Goal: Information Seeking & Learning: Learn about a topic

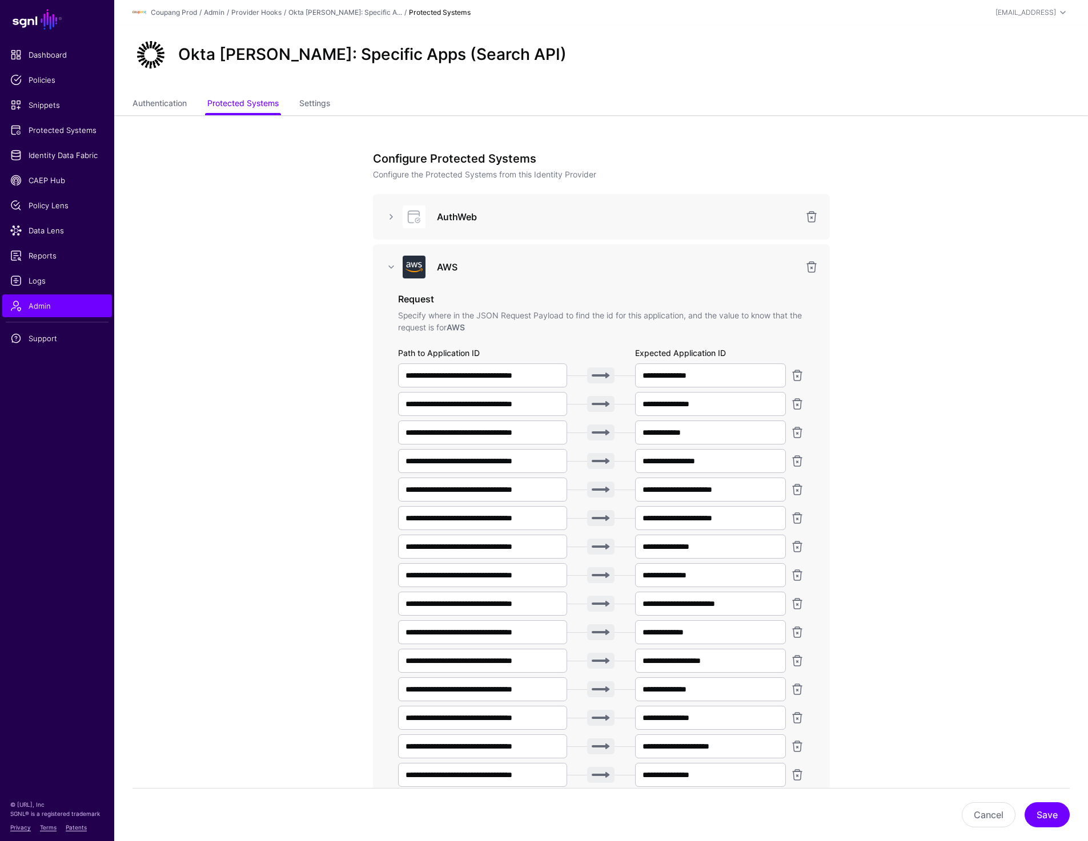
scroll to position [1153, 0]
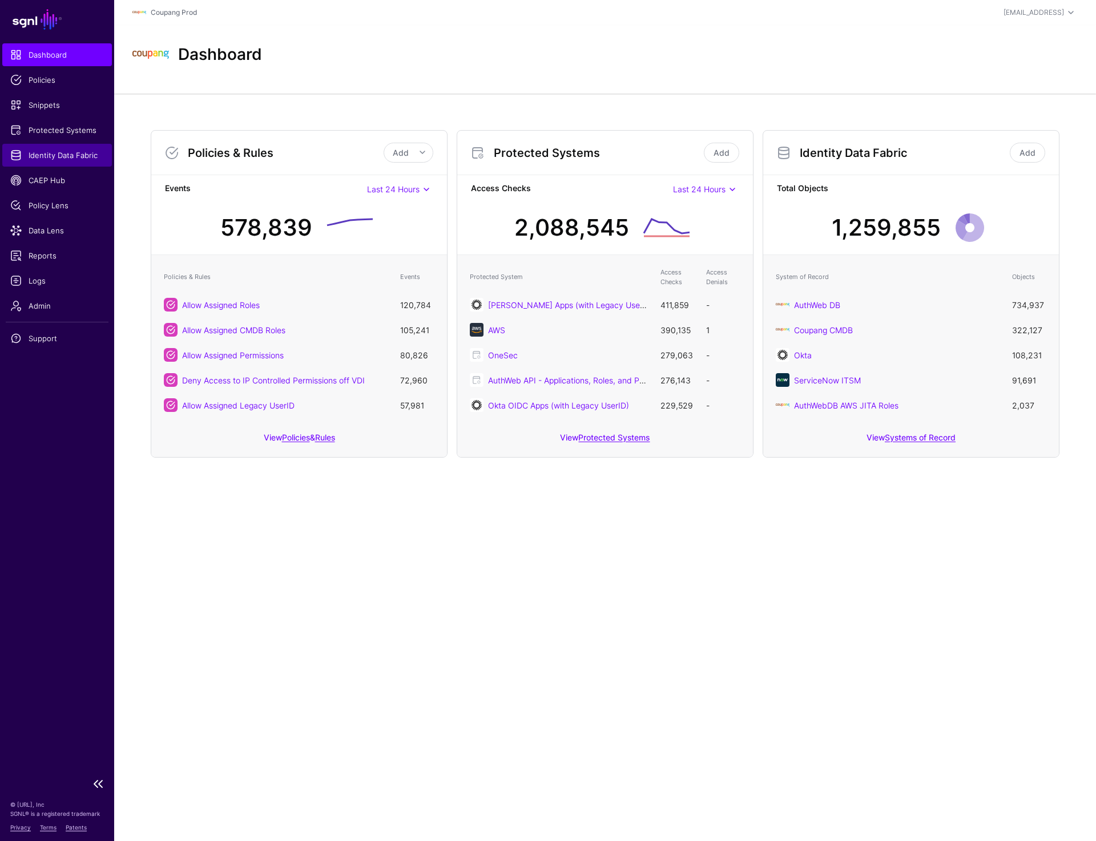
click at [71, 155] on span "Identity Data Fabric" at bounding box center [57, 155] width 94 height 11
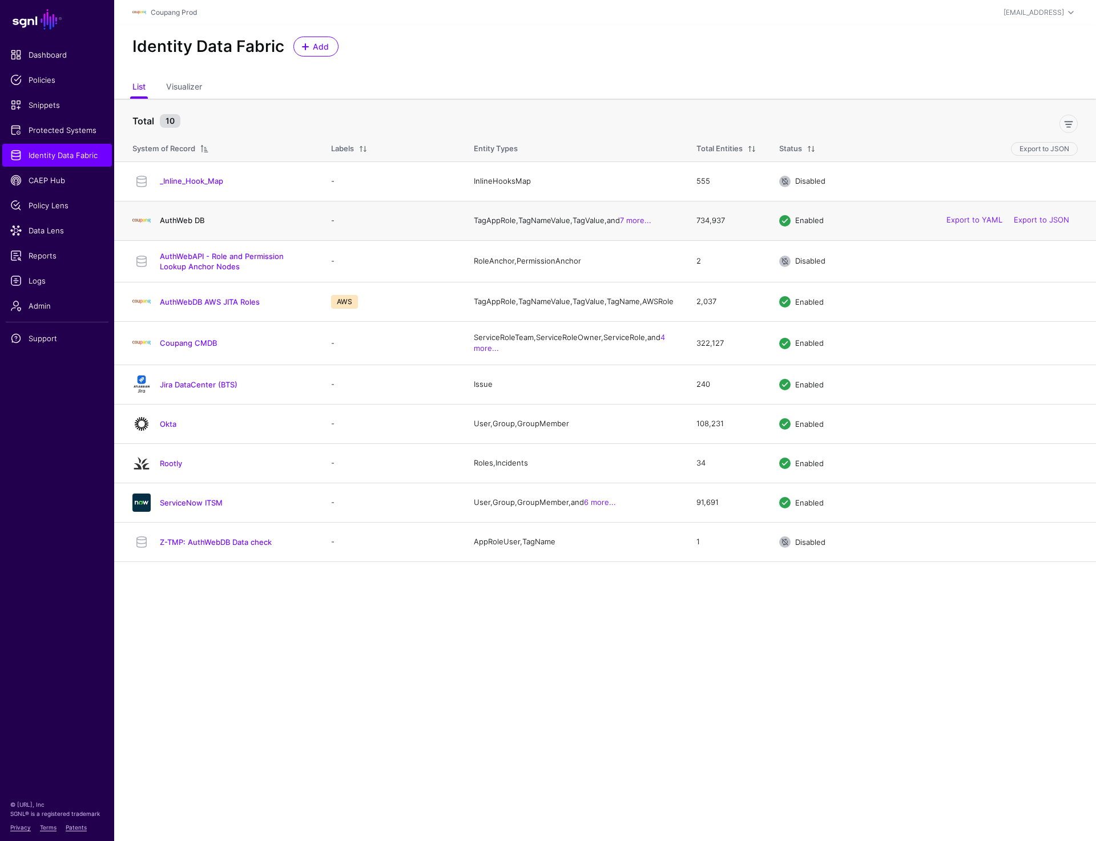
click at [190, 225] on link "AuthWeb DB" at bounding box center [182, 220] width 45 height 9
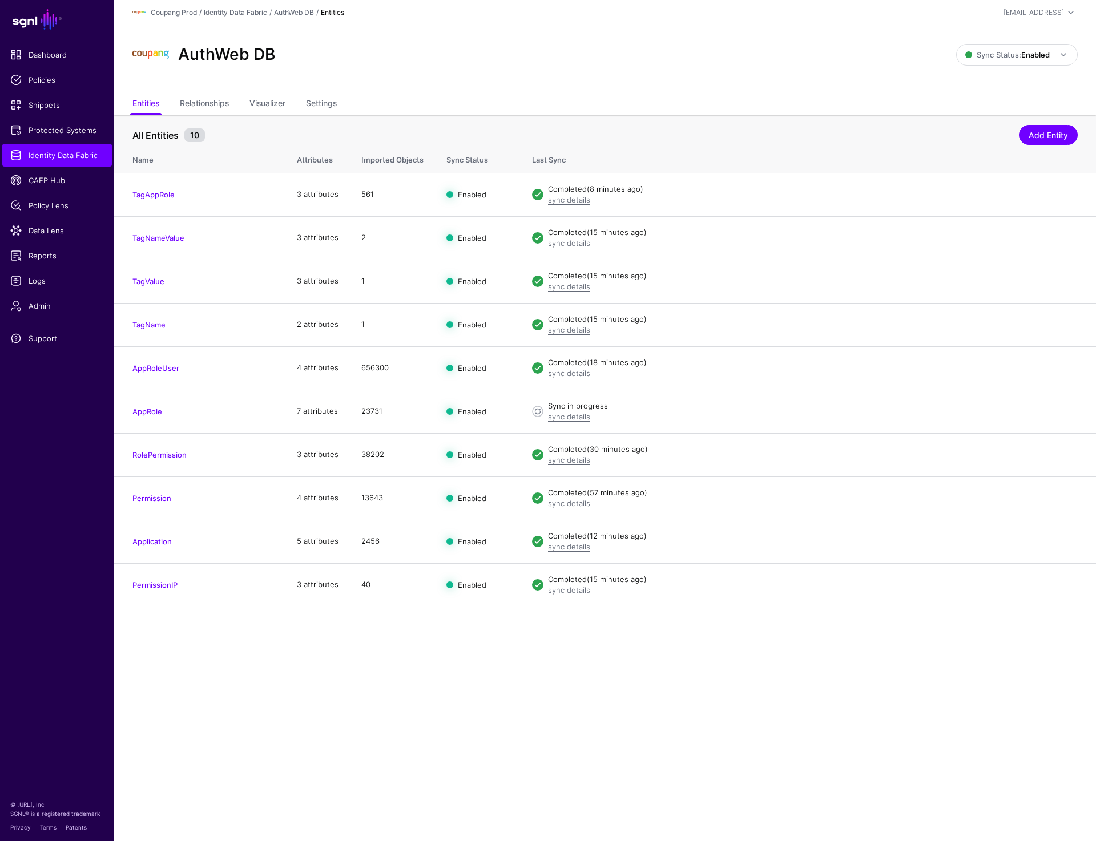
click at [443, 62] on div "AuthWeb DB" at bounding box center [544, 55] width 833 height 37
click at [200, 103] on link "Relationships" at bounding box center [204, 105] width 49 height 22
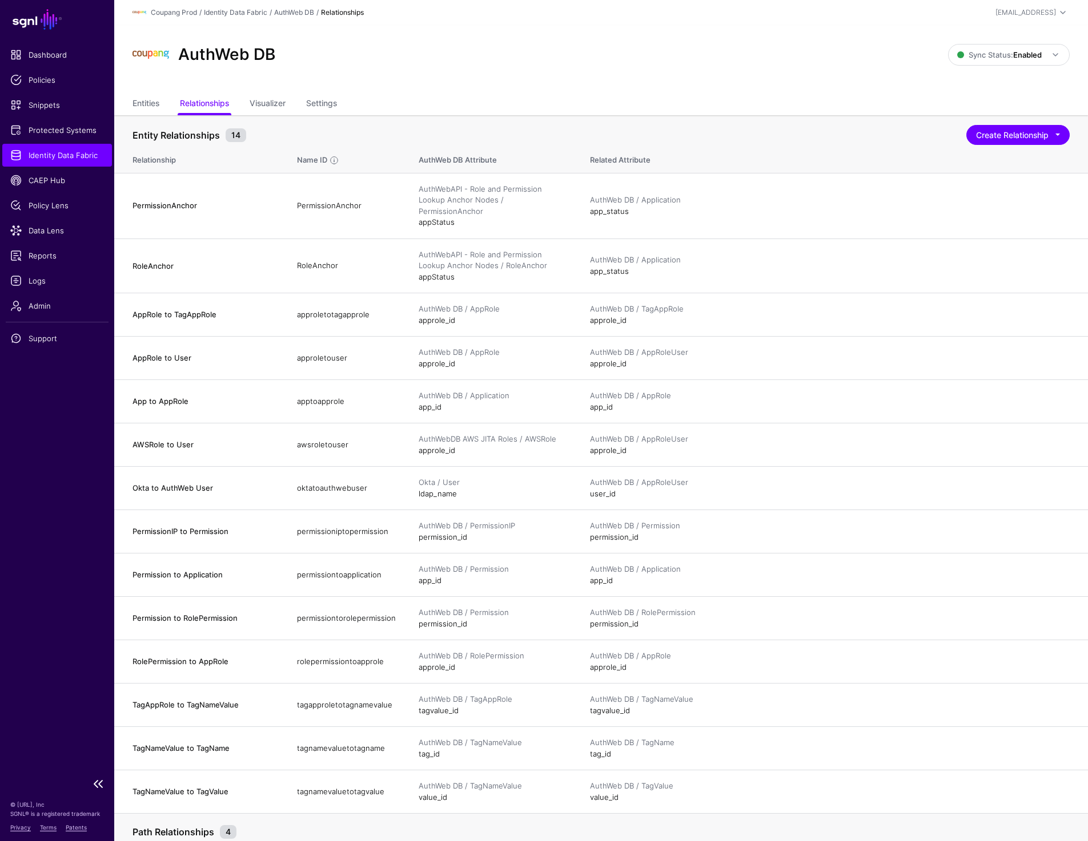
click at [75, 155] on span "Identity Data Fabric" at bounding box center [57, 155] width 94 height 11
click at [52, 225] on span "Data Lens" at bounding box center [57, 230] width 94 height 11
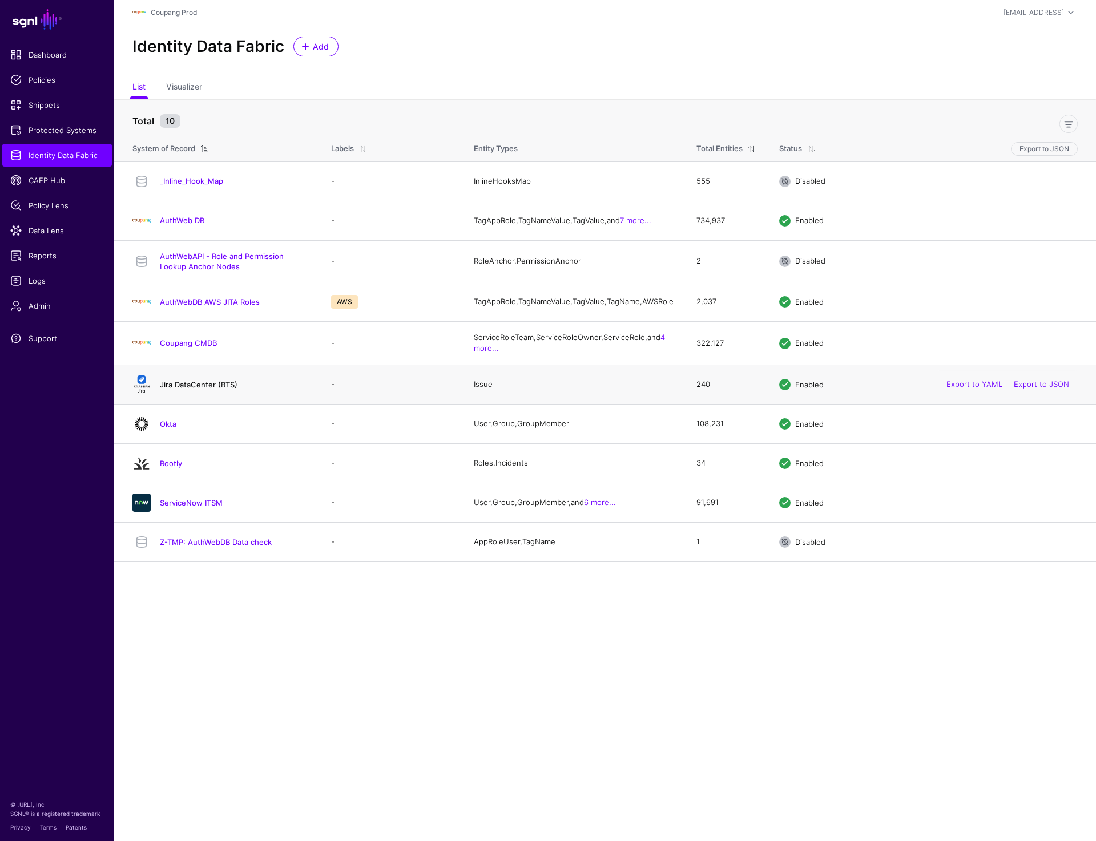
click at [180, 389] on link "Jira DataCenter (BTS)" at bounding box center [199, 384] width 78 height 9
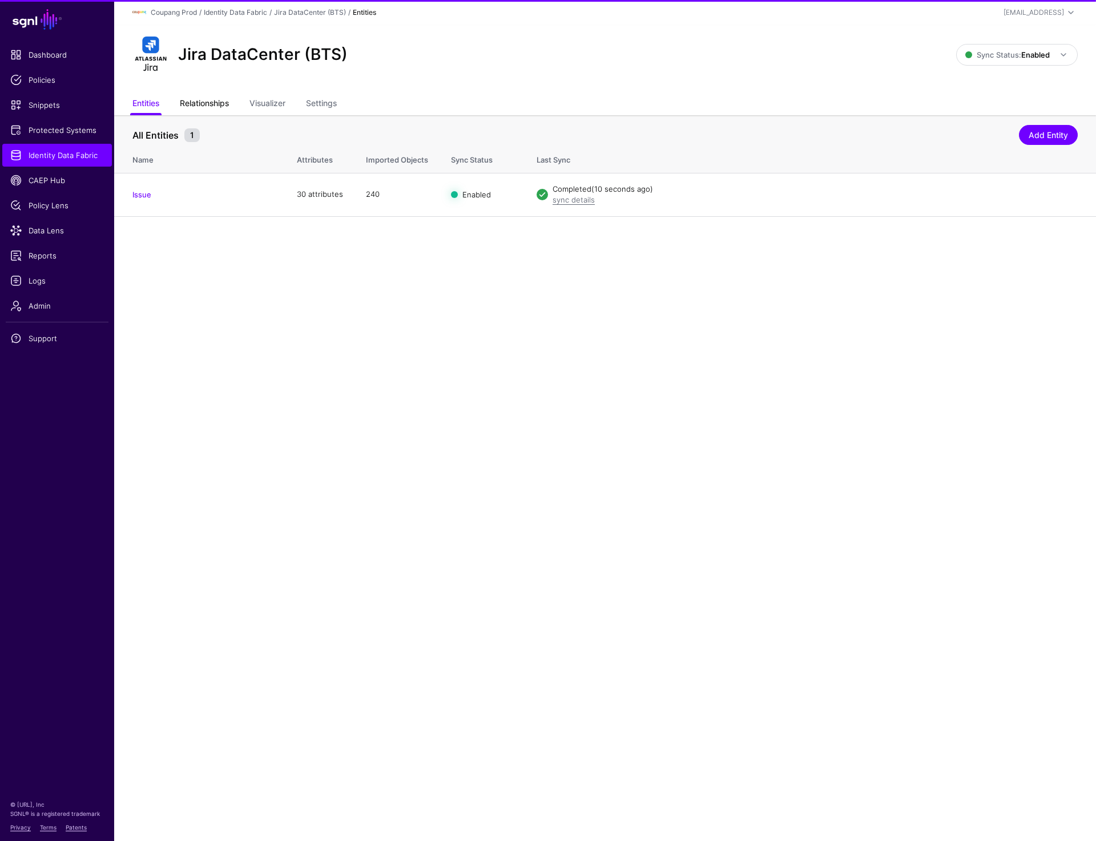
click at [205, 106] on link "Relationships" at bounding box center [204, 105] width 49 height 22
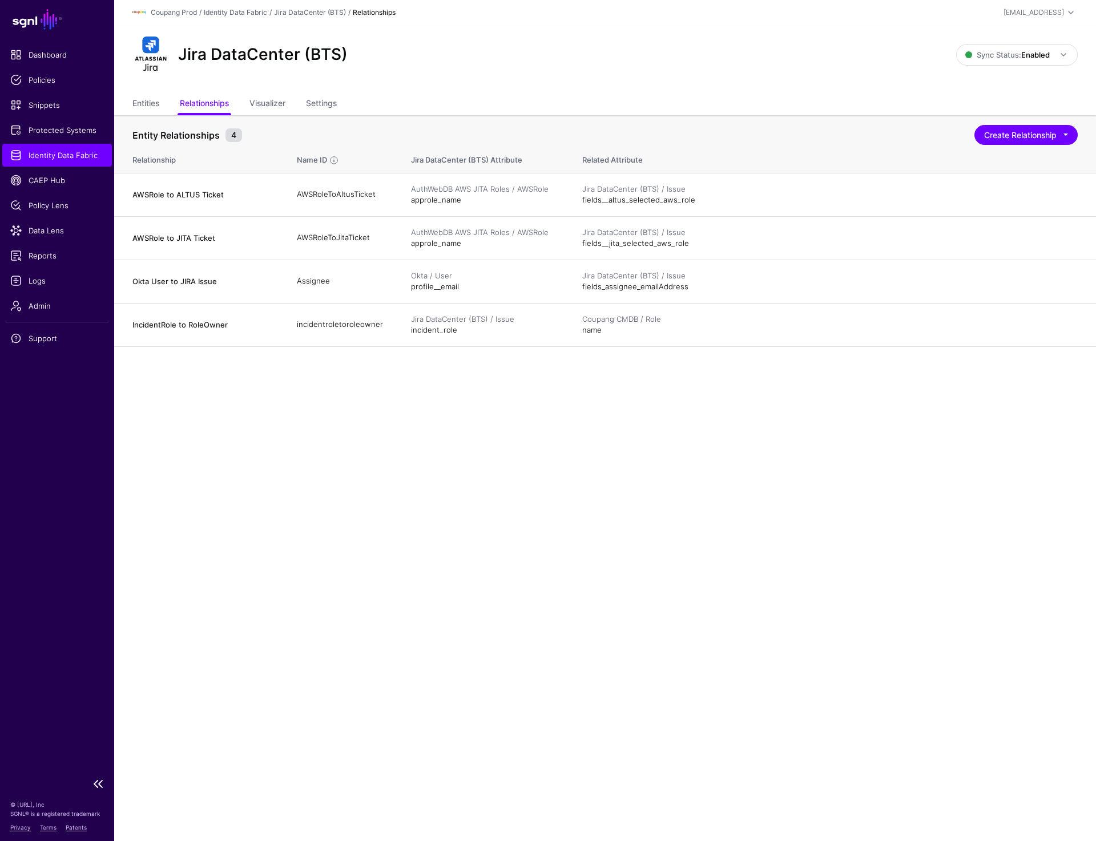
click at [36, 152] on span "Identity Data Fabric" at bounding box center [57, 155] width 94 height 11
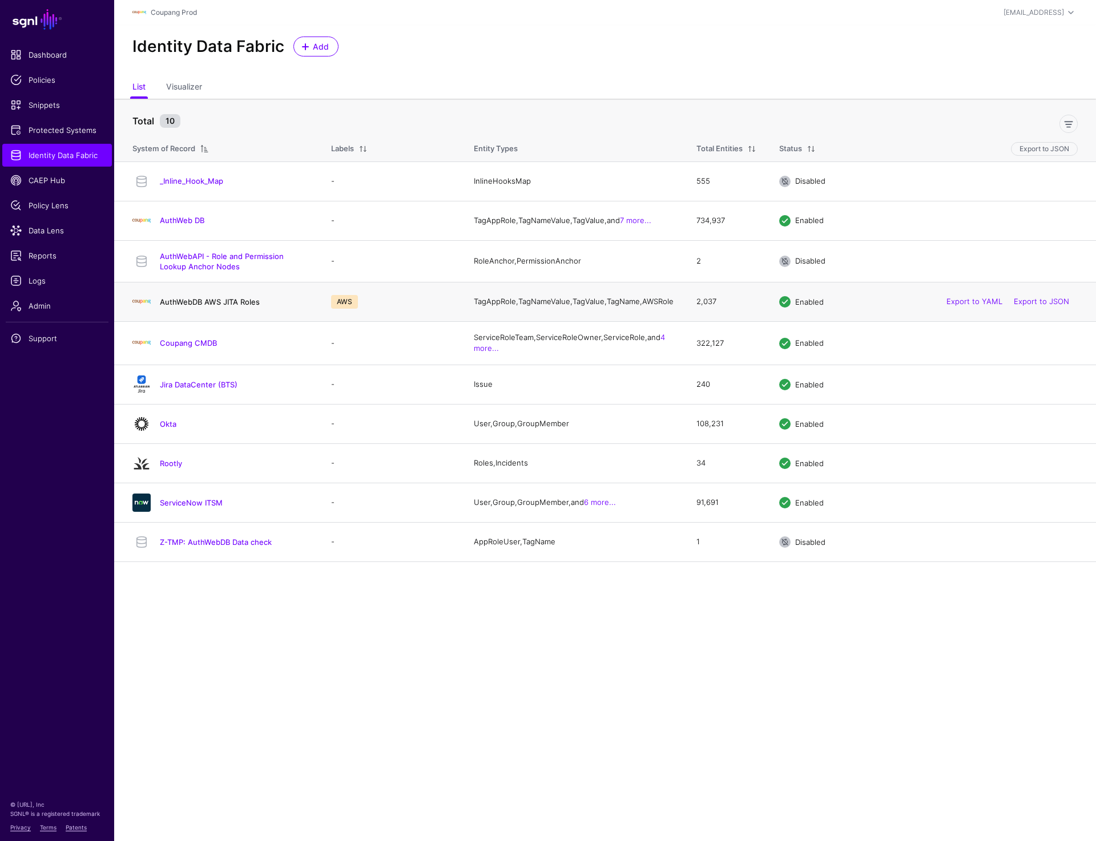
click at [209, 306] on link "AuthWebDB AWS JITA Roles" at bounding box center [210, 301] width 100 height 9
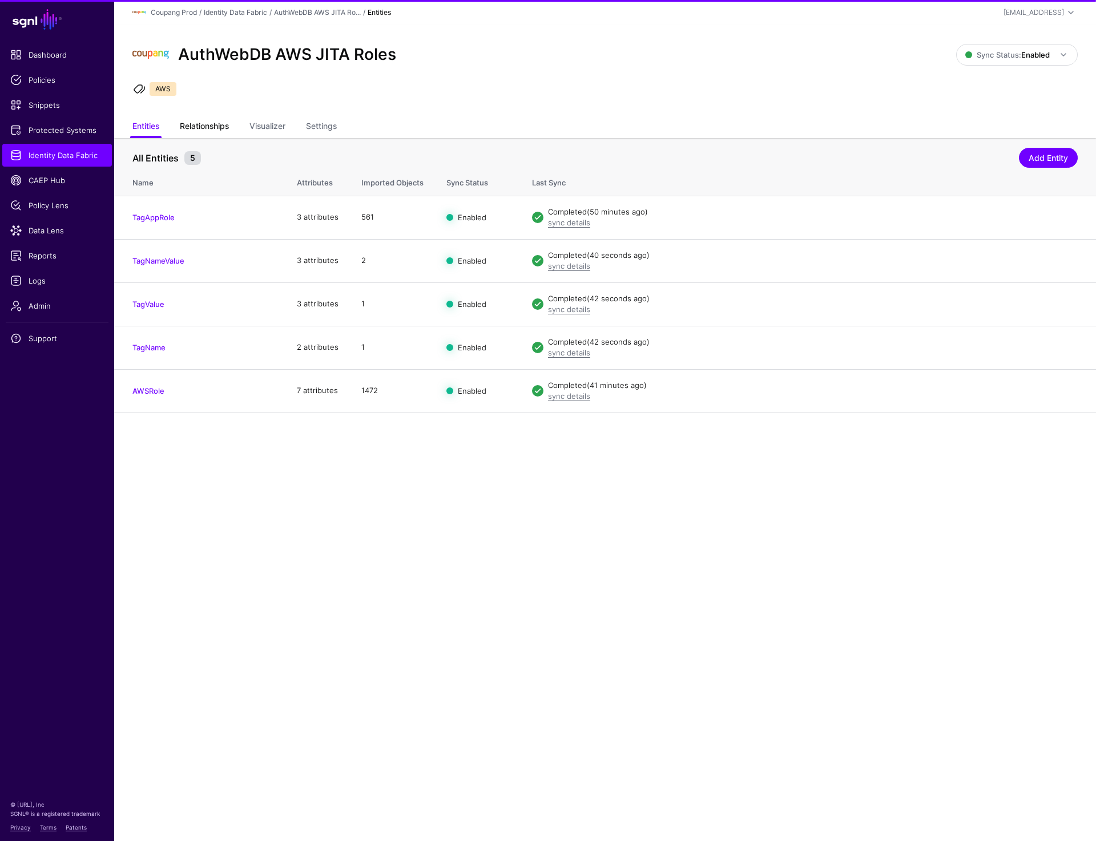
click at [202, 128] on link "Relationships" at bounding box center [204, 127] width 49 height 22
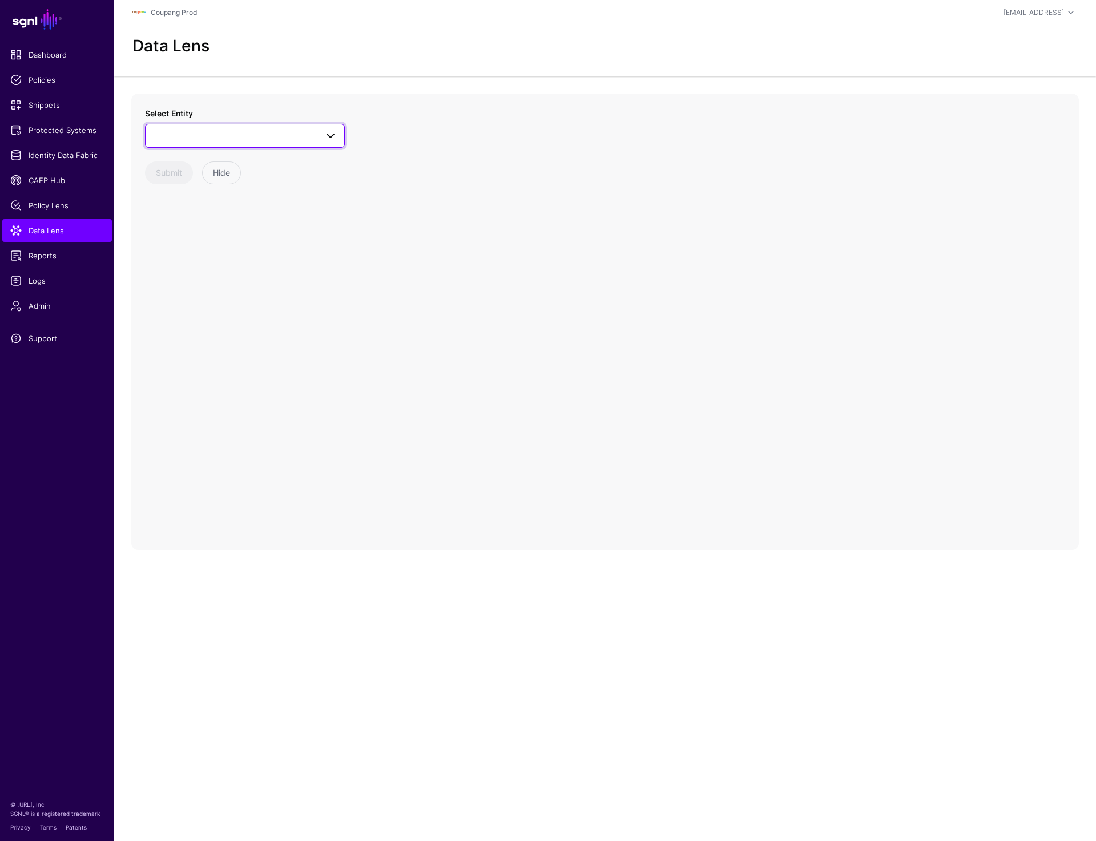
click at [247, 131] on span at bounding box center [244, 136] width 185 height 14
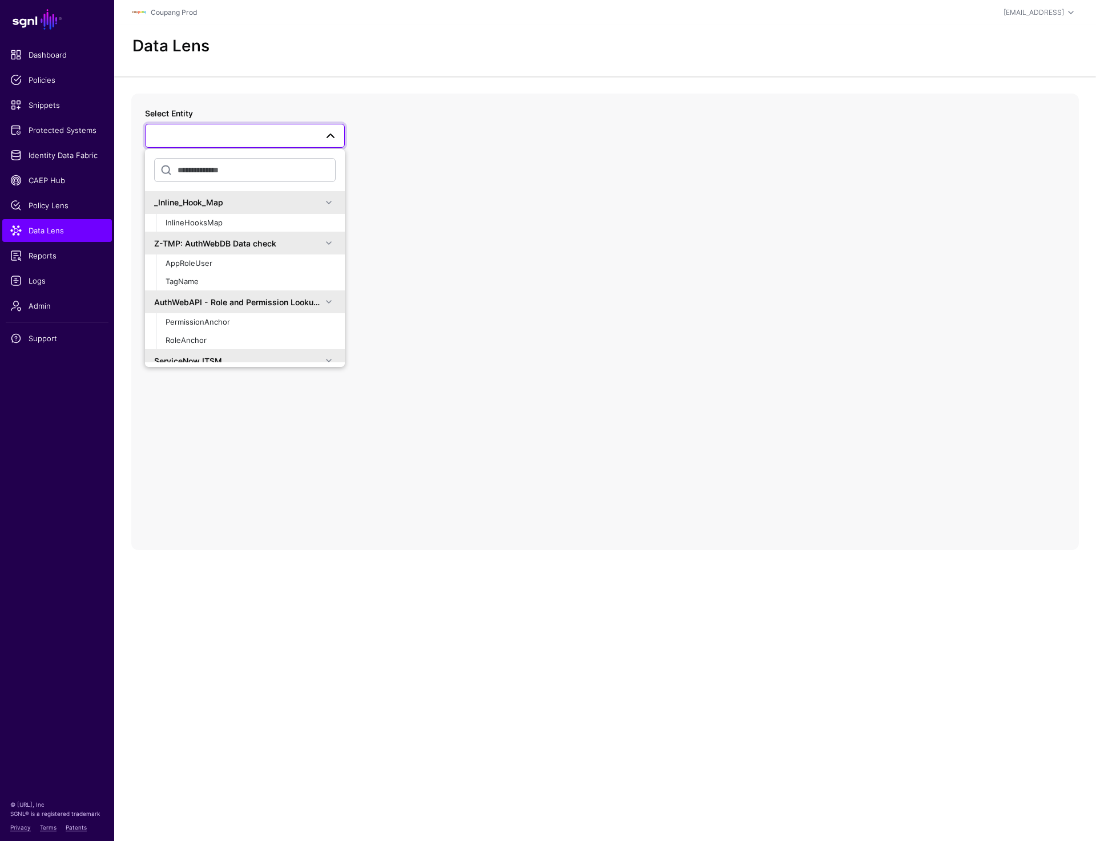
click at [512, 74] on div "Data Lens" at bounding box center [605, 50] width 982 height 51
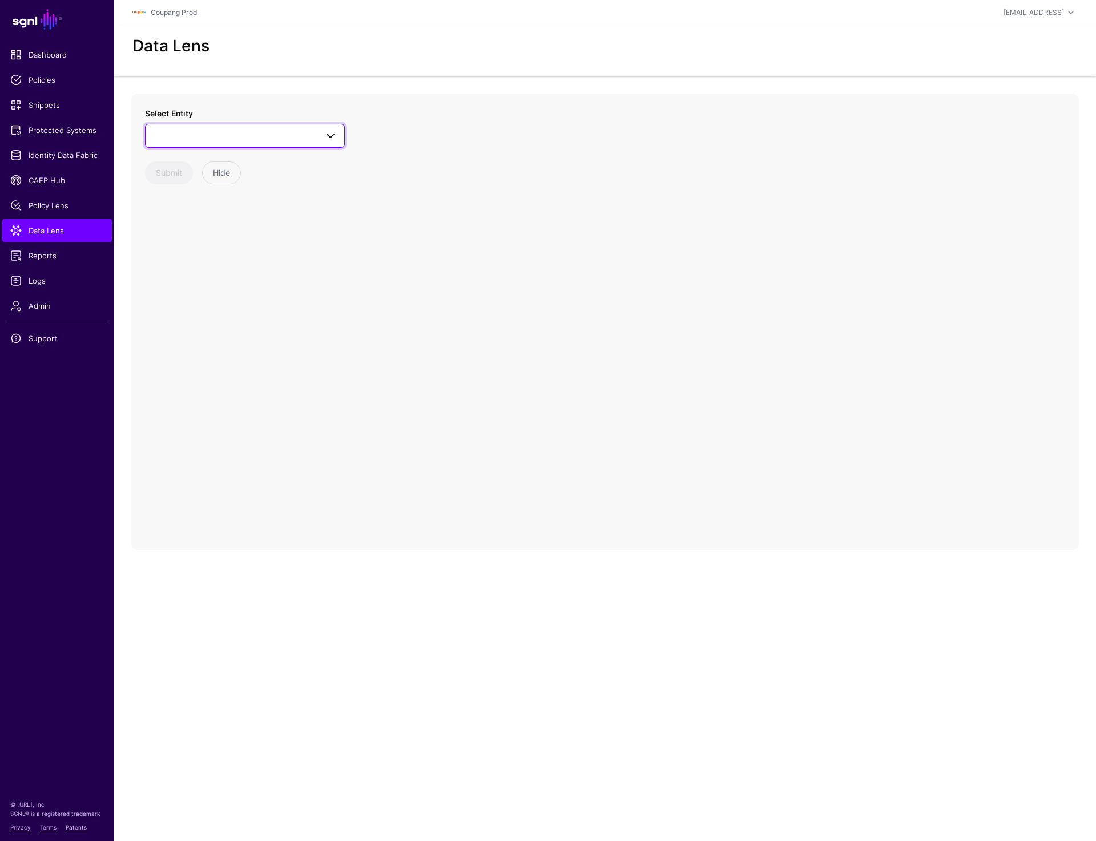
click at [233, 142] on span at bounding box center [244, 136] width 185 height 14
type input "****"
click at [183, 256] on div "User" at bounding box center [251, 257] width 170 height 11
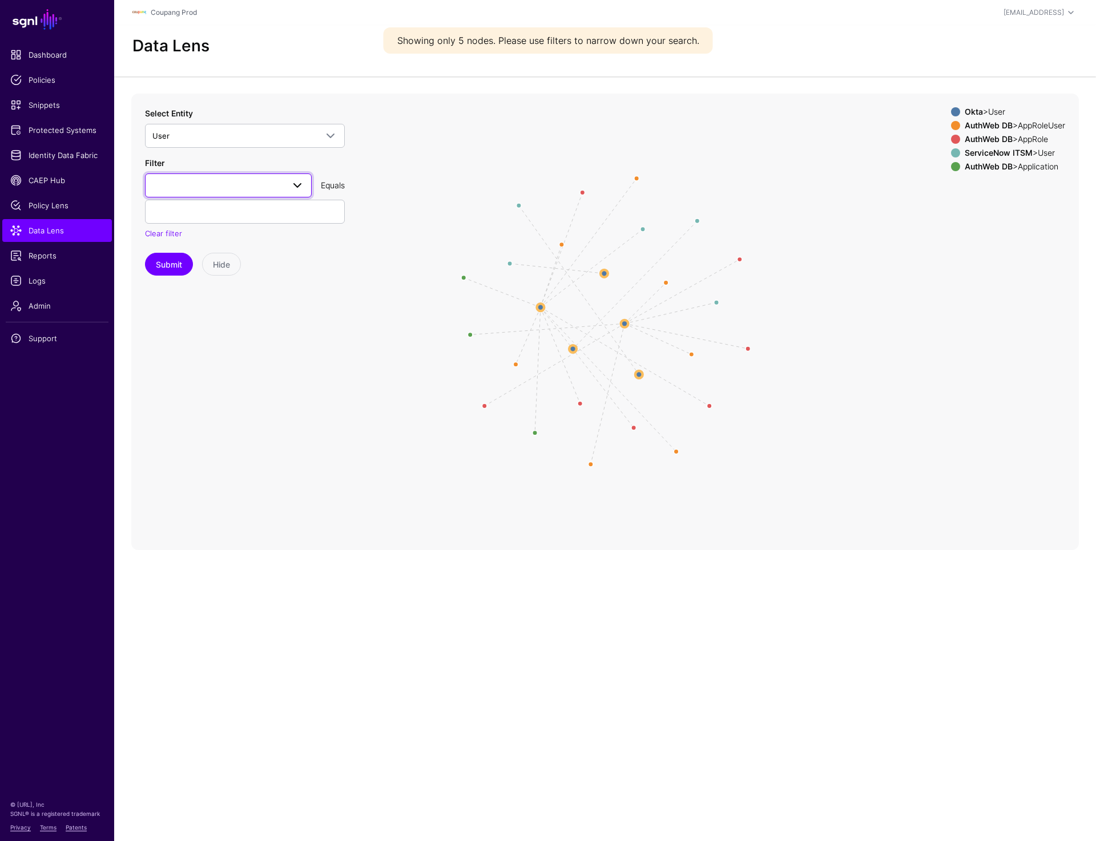
click at [191, 188] on span at bounding box center [228, 186] width 152 height 14
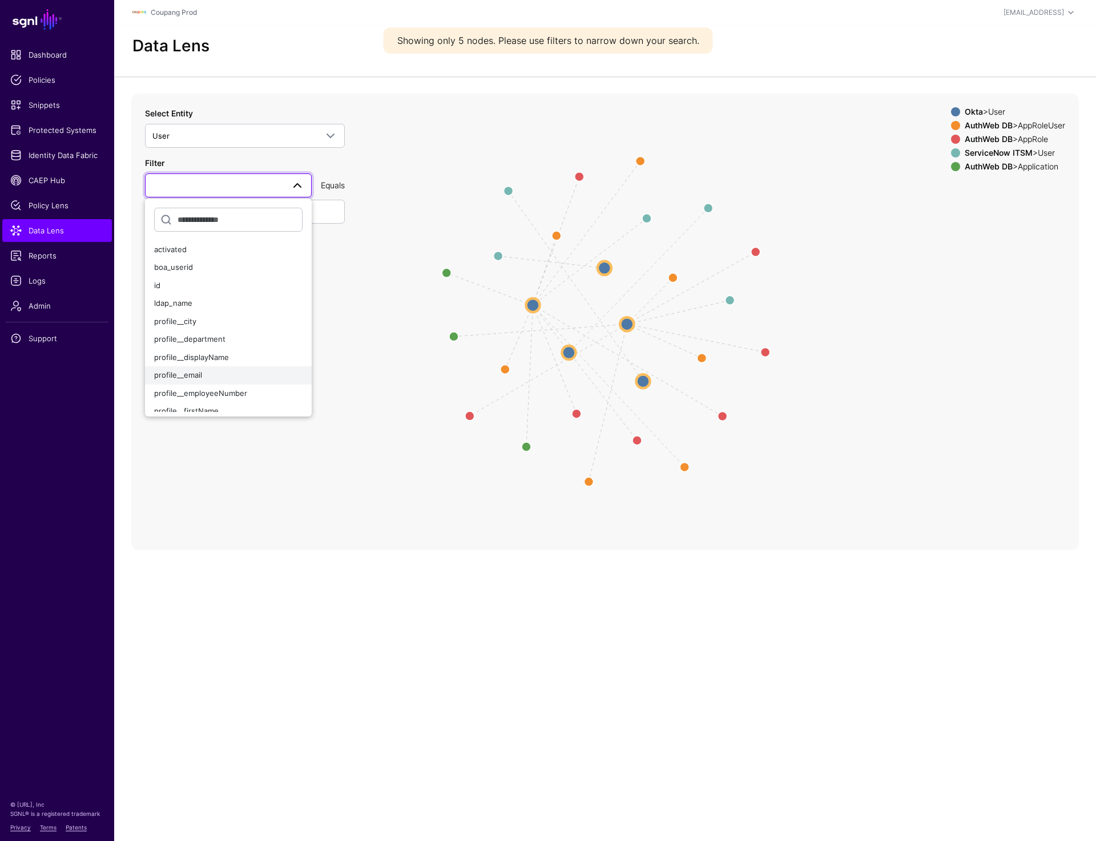
click at [200, 367] on button "profile__email" at bounding box center [228, 376] width 167 height 18
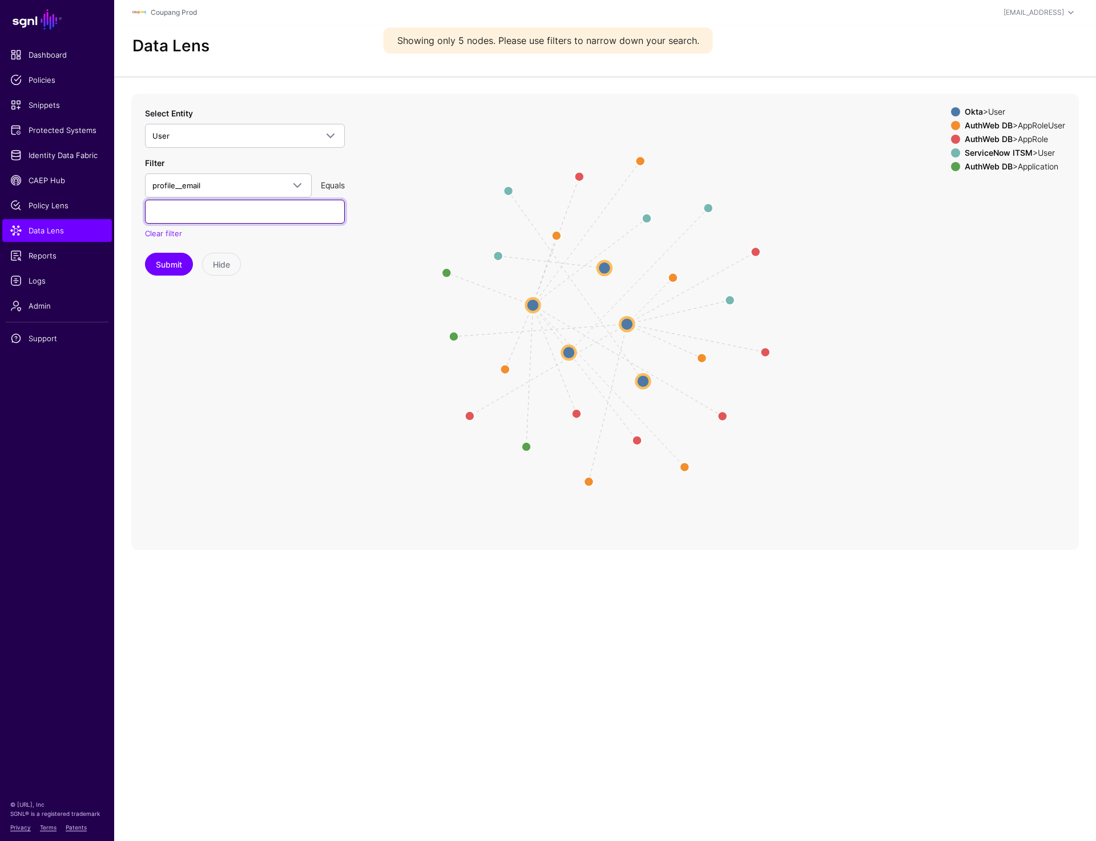
click at [200, 220] on input "text" at bounding box center [245, 212] width 200 height 24
click at [172, 261] on button "Submit" at bounding box center [169, 264] width 48 height 23
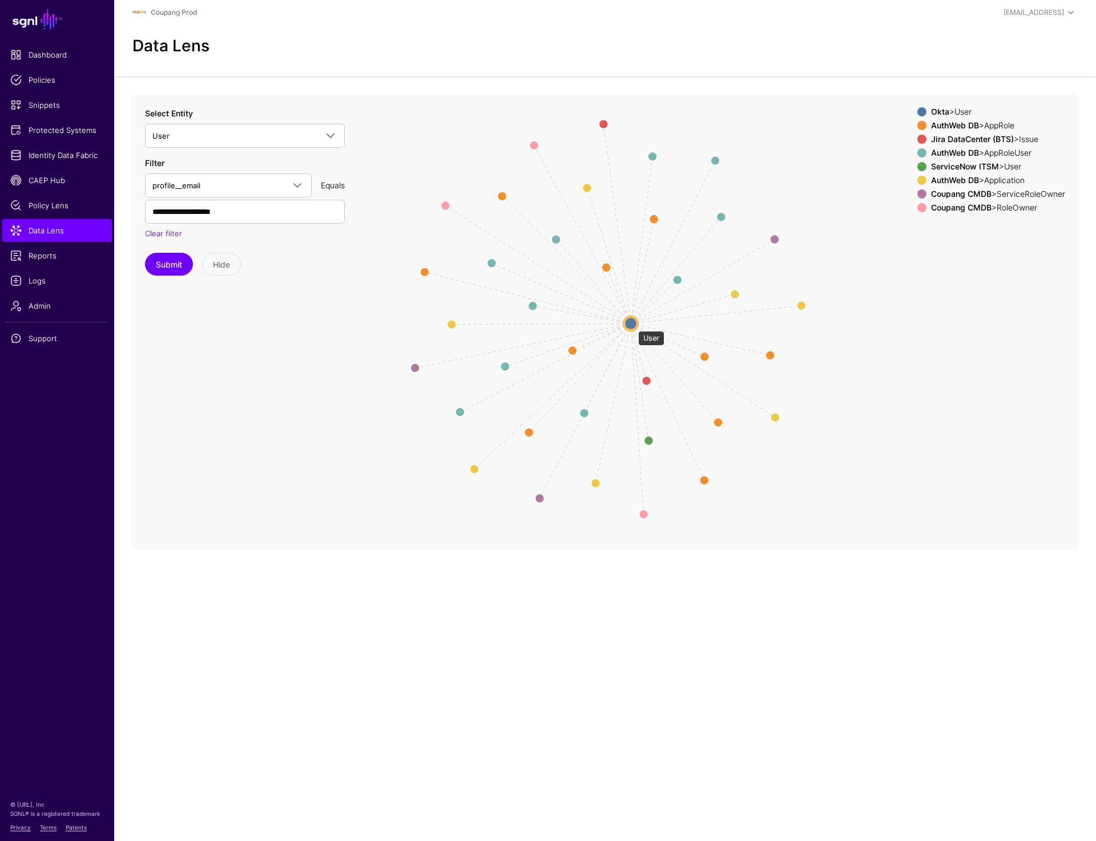
click at [630, 326] on circle at bounding box center [631, 324] width 14 height 14
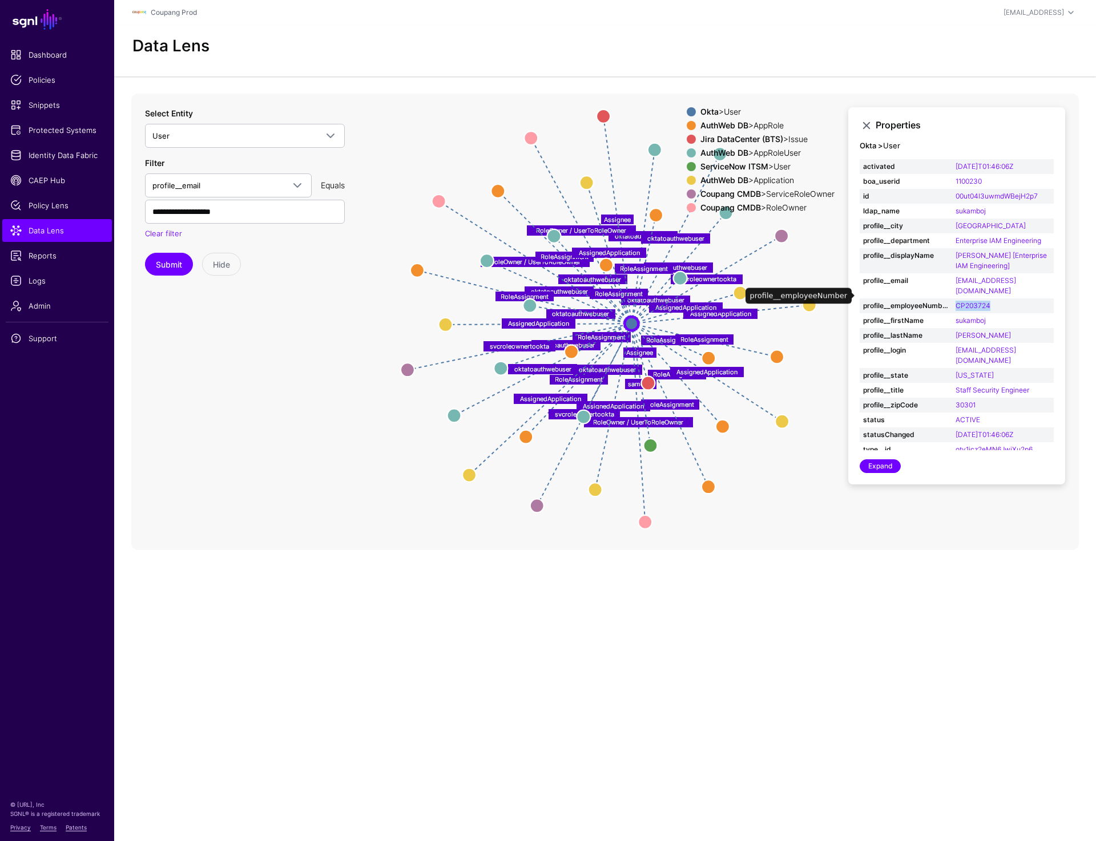
drag, startPoint x: 1002, startPoint y: 294, endPoint x: 949, endPoint y: 294, distance: 53.7
click at [949, 299] on tr "profile__employeeNumber CP203724" at bounding box center [957, 306] width 194 height 15
copy tr "CP203724"
click at [260, 212] on input "**********" at bounding box center [245, 212] width 200 height 24
paste input "*"
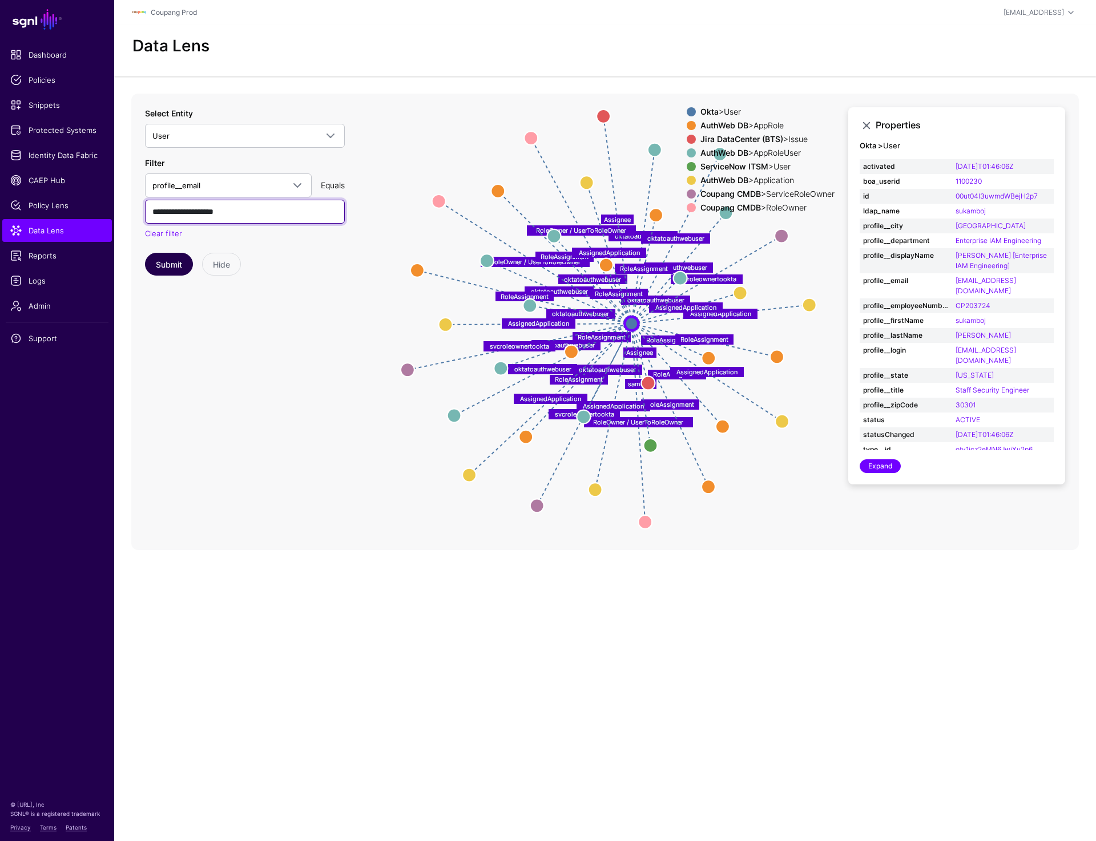
type input "**********"
click at [173, 264] on button "Submit" at bounding box center [169, 264] width 48 height 23
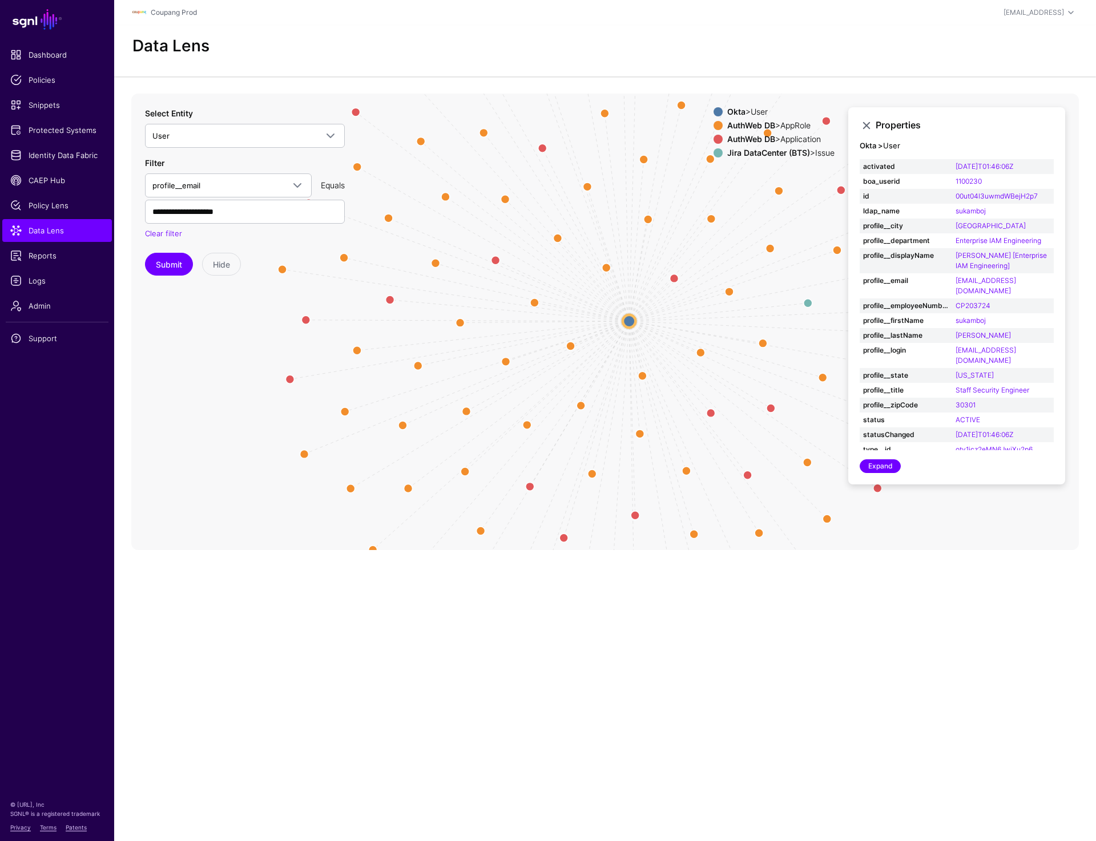
click at [629, 318] on circle at bounding box center [629, 321] width 13 height 13
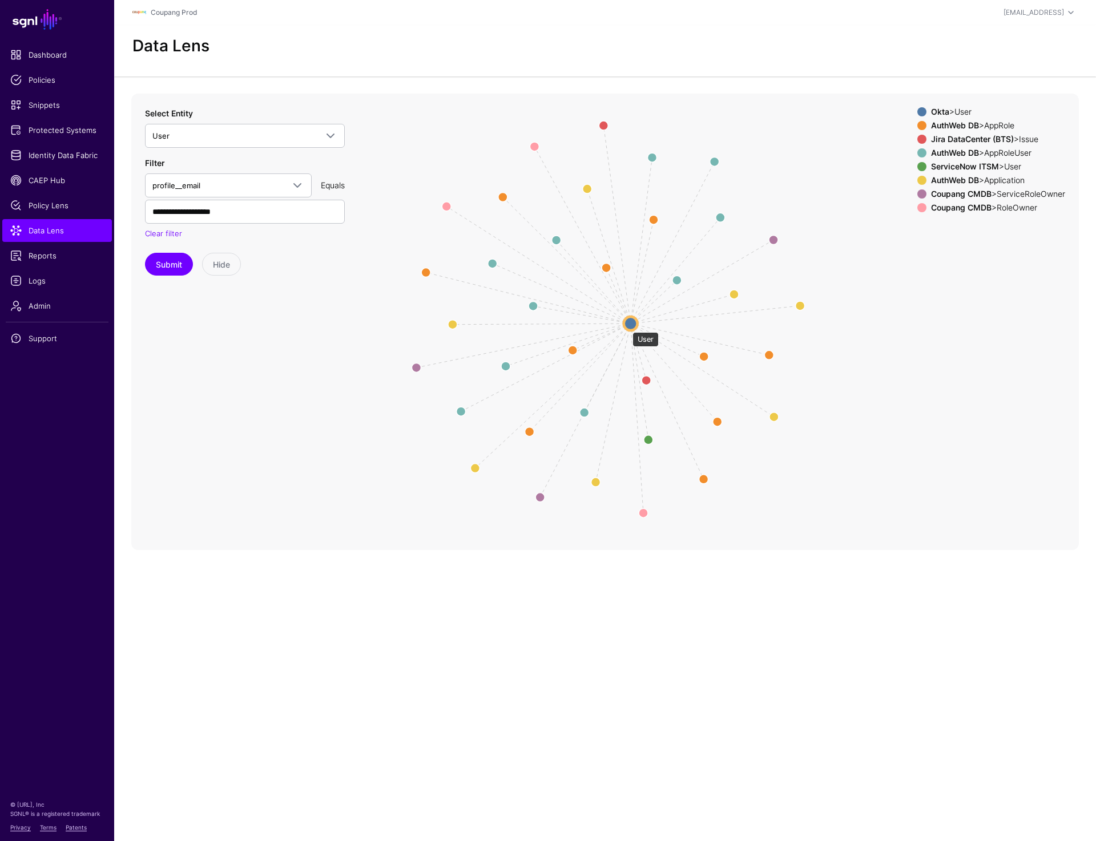
click at [627, 327] on circle at bounding box center [631, 324] width 14 height 14
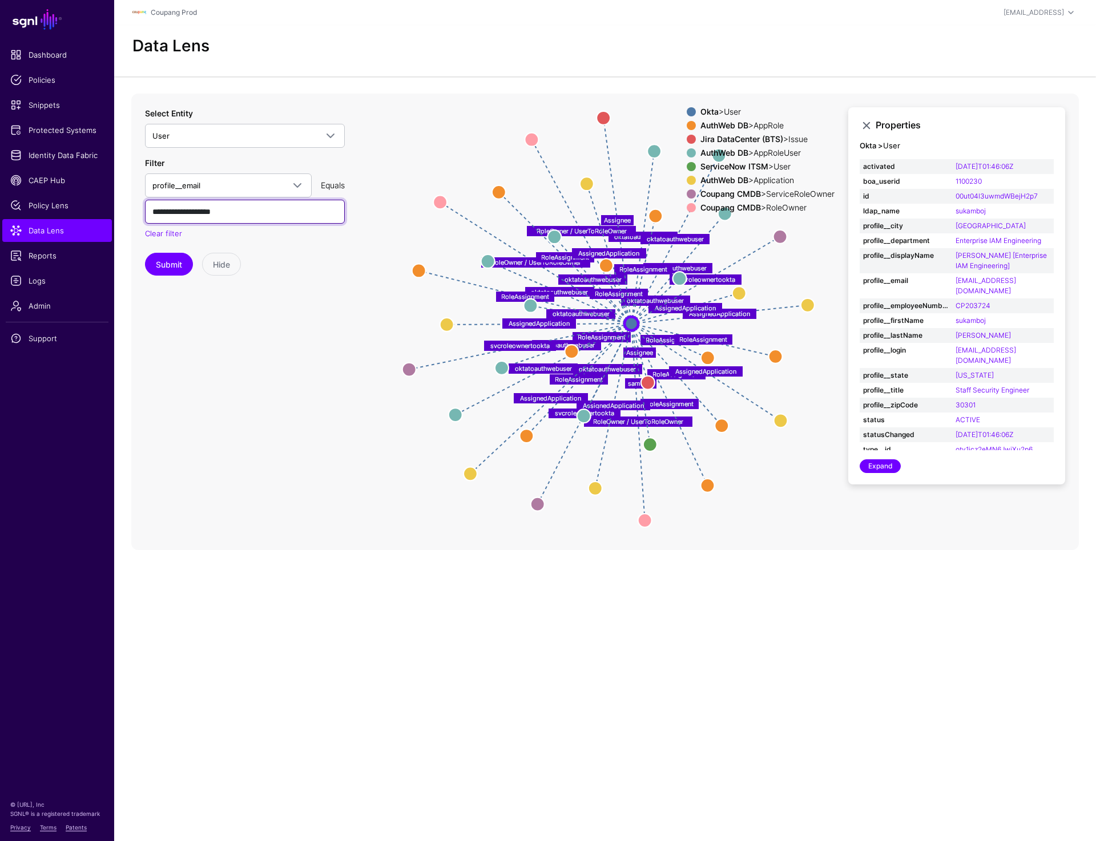
click at [190, 211] on input "**********" at bounding box center [245, 212] width 200 height 24
type input "**********"
click at [171, 261] on button "Submit" at bounding box center [169, 264] width 48 height 23
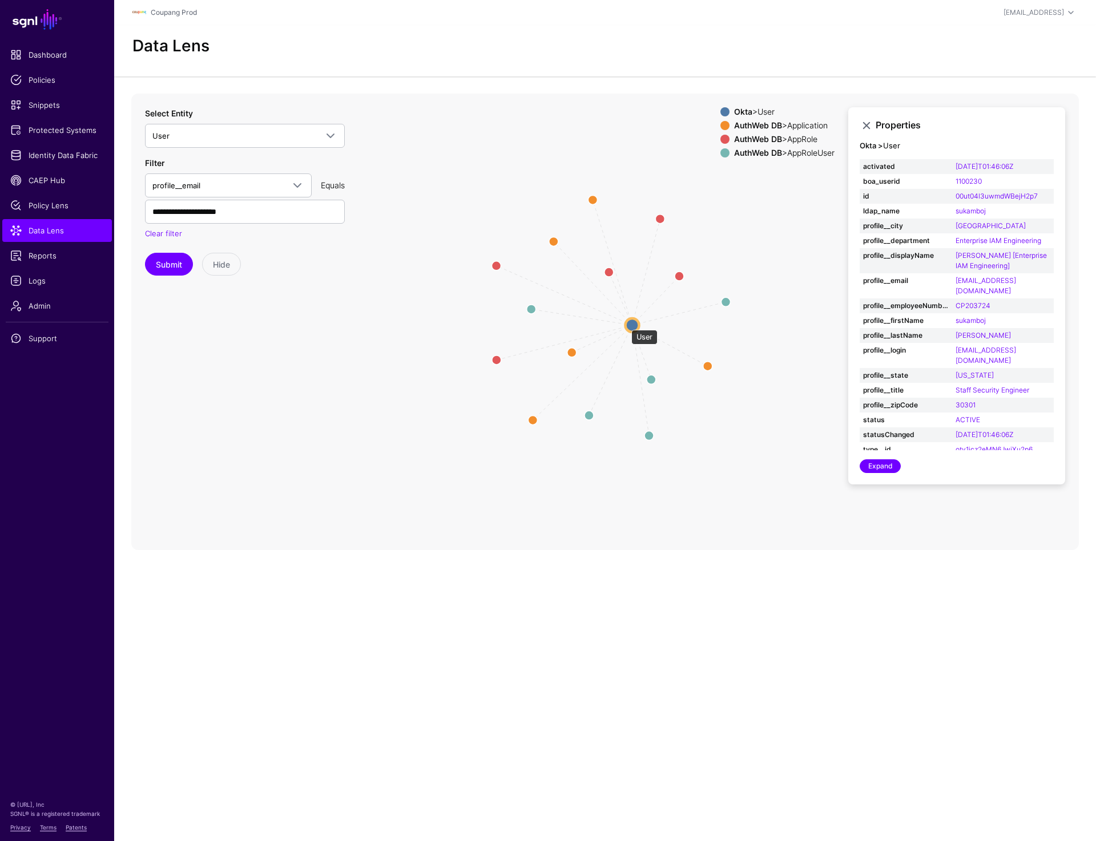
click at [626, 324] on circle at bounding box center [632, 326] width 14 height 14
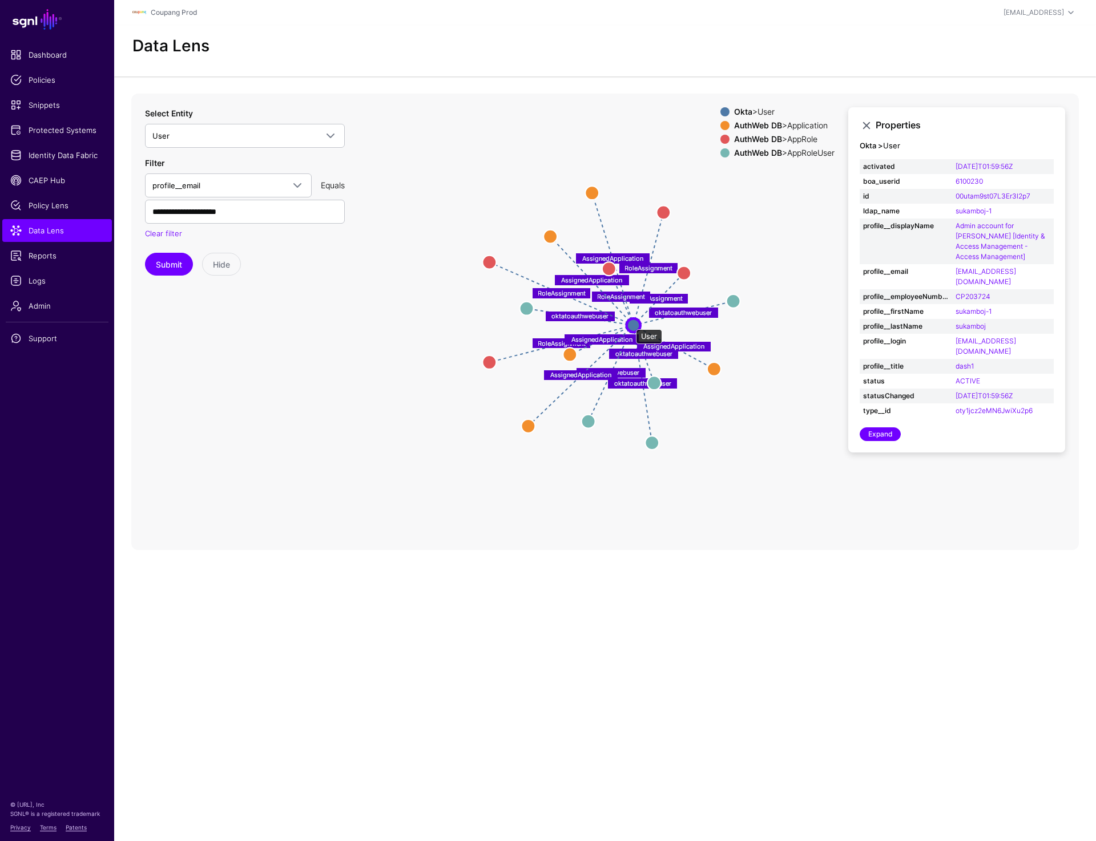
click at [630, 324] on circle at bounding box center [634, 326] width 14 height 14
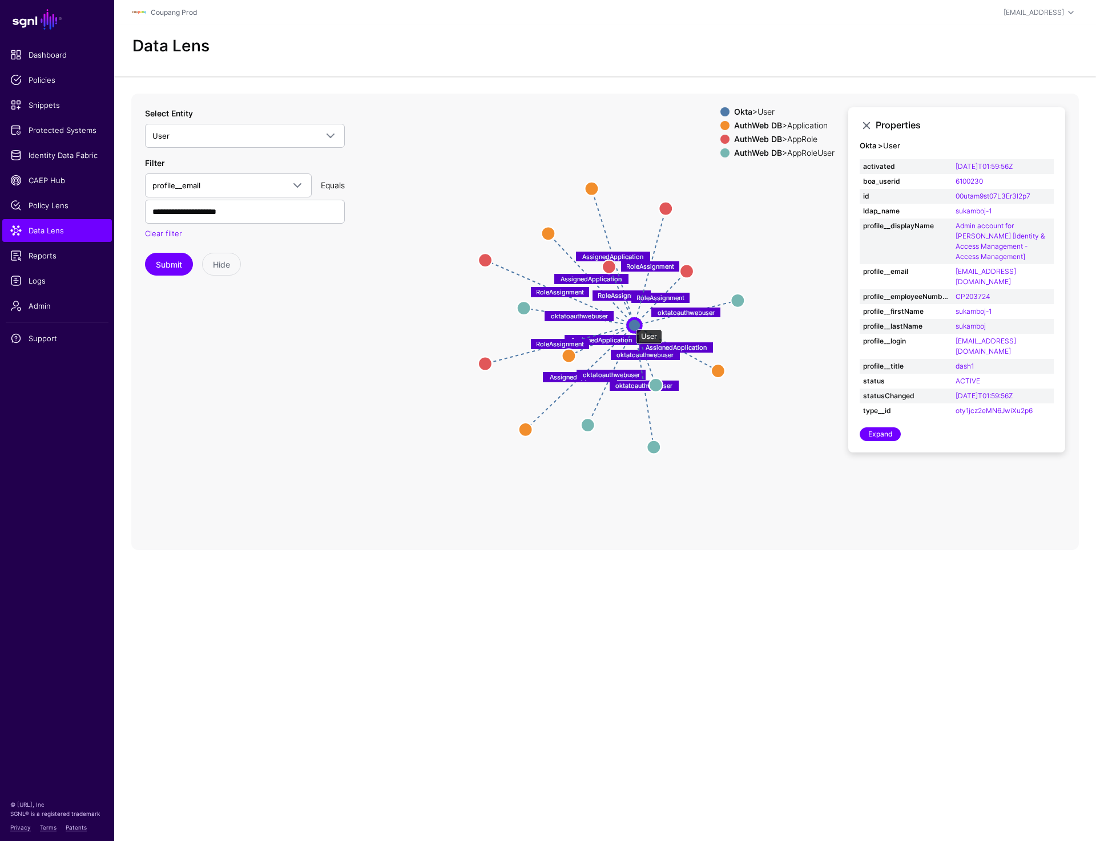
click at [630, 324] on circle at bounding box center [634, 326] width 14 height 14
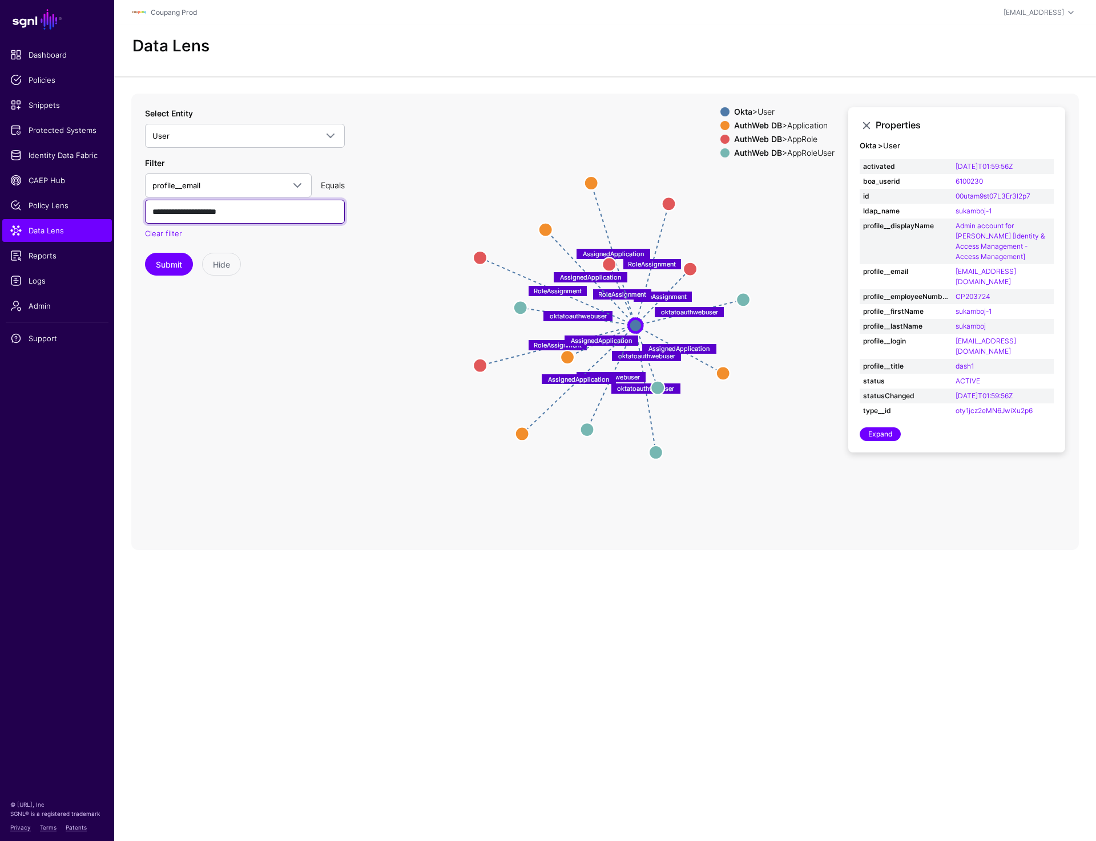
click at [273, 208] on input "**********" at bounding box center [245, 212] width 200 height 24
paste input "text"
type input "**********"
click at [170, 260] on button "Submit" at bounding box center [169, 264] width 48 height 23
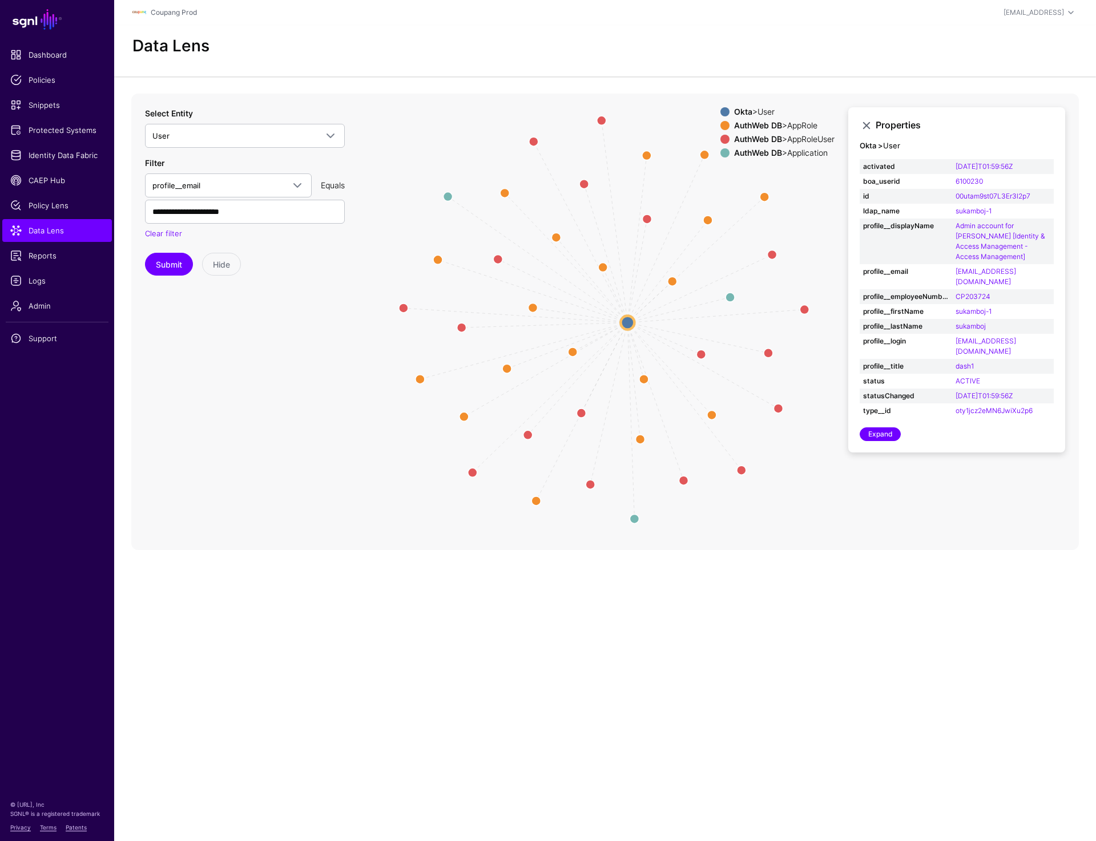
click at [630, 324] on circle at bounding box center [628, 323] width 14 height 14
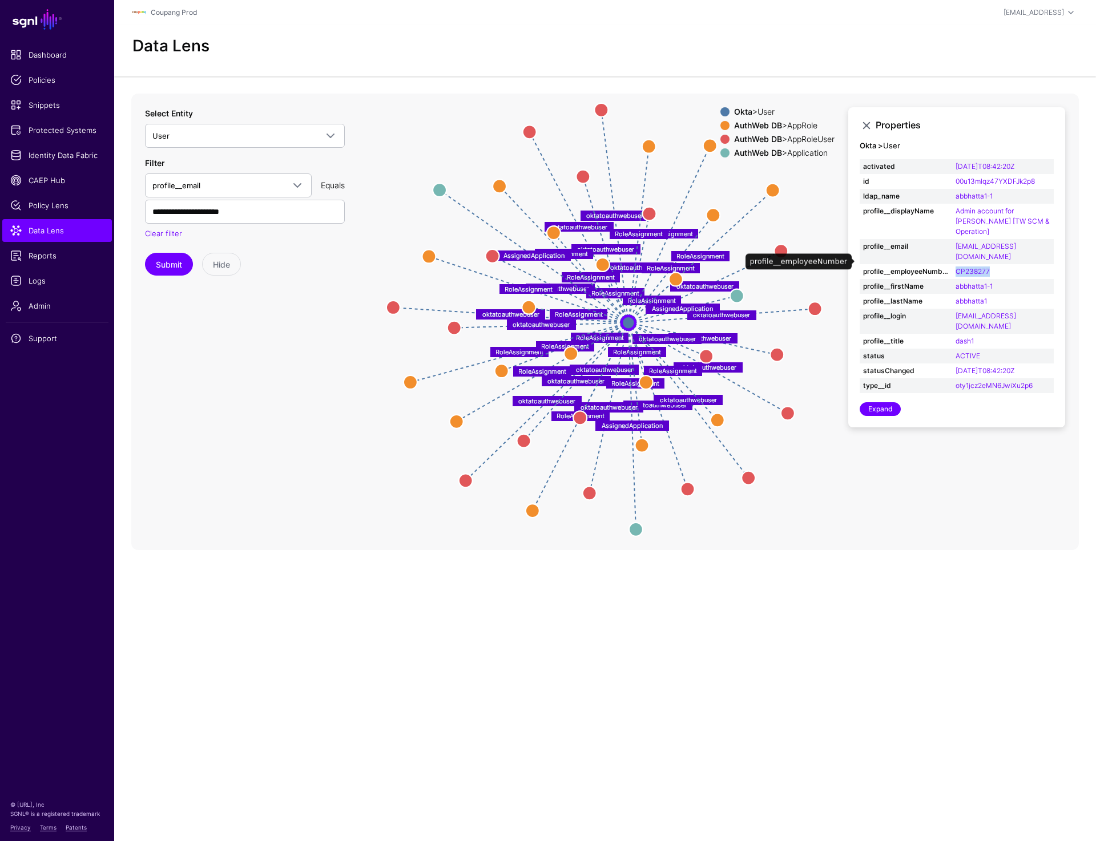
drag, startPoint x: 1000, startPoint y: 262, endPoint x: 947, endPoint y: 262, distance: 53.1
click at [947, 264] on tr "profile__employeeNumber CP238277" at bounding box center [957, 271] width 194 height 15
copy tr "r CP238277"
drag, startPoint x: 1000, startPoint y: 264, endPoint x: 952, endPoint y: 264, distance: 48.0
click at [952, 264] on tr "profile__employeeNumber CP238277" at bounding box center [957, 271] width 194 height 15
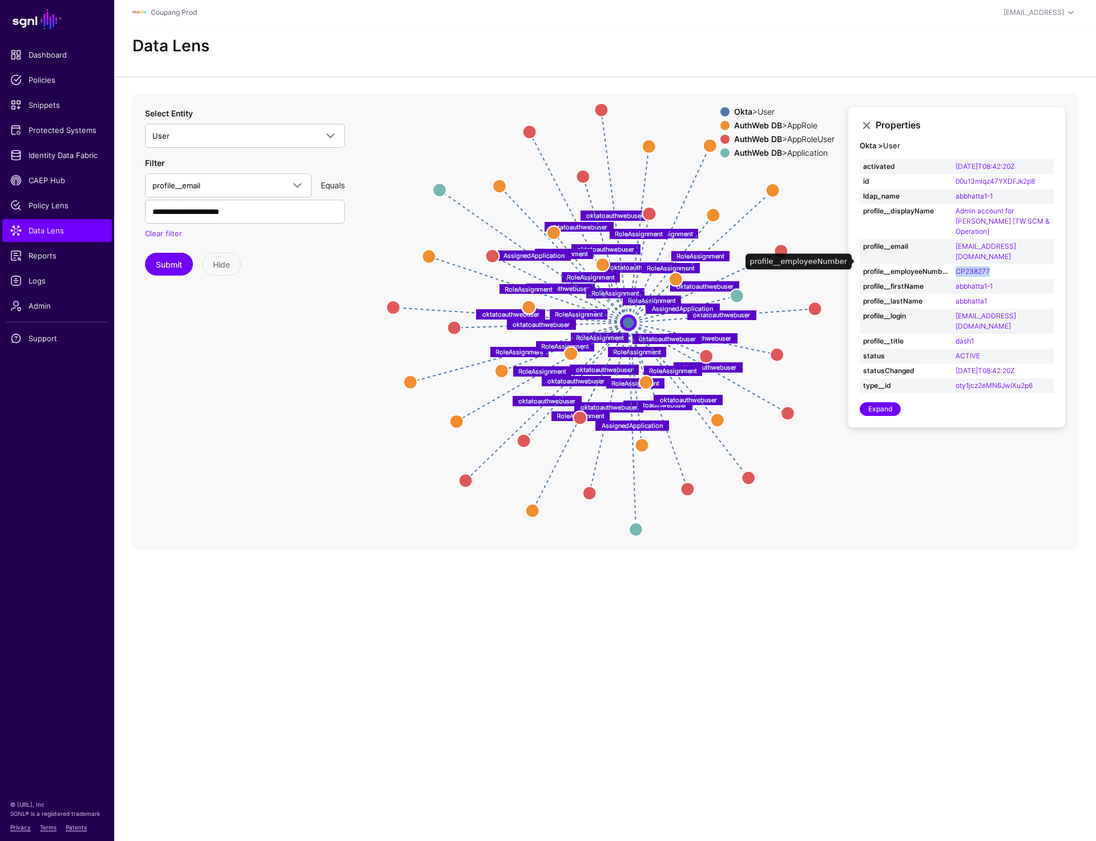
copy tr "CP238277"
click at [72, 235] on span "Data Lens" at bounding box center [57, 230] width 94 height 11
drag, startPoint x: 1005, startPoint y: 196, endPoint x: 956, endPoint y: 196, distance: 49.1
click at [956, 196] on td "abbhatta1-1" at bounding box center [1003, 196] width 102 height 15
copy link "abbhatta1-1"
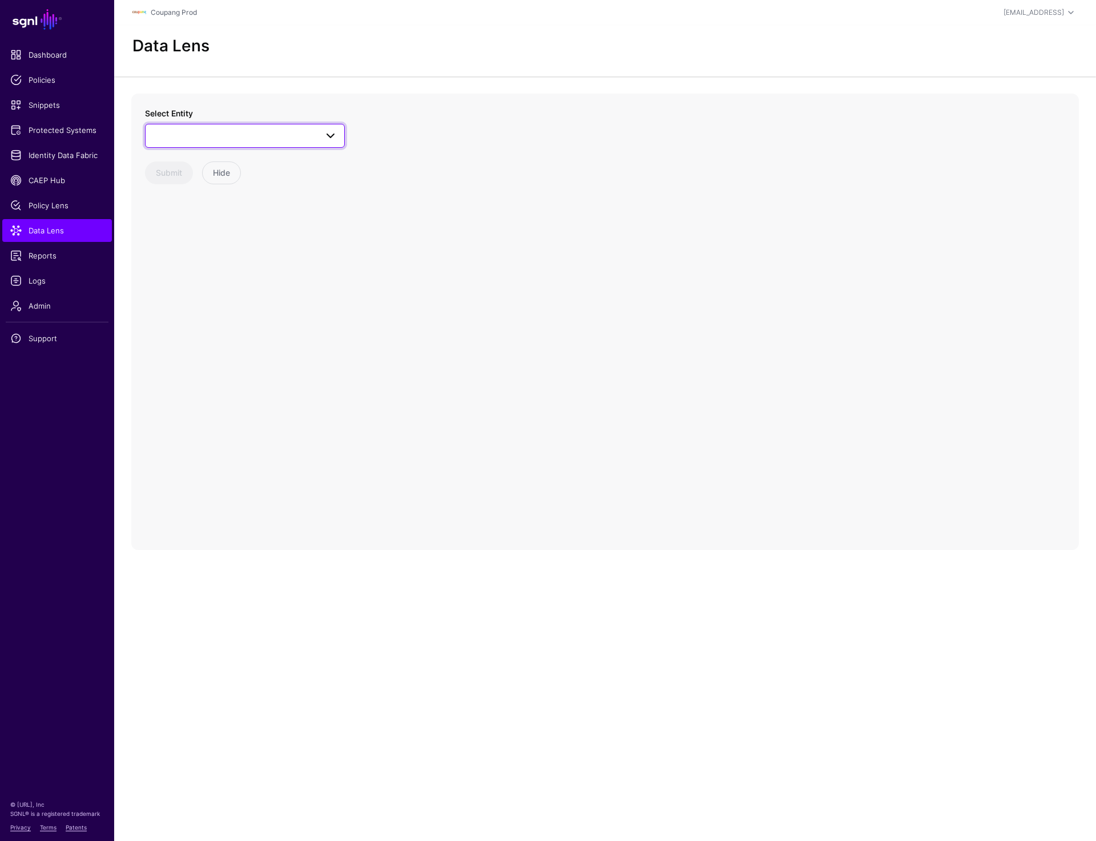
click at [290, 135] on span at bounding box center [244, 136] width 185 height 14
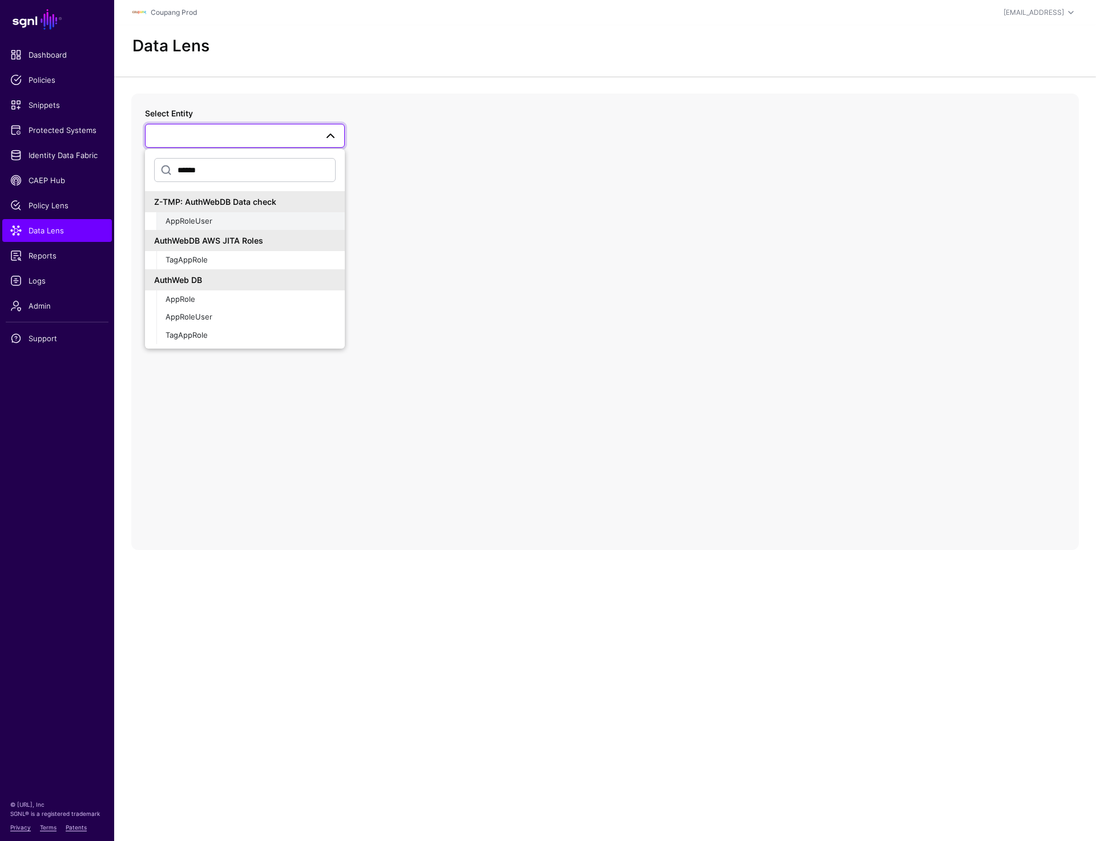
type input "******"
click at [222, 224] on div "AppRoleUser" at bounding box center [251, 221] width 170 height 11
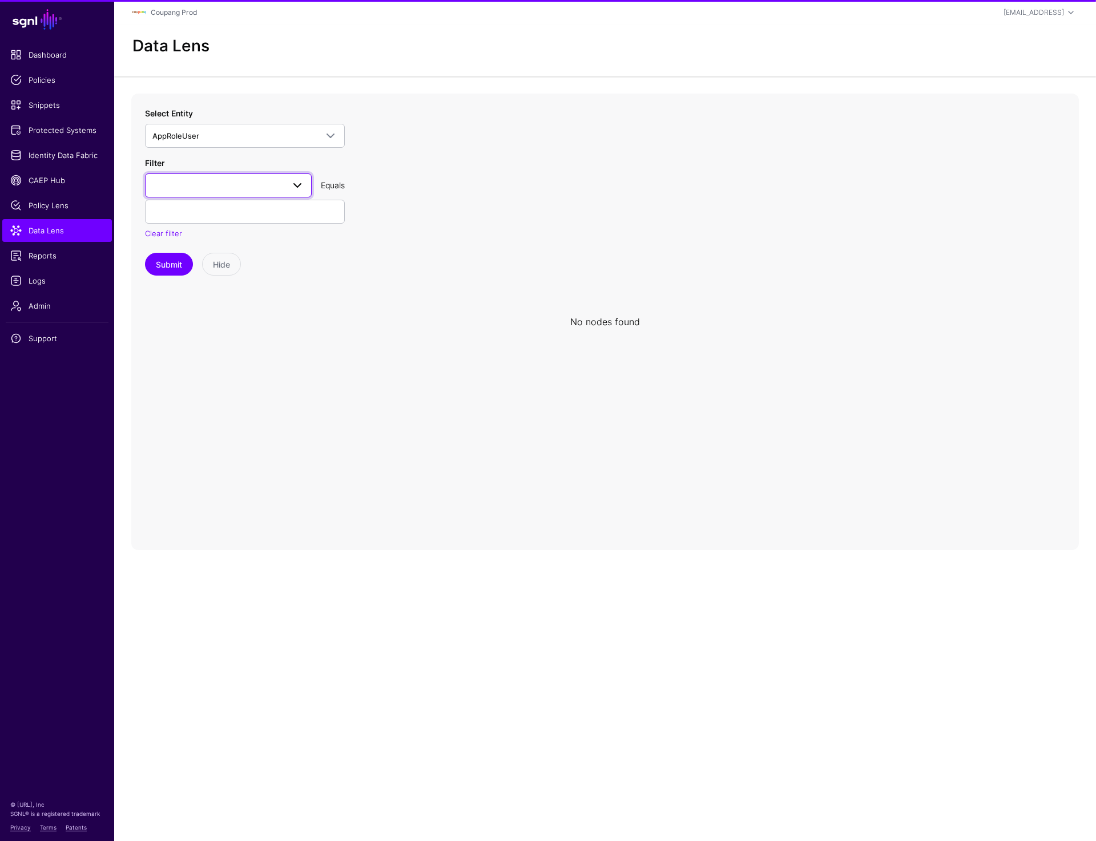
click at [222, 193] on link at bounding box center [228, 186] width 167 height 24
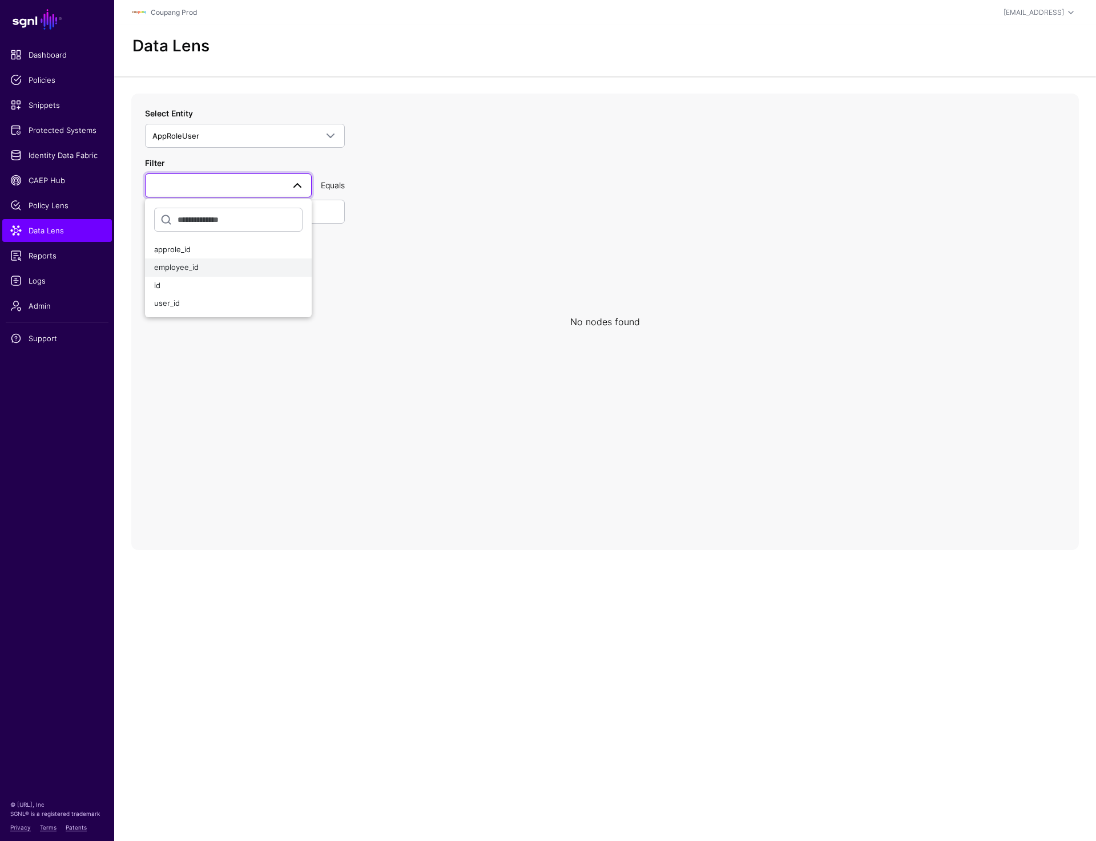
click at [207, 261] on button "employee_id" at bounding box center [228, 268] width 167 height 18
click at [194, 220] on input "text" at bounding box center [245, 212] width 200 height 24
paste input "********"
click at [163, 260] on button "Submit" at bounding box center [169, 264] width 48 height 23
click at [166, 262] on button "Submit" at bounding box center [169, 264] width 48 height 23
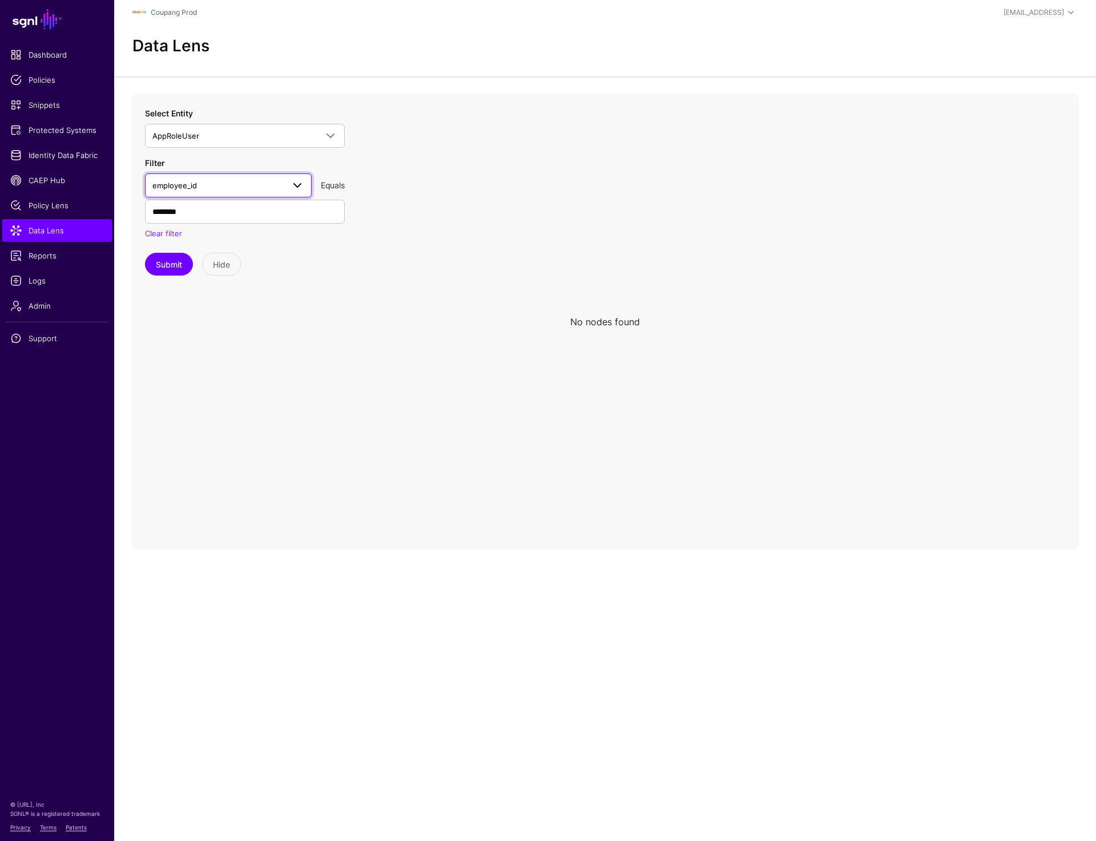
click at [202, 183] on span "employee_id" at bounding box center [217, 185] width 131 height 13
click at [327, 212] on input "********" at bounding box center [245, 212] width 200 height 24
click at [229, 205] on input "********" at bounding box center [245, 212] width 200 height 24
click at [250, 183] on span "employee_id" at bounding box center [217, 185] width 131 height 13
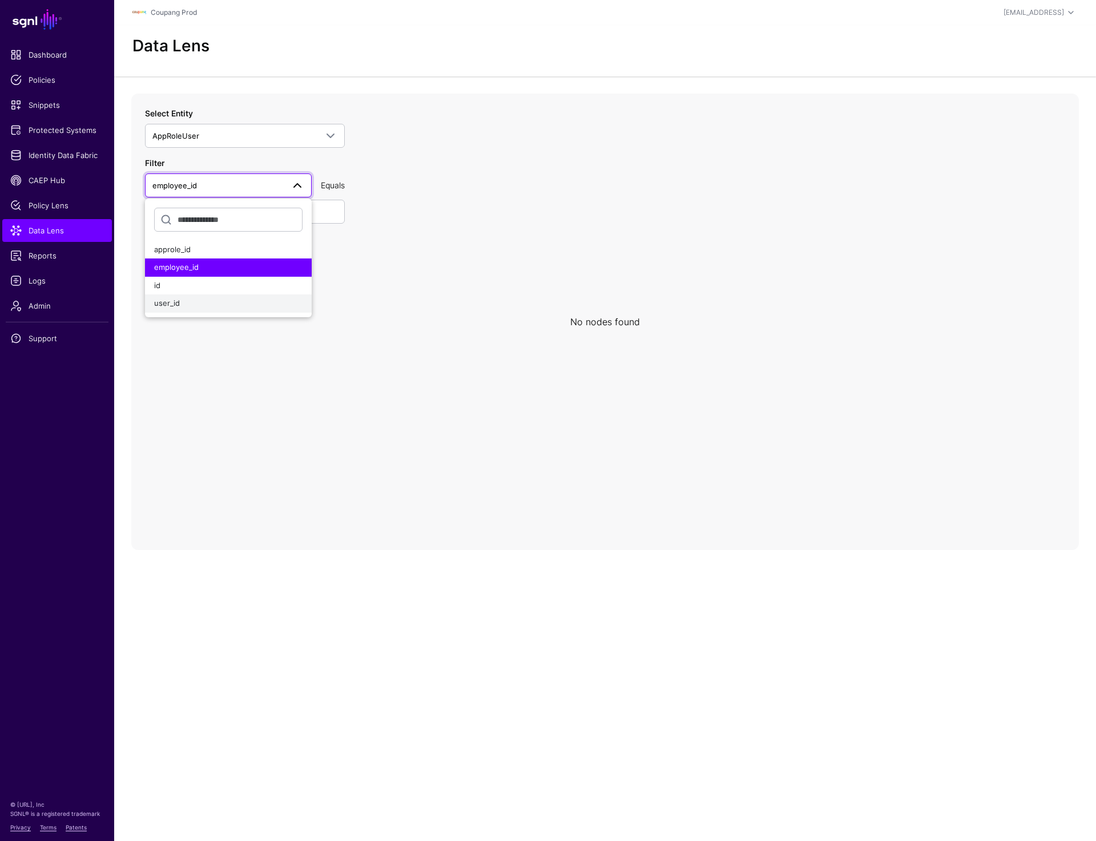
click at [204, 298] on div "user_id" at bounding box center [228, 303] width 148 height 11
click at [216, 216] on input "********" at bounding box center [245, 212] width 200 height 24
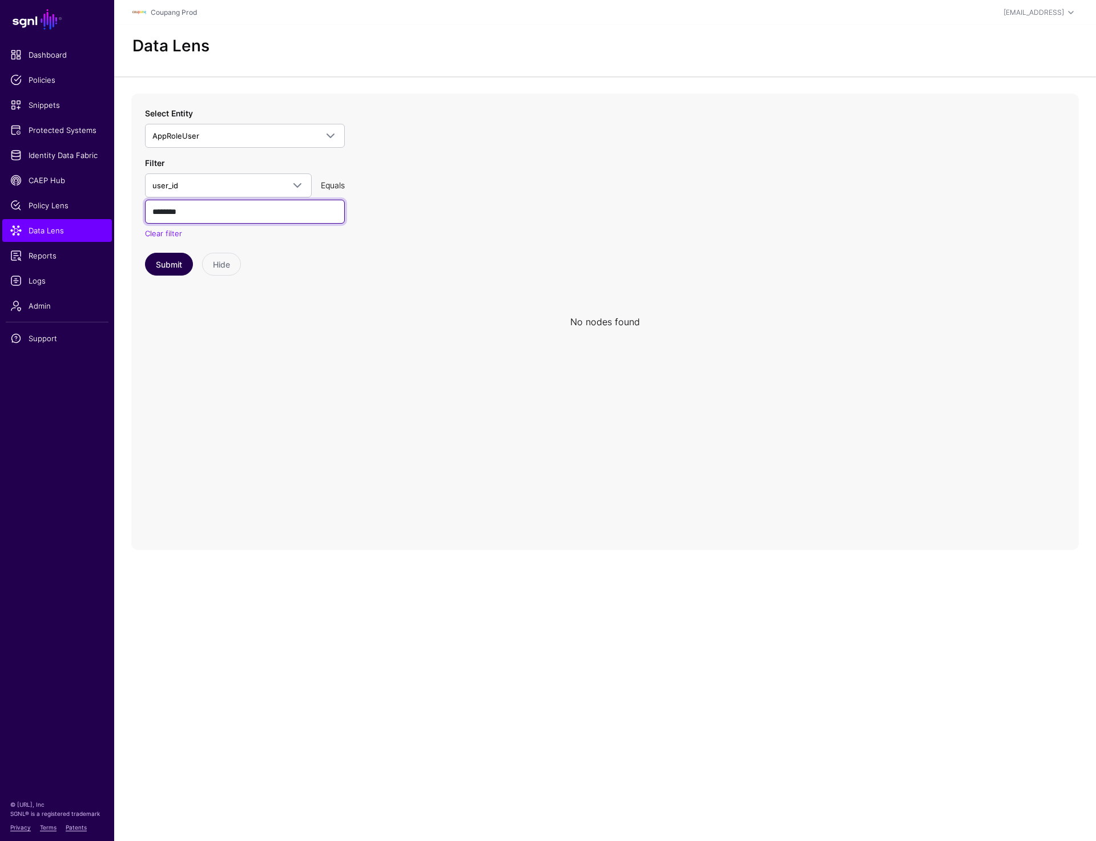
paste input "***"
type input "**********"
click at [169, 257] on button "Submit" at bounding box center [169, 264] width 48 height 23
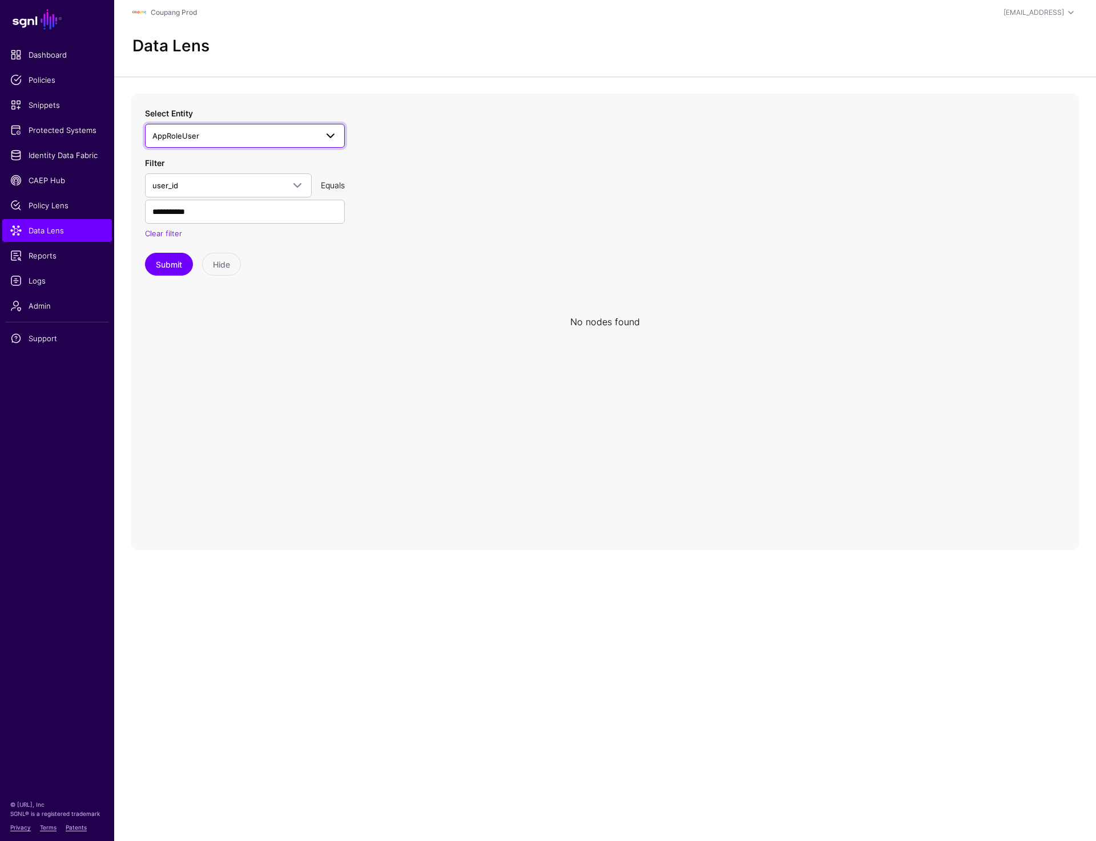
click at [231, 140] on span "AppRoleUser" at bounding box center [234, 136] width 164 height 13
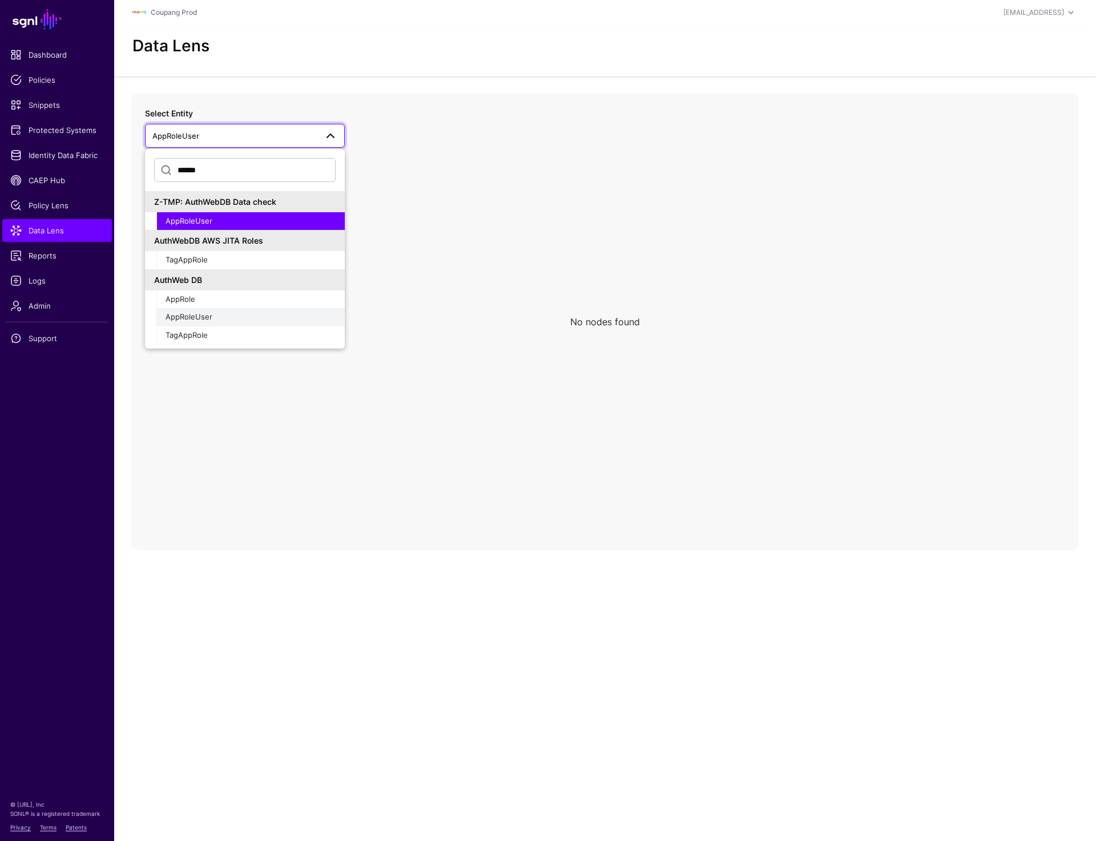
click at [207, 314] on span "AppRoleUser" at bounding box center [189, 316] width 47 height 9
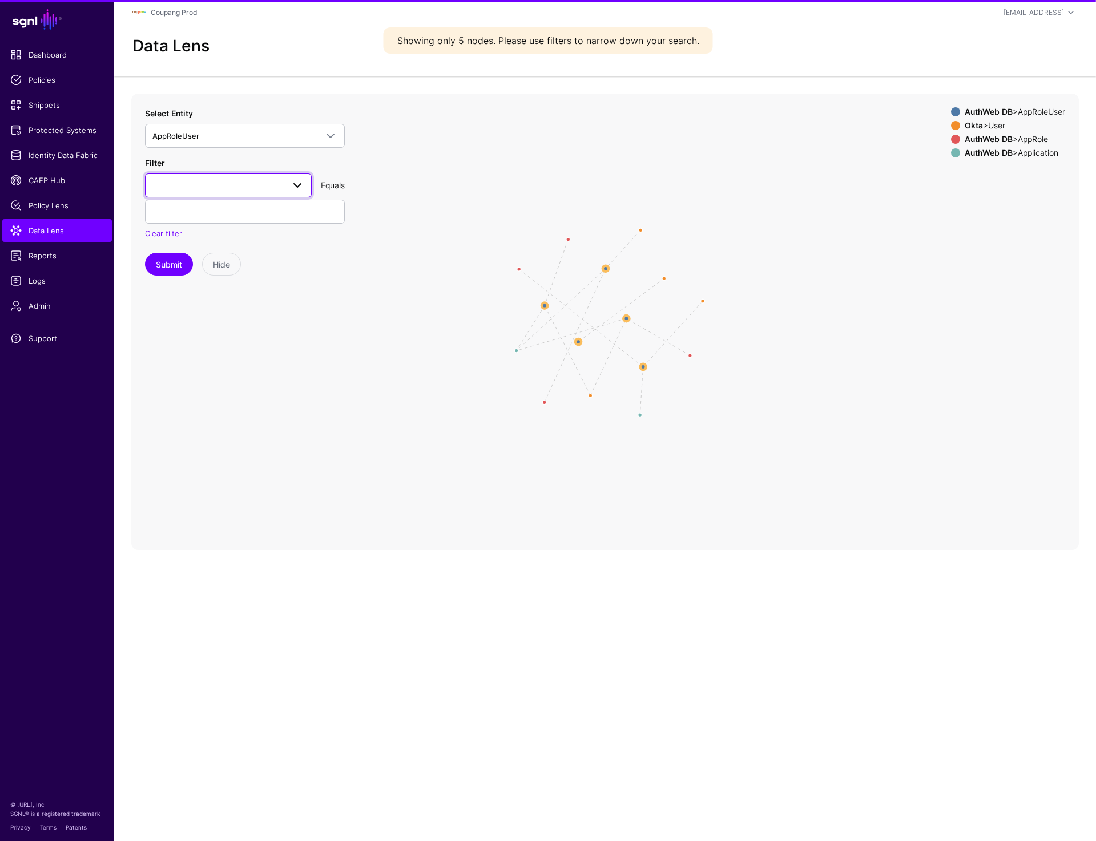
click at [210, 185] on span at bounding box center [228, 186] width 152 height 14
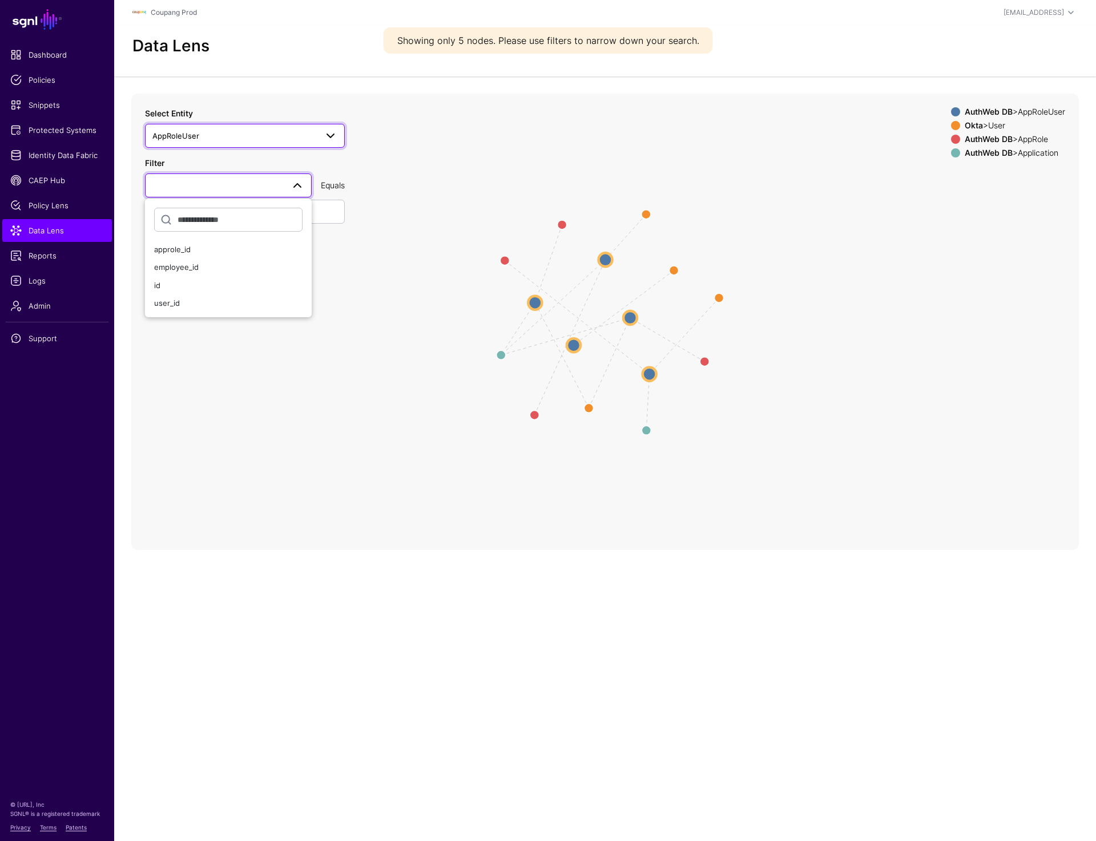
click at [238, 136] on span "AppRoleUser" at bounding box center [234, 136] width 164 height 13
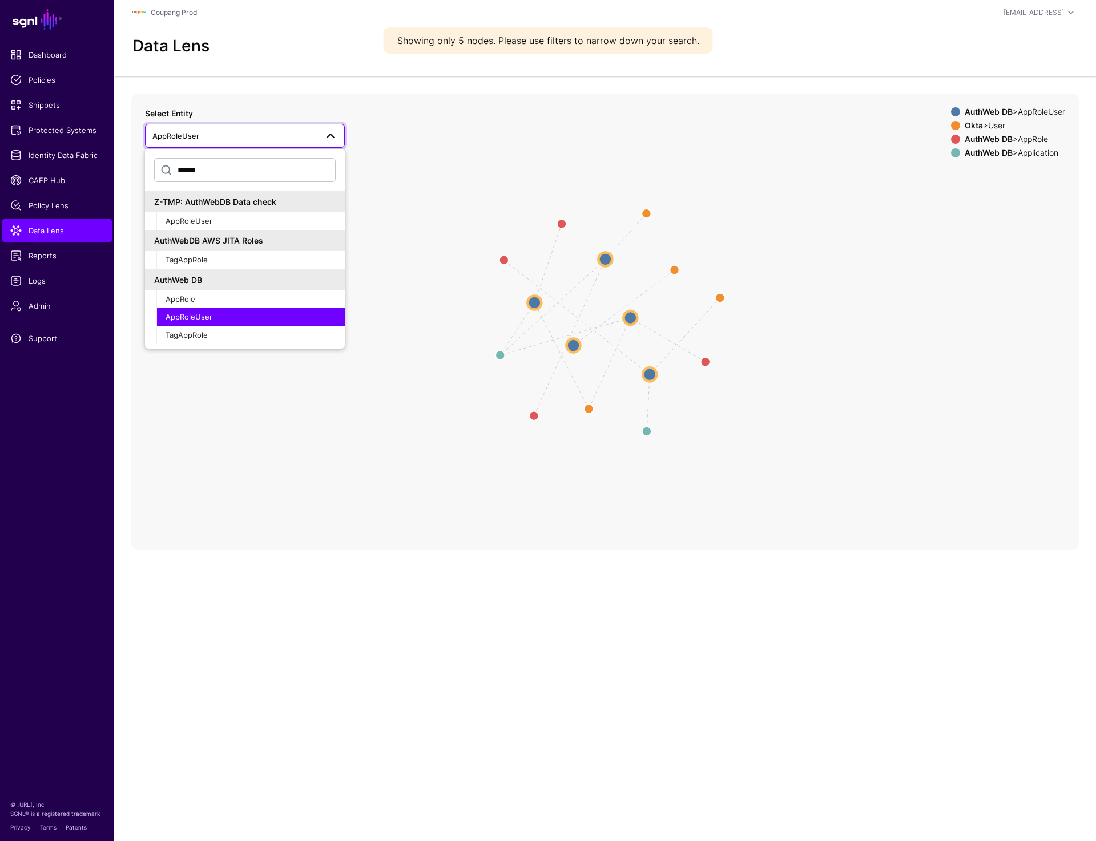
click at [389, 115] on icon "approletouser oktatoauthwebuser AppUserToApp oktatoauthwebuser approletouser ok…" at bounding box center [605, 322] width 948 height 457
click at [406, 126] on icon "approletouser oktatoauthwebuser AppUserToApp oktatoauthwebuser approletouser ok…" at bounding box center [605, 322] width 948 height 457
click at [325, 137] on span at bounding box center [331, 136] width 14 height 14
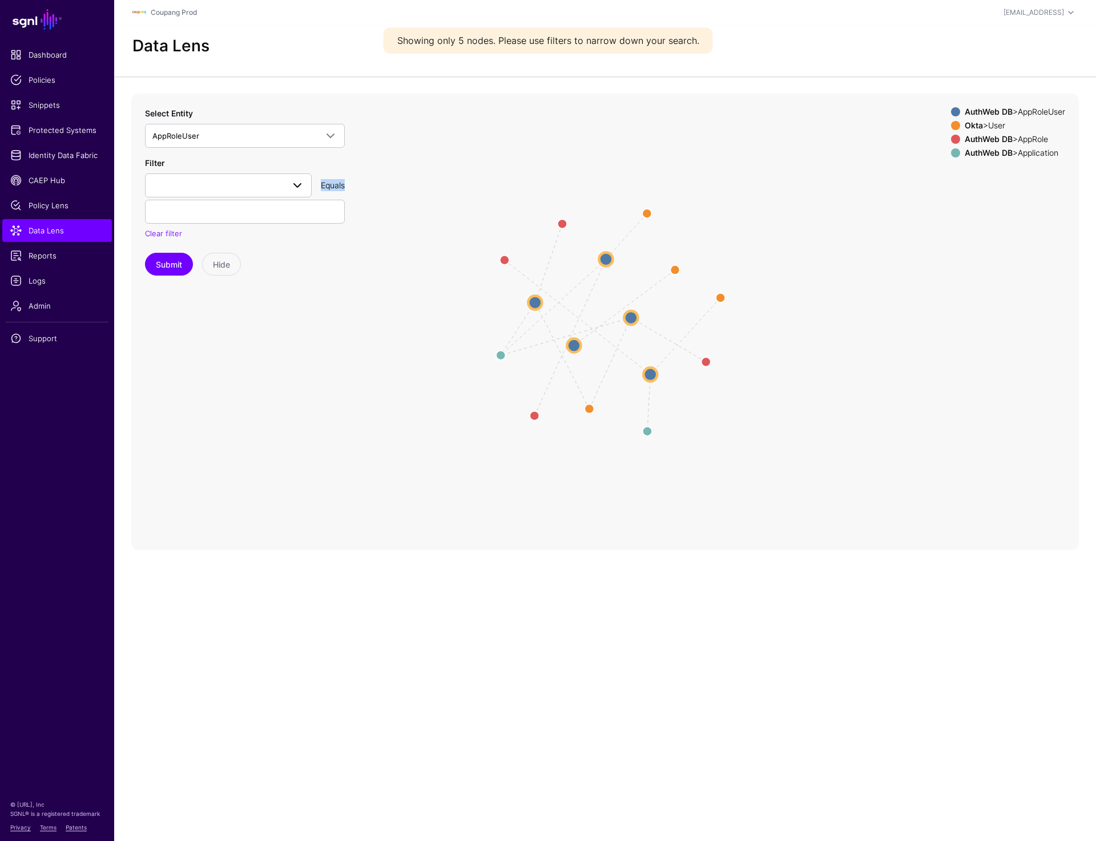
click at [220, 197] on div "Filter approle_id employee_id id user_id Equals Clear filter" at bounding box center [245, 198] width 200 height 83
click at [220, 187] on span at bounding box center [228, 186] width 152 height 14
click at [192, 266] on span "employee_id" at bounding box center [176, 267] width 45 height 9
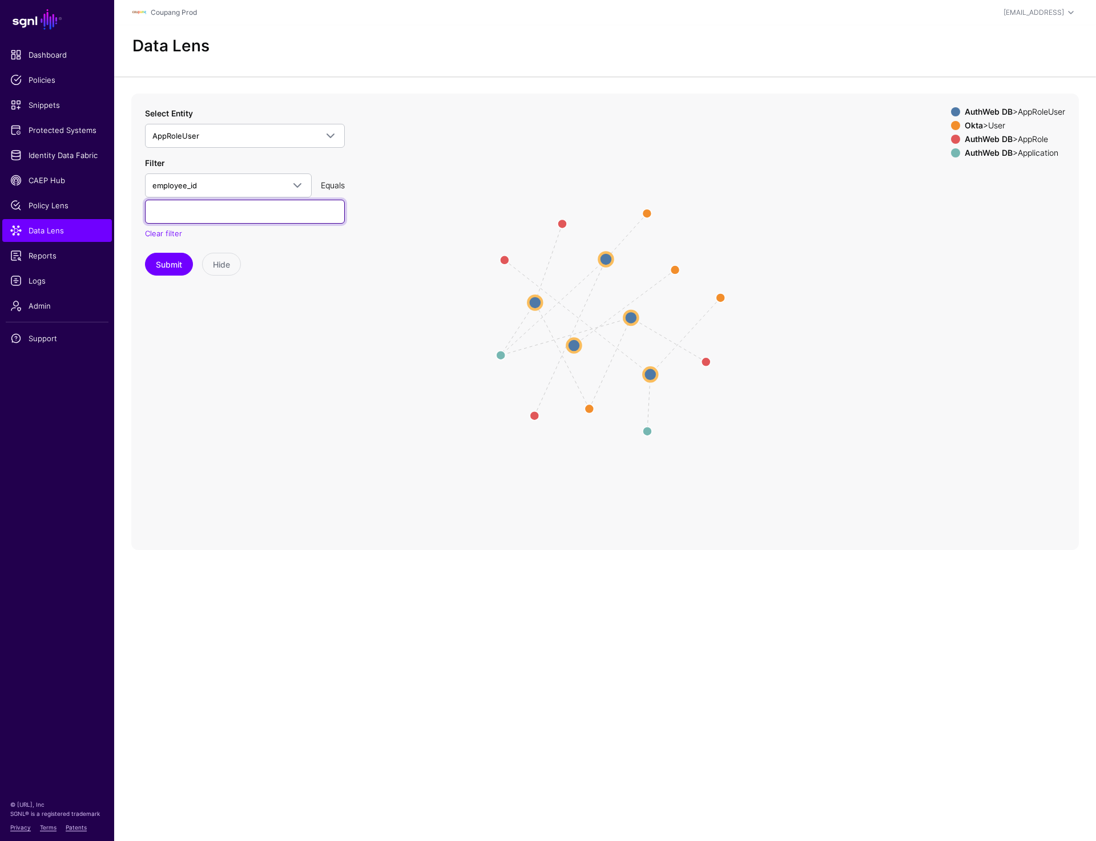
click at [189, 217] on input "text" at bounding box center [245, 212] width 200 height 24
paste input "**********"
click at [182, 264] on button "Submit" at bounding box center [169, 264] width 48 height 23
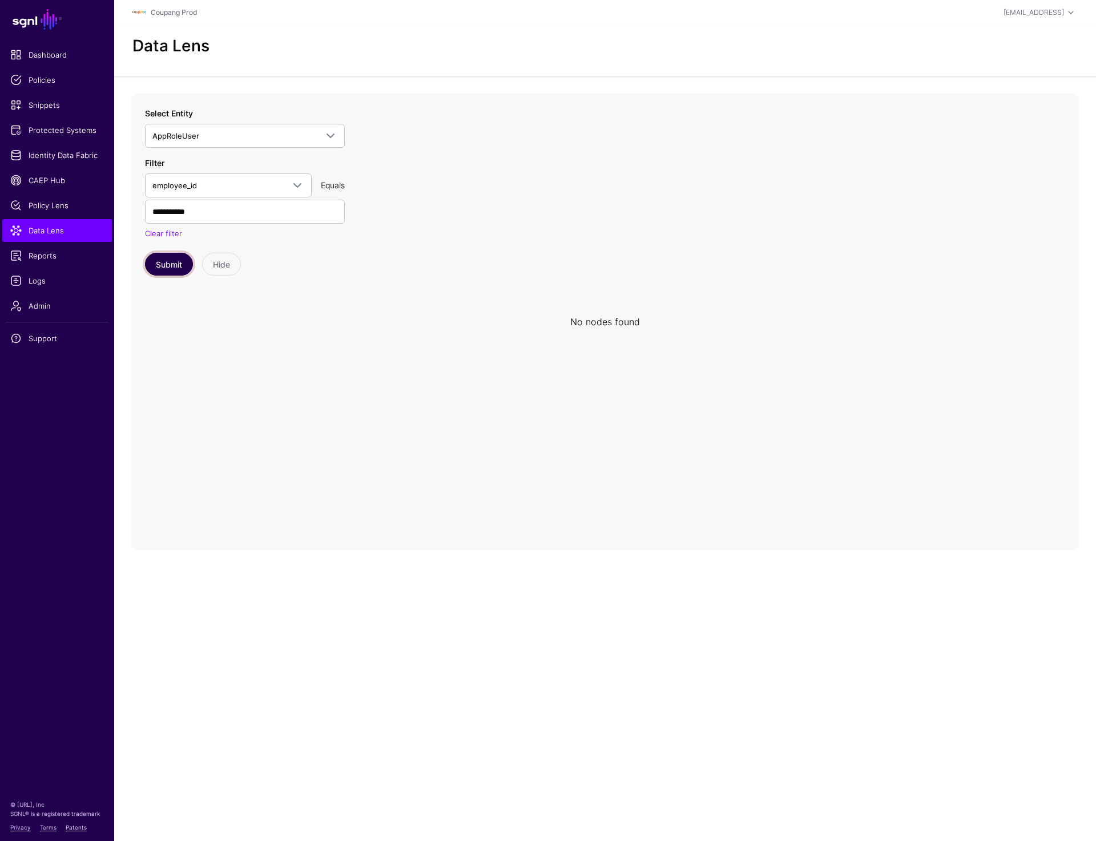
click at [156, 269] on button "Submit" at bounding box center [169, 264] width 48 height 23
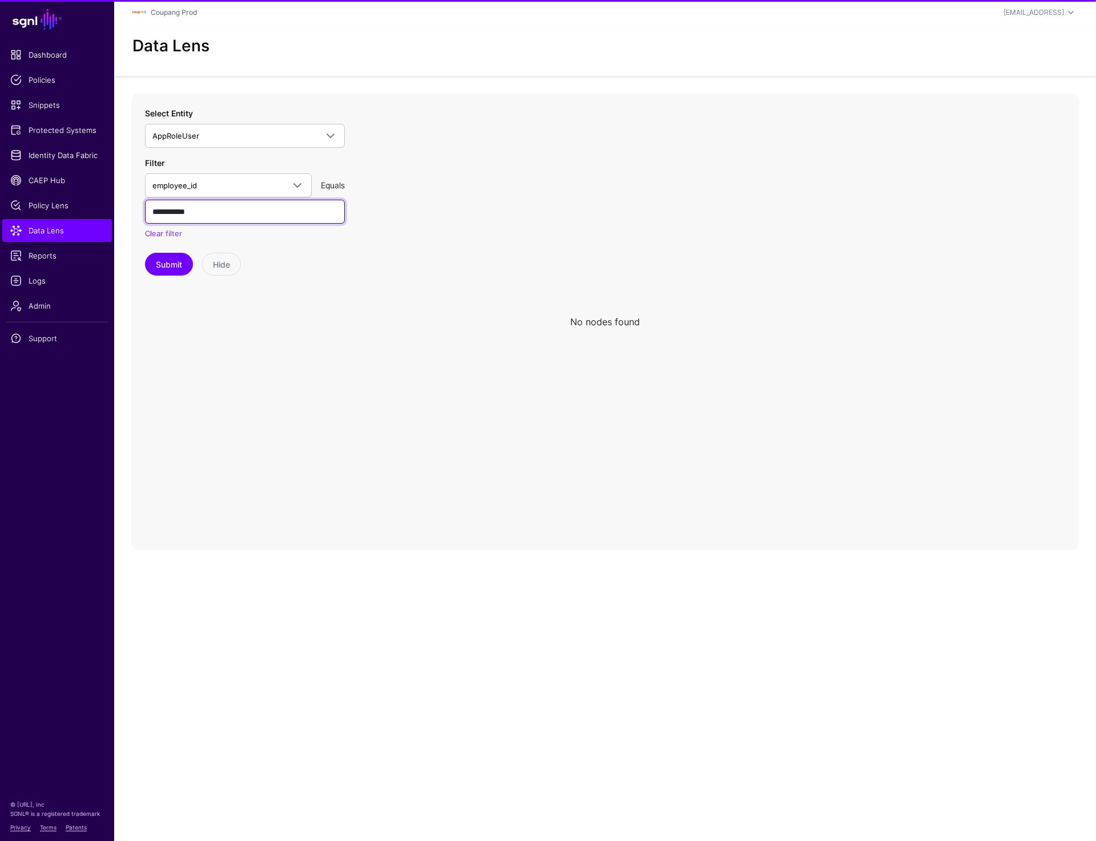
click at [199, 207] on input "**********" at bounding box center [245, 212] width 200 height 24
paste input "text"
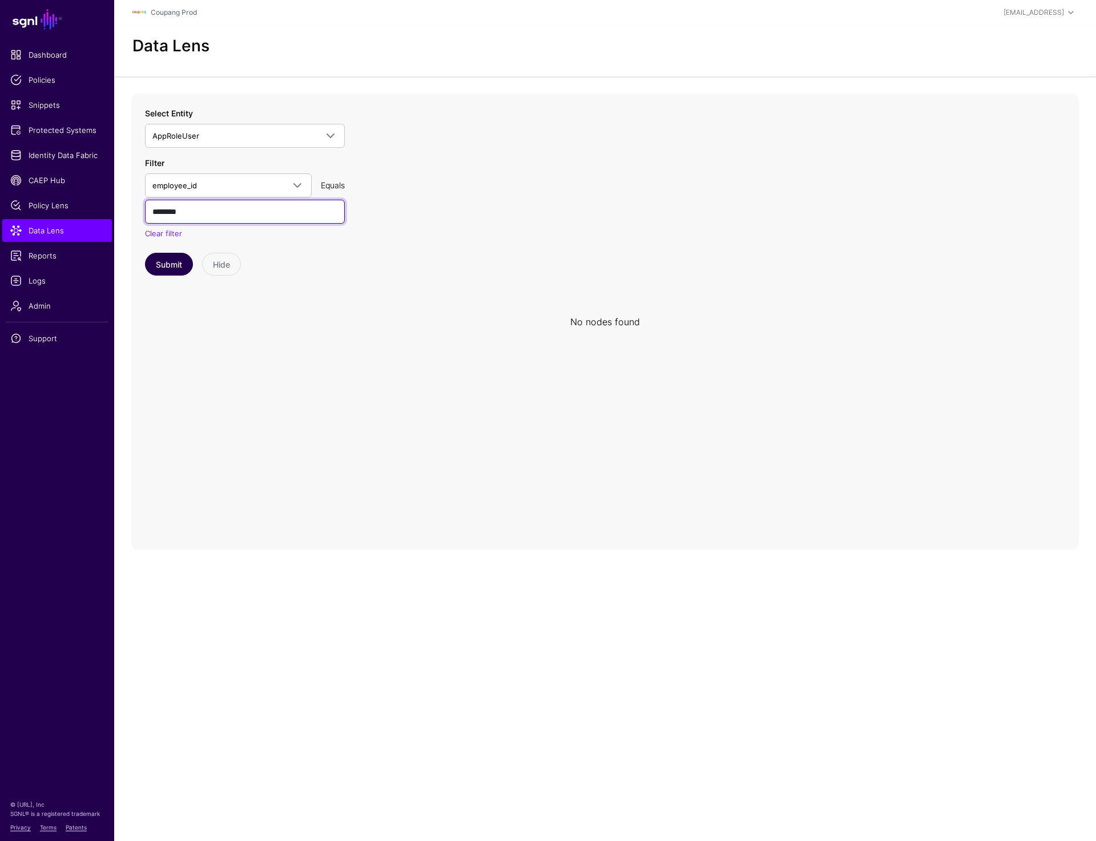
type input "********"
click at [159, 265] on button "Submit" at bounding box center [169, 264] width 48 height 23
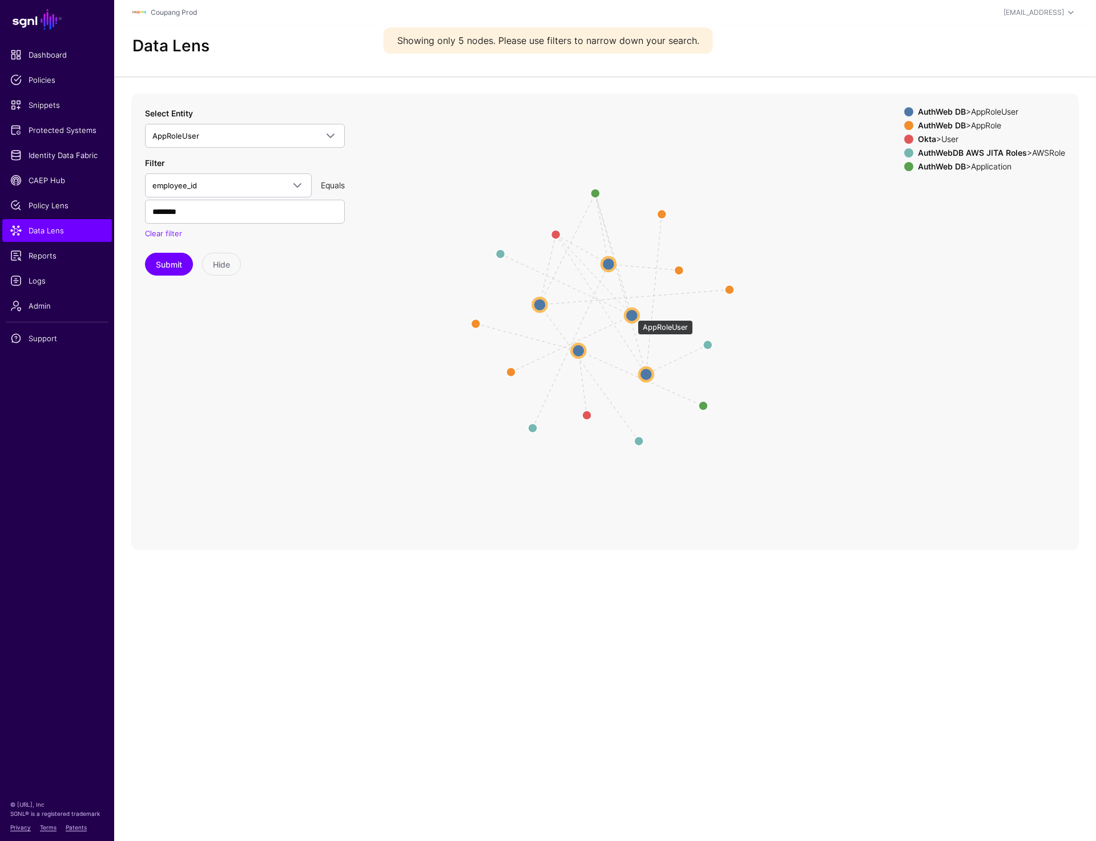
click at [632, 315] on circle at bounding box center [632, 316] width 14 height 14
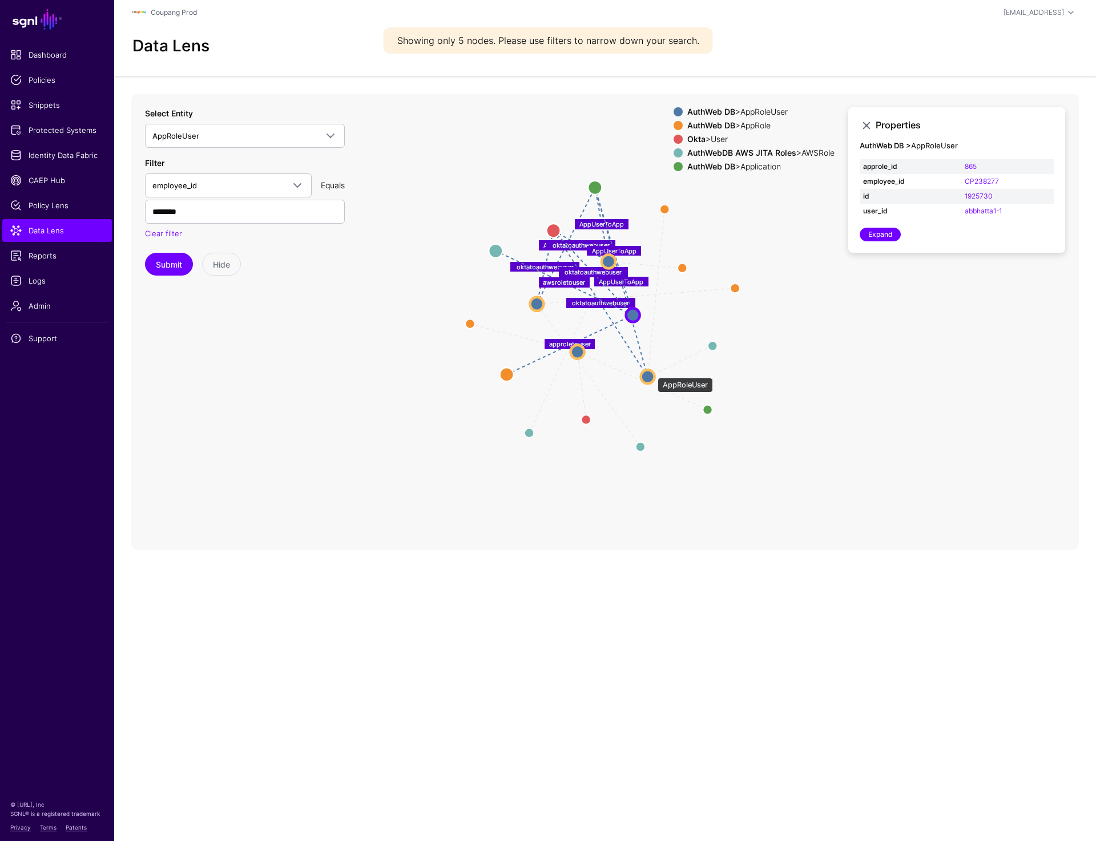
click at [652, 372] on circle at bounding box center [648, 377] width 14 height 14
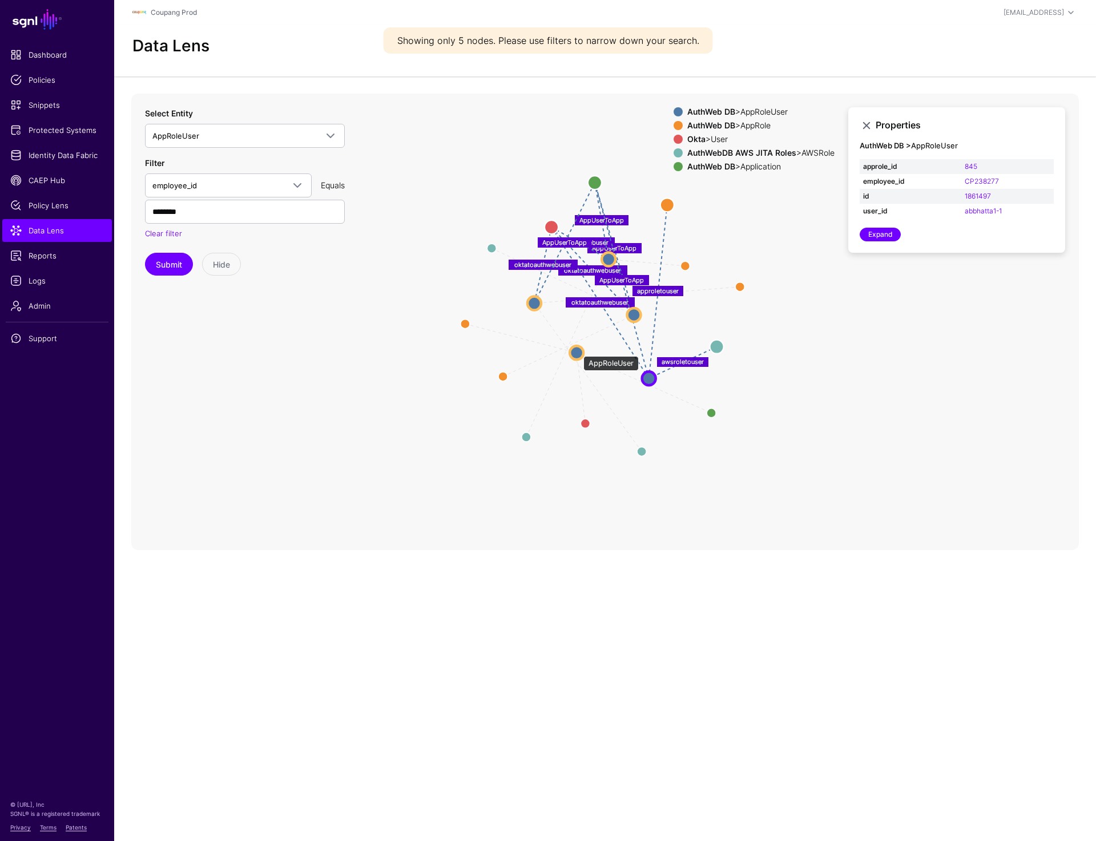
click at [578, 351] on circle at bounding box center [577, 353] width 14 height 14
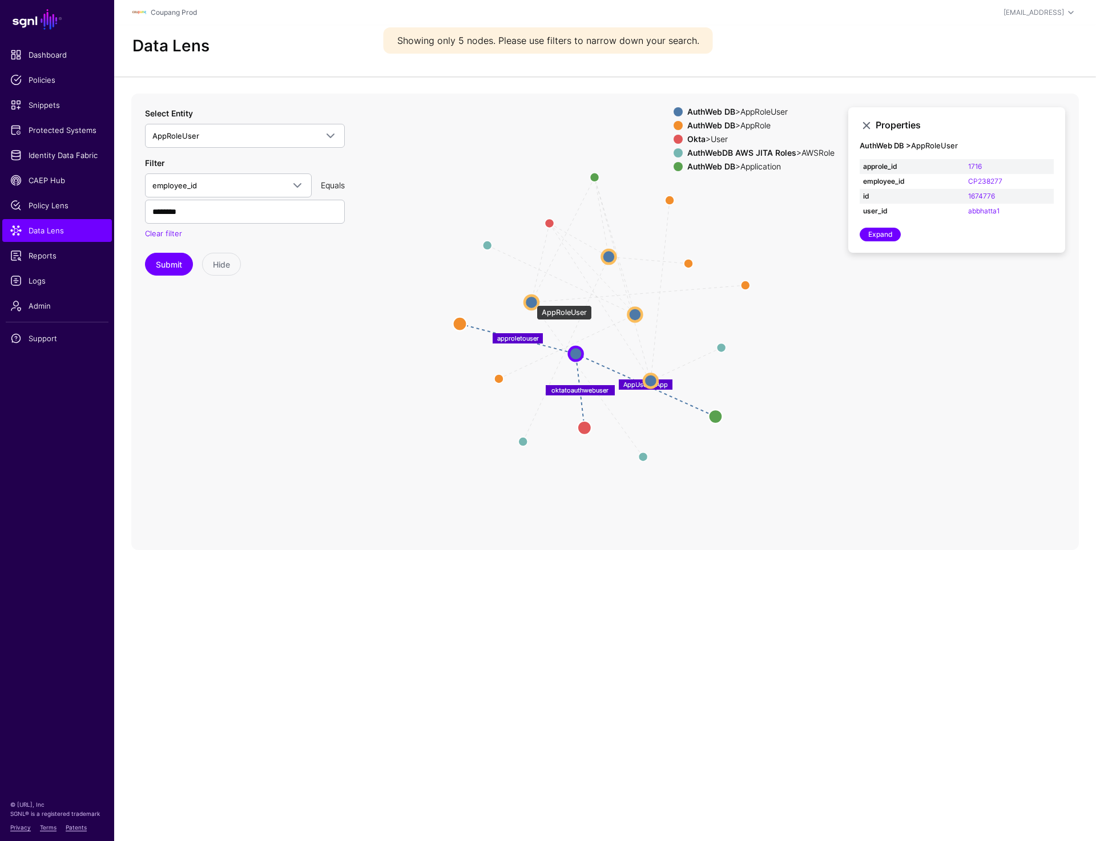
click at [531, 300] on circle at bounding box center [532, 302] width 14 height 14
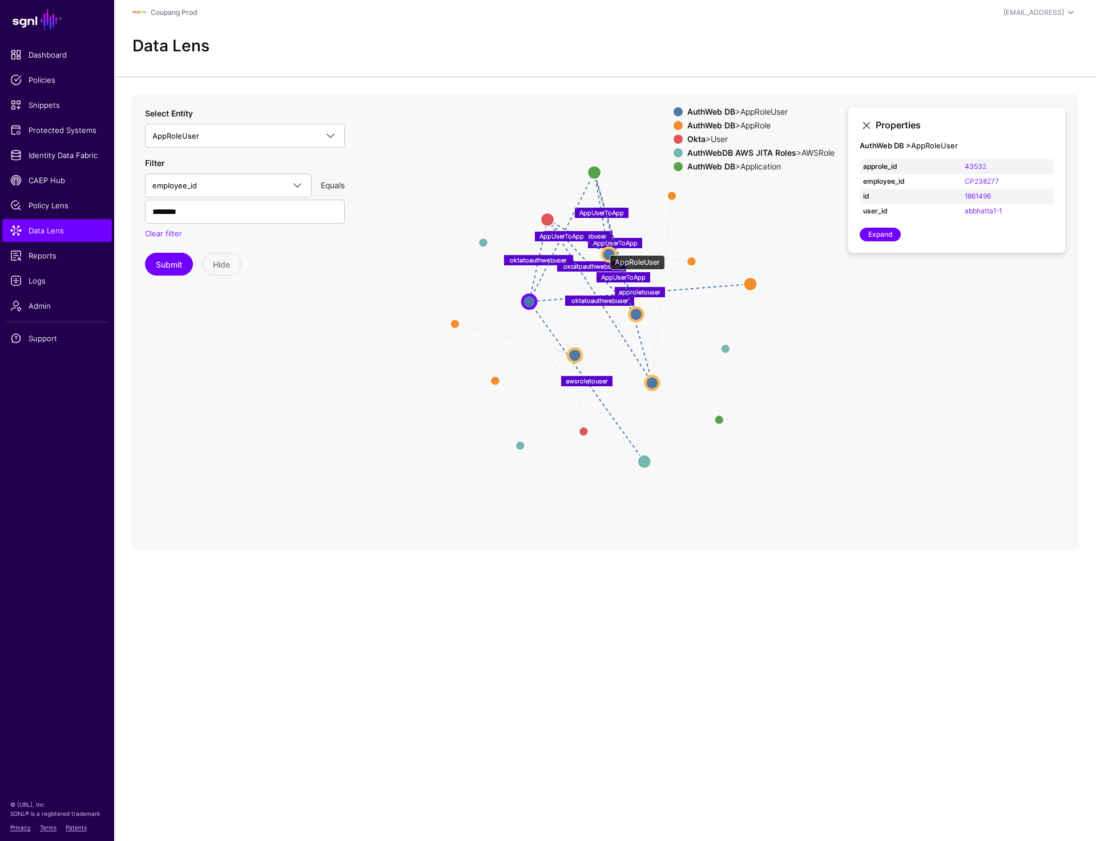
click at [604, 251] on circle at bounding box center [609, 254] width 14 height 14
click at [609, 258] on circle at bounding box center [609, 254] width 14 height 14
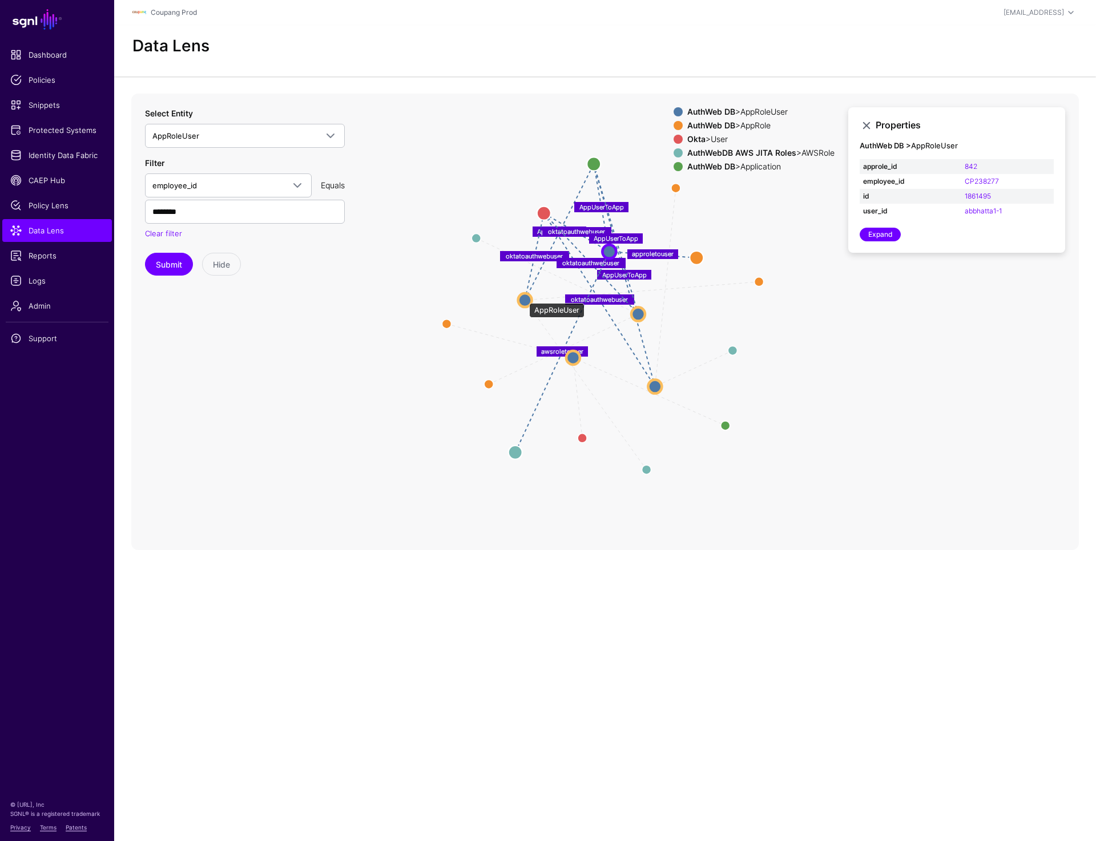
click at [523, 297] on circle at bounding box center [525, 300] width 14 height 14
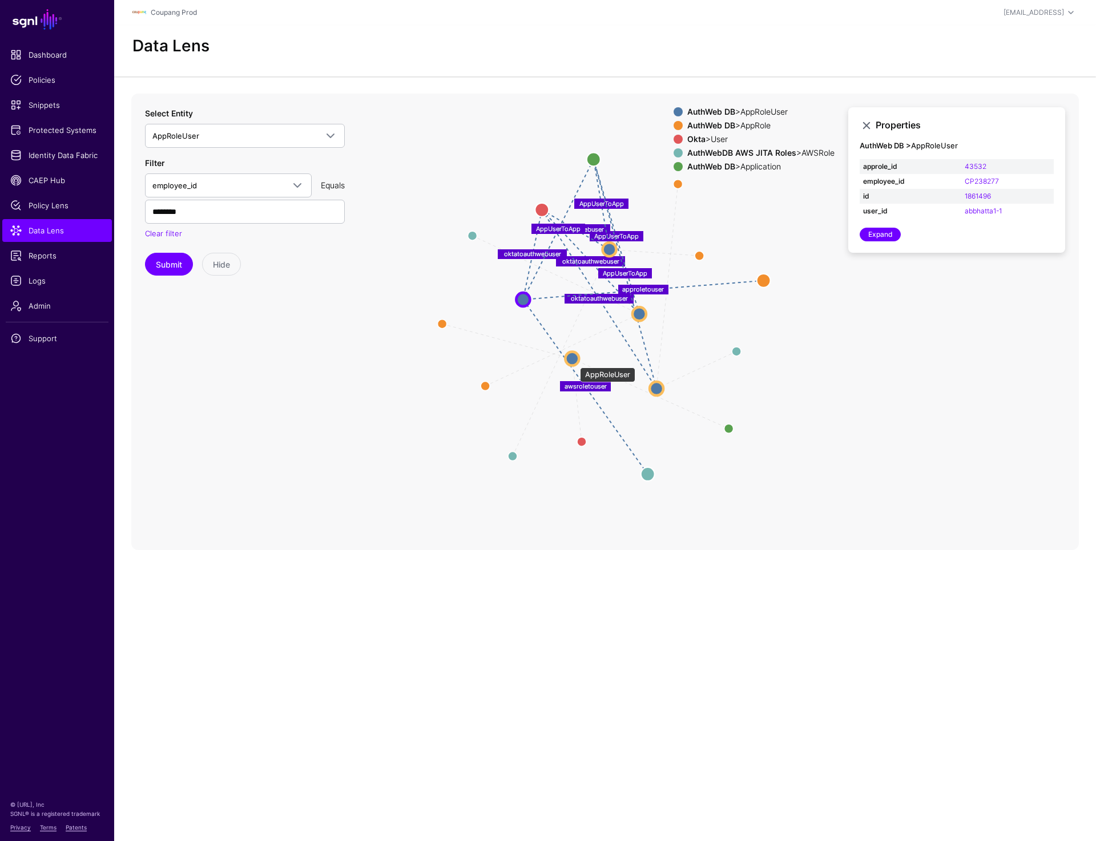
click at [574, 362] on circle at bounding box center [572, 359] width 14 height 14
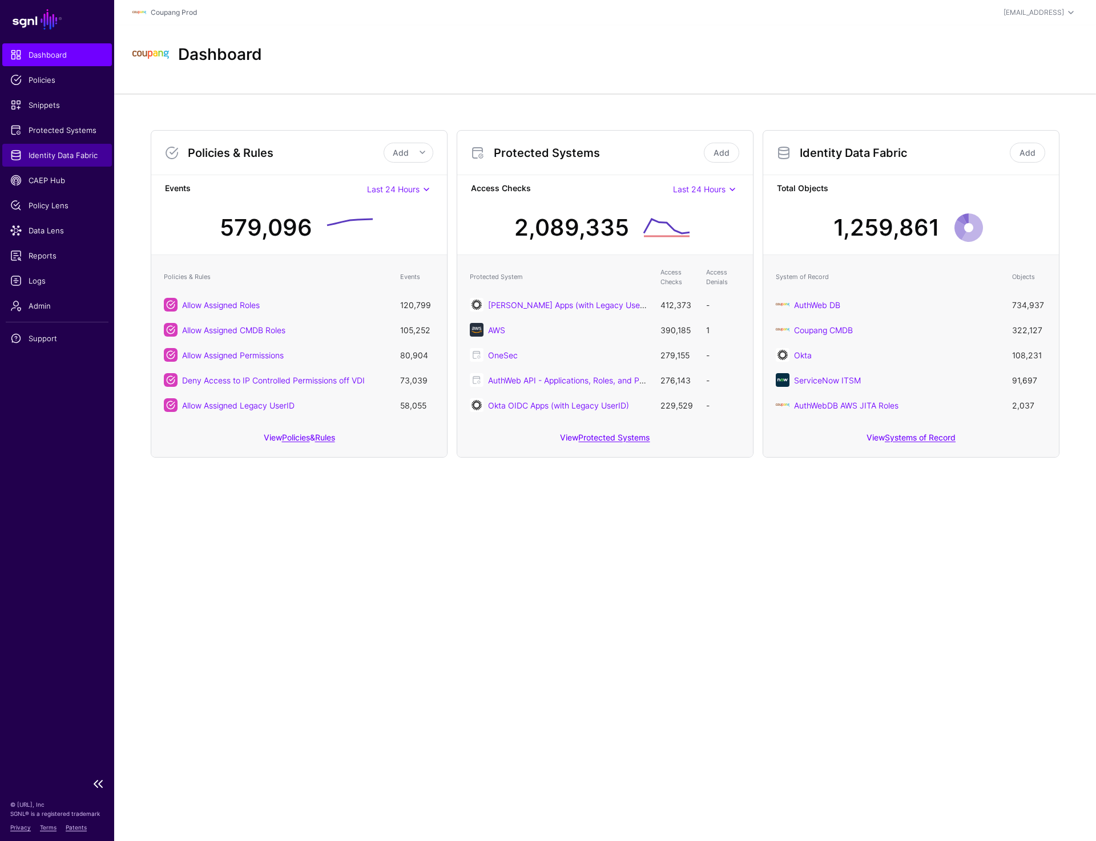
click at [73, 159] on span "Identity Data Fabric" at bounding box center [57, 155] width 94 height 11
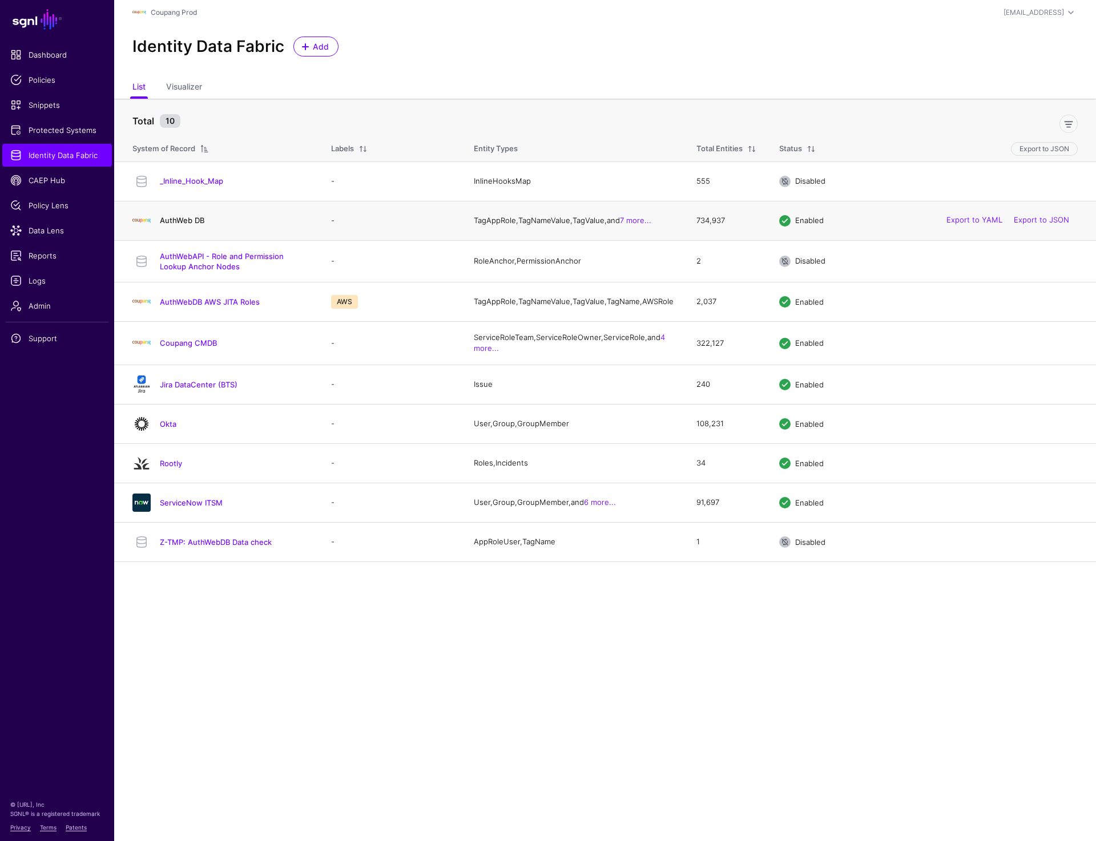
click at [196, 223] on link "AuthWeb DB" at bounding box center [182, 220] width 45 height 9
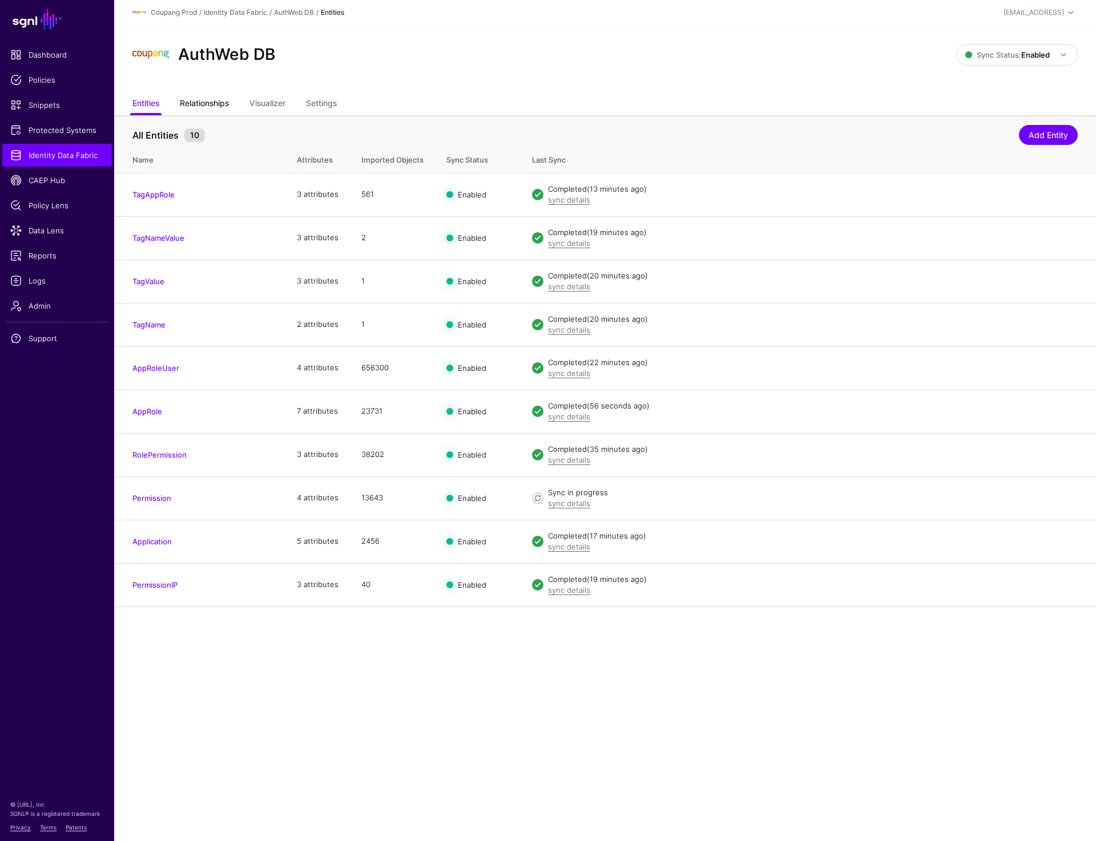
click at [197, 110] on link "Relationships" at bounding box center [204, 105] width 49 height 22
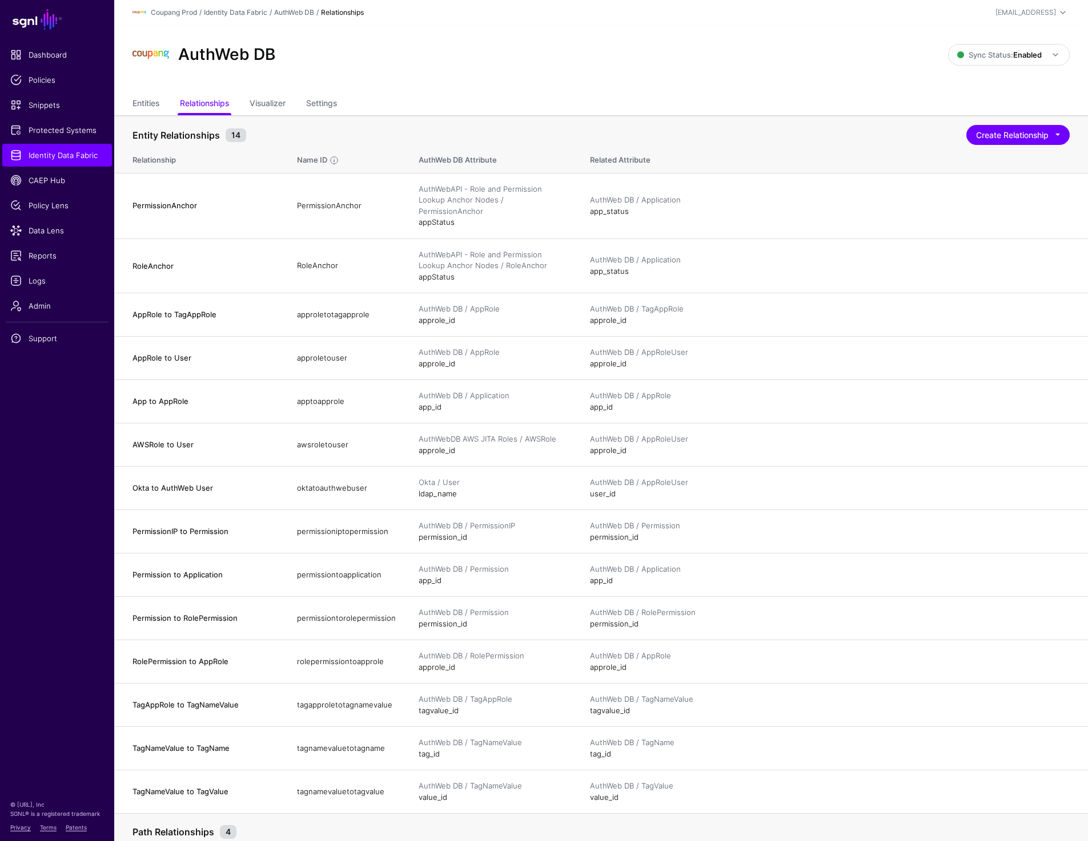
scroll to position [3, 0]
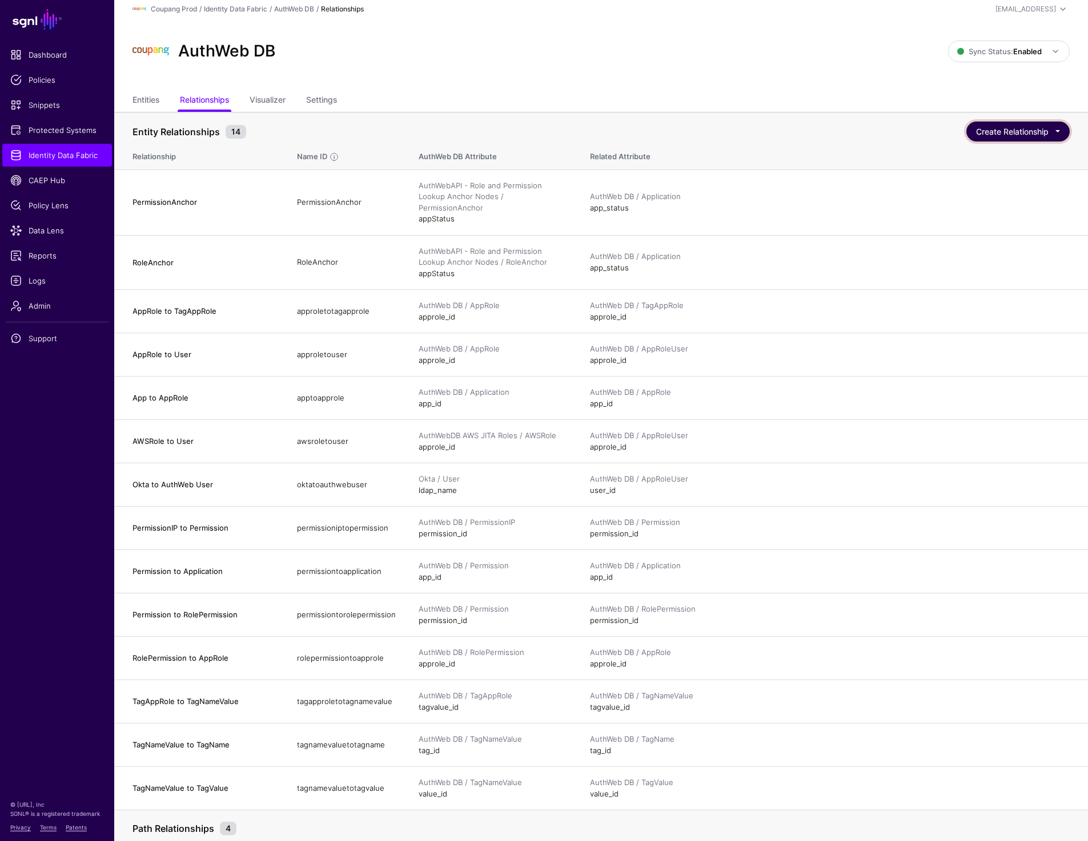
click at [1028, 126] on button "Create Relationship" at bounding box center [1017, 132] width 103 height 20
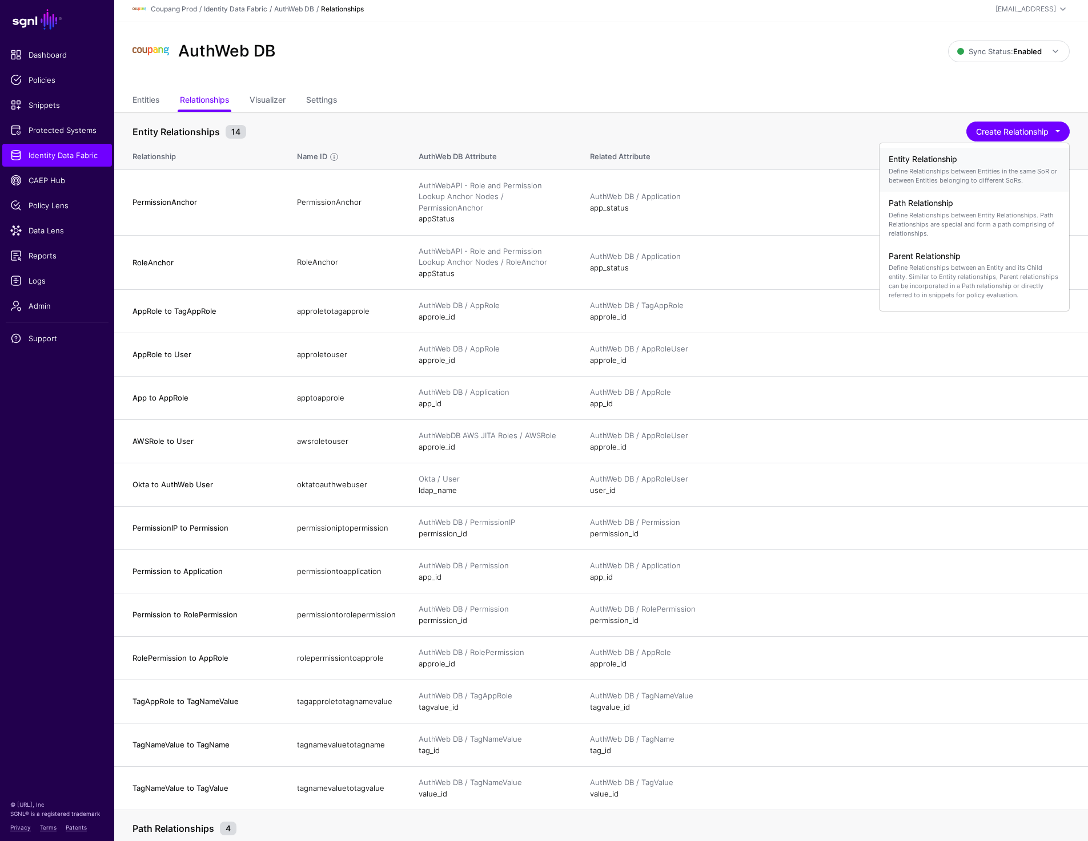
click at [974, 164] on h4 "Entity Relationship" at bounding box center [973, 160] width 171 height 10
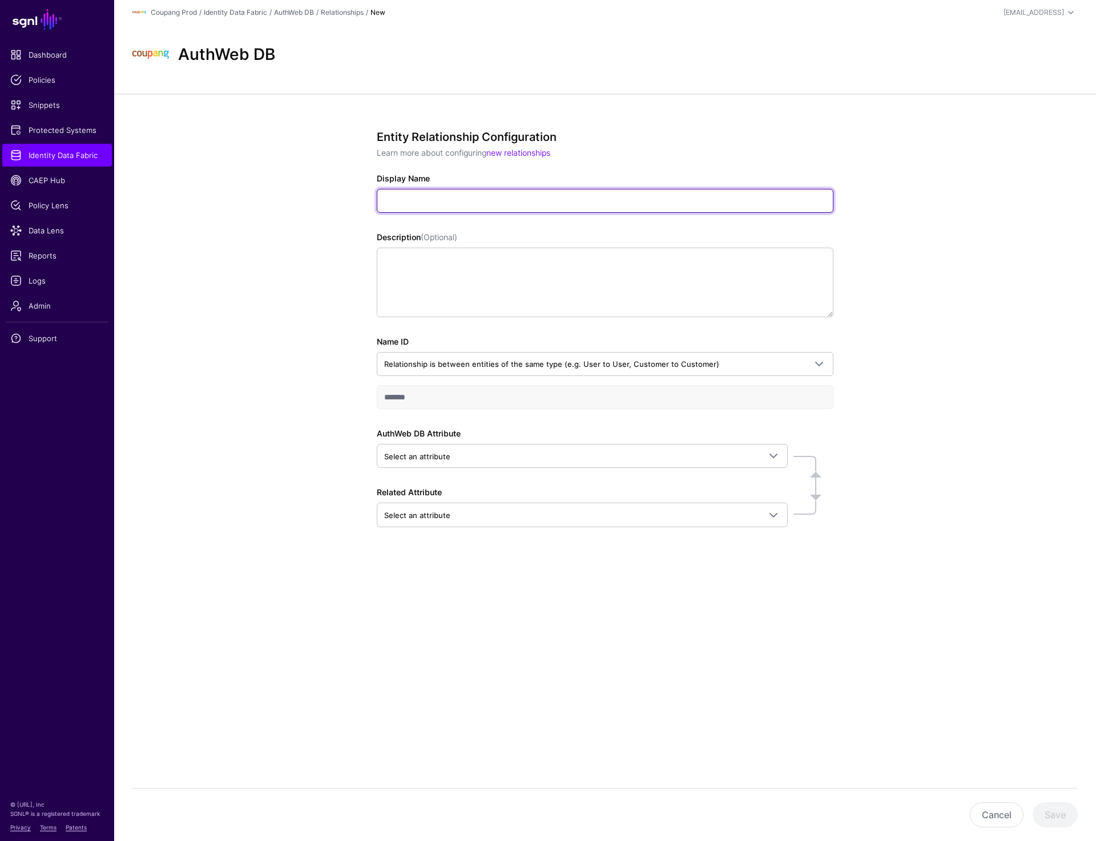
click at [402, 195] on input "Display Name" at bounding box center [605, 201] width 457 height 24
type input "**********"
click at [969, 215] on div "**********" at bounding box center [605, 370] width 982 height 553
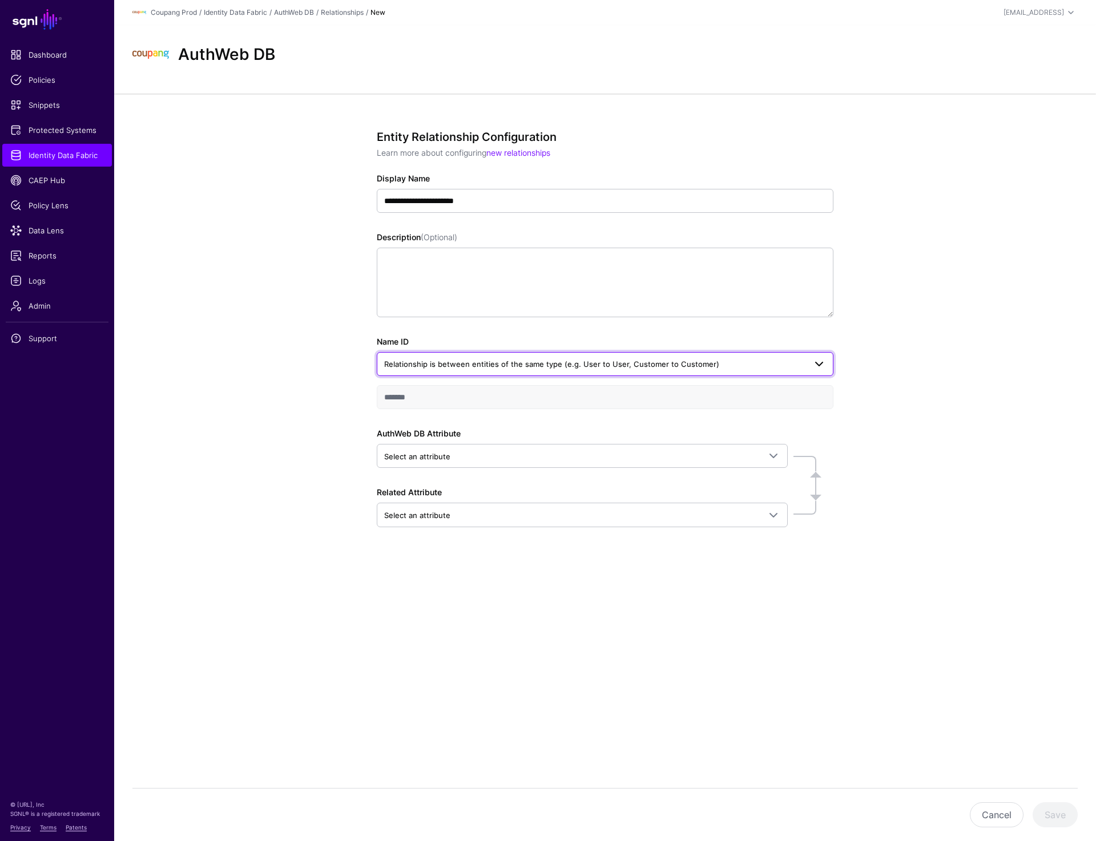
click at [531, 364] on span "Relationship is between entities of the same type (e.g. User to User, Customer …" at bounding box center [551, 364] width 335 height 9
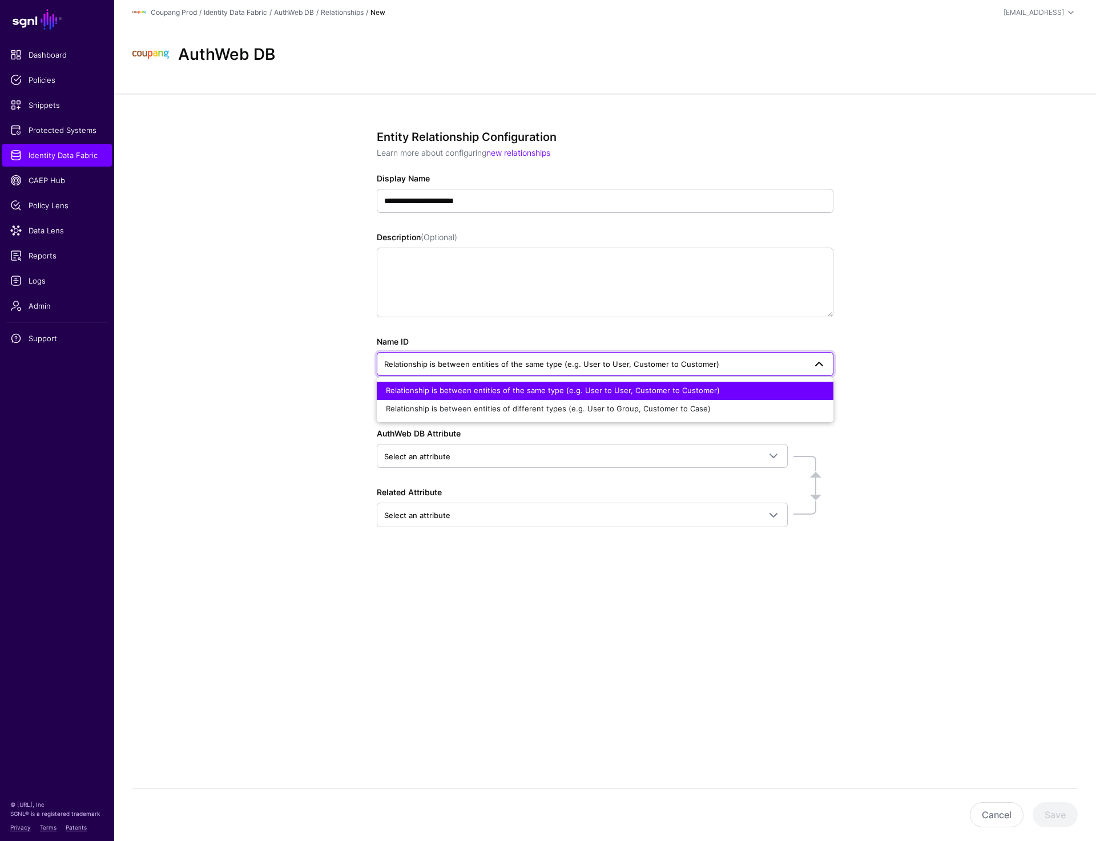
click at [544, 386] on div "Relationship is between entities of the same type (e.g. User to User, Customer …" at bounding box center [605, 390] width 438 height 11
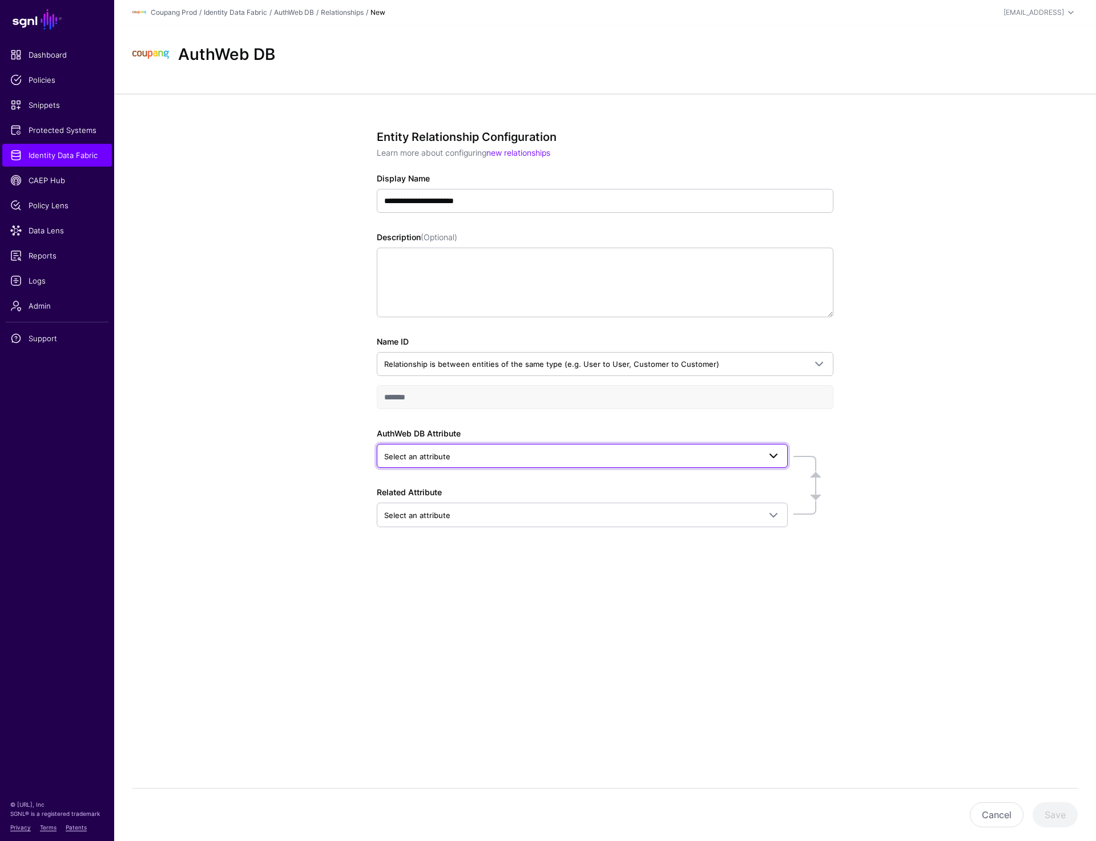
click at [458, 453] on span "Select an attribute" at bounding box center [572, 456] width 376 height 13
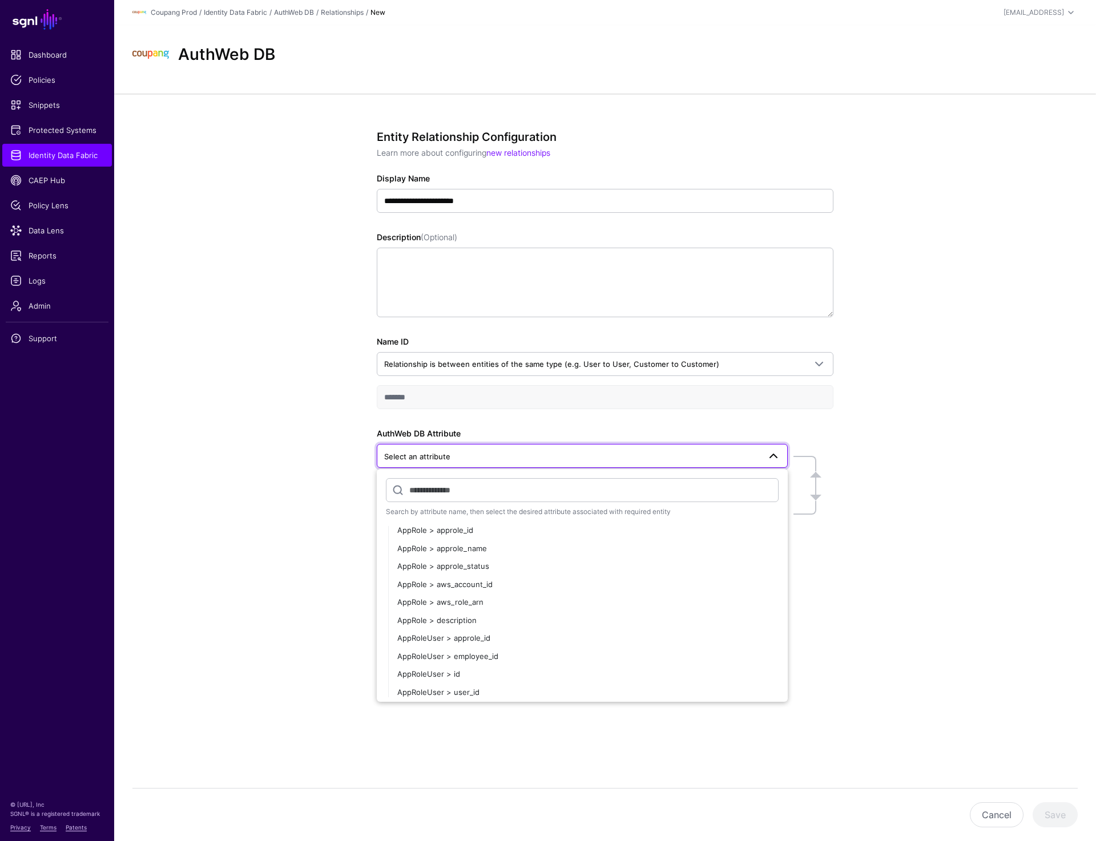
scroll to position [153, 0]
click at [482, 641] on span "AppRoleUser > employee_id" at bounding box center [447, 638] width 101 height 9
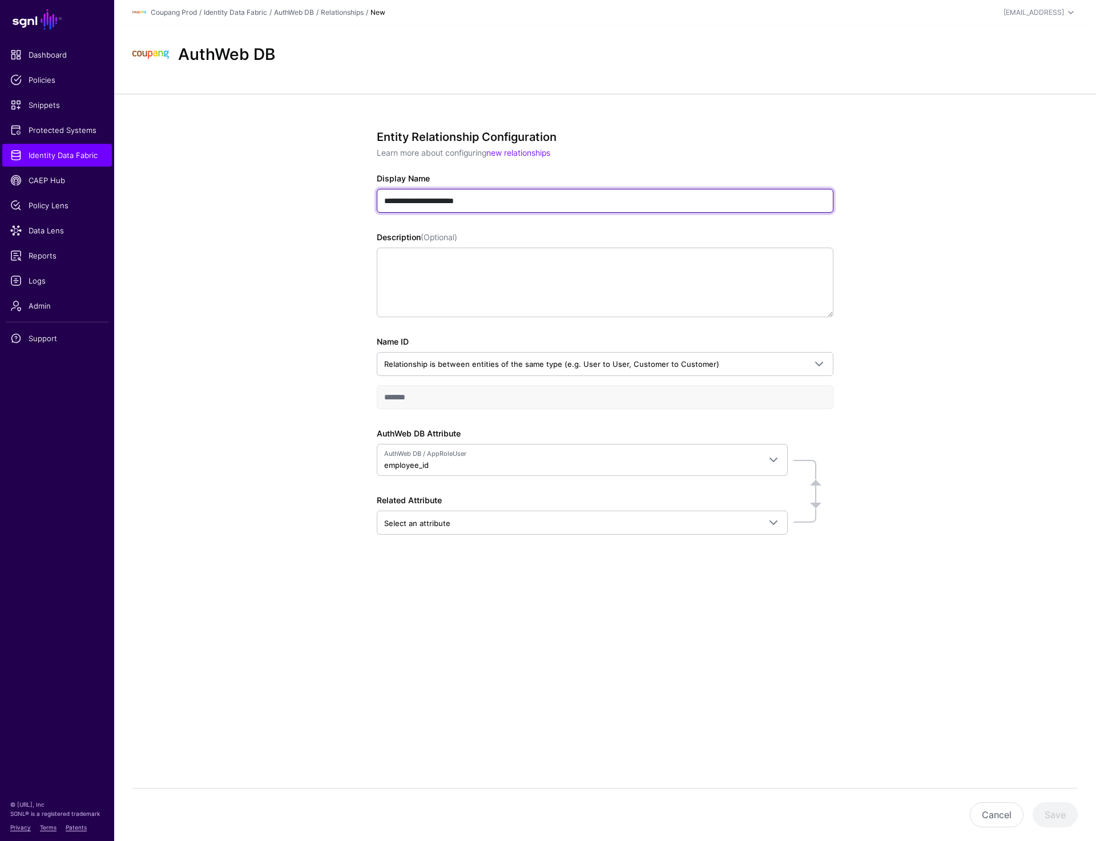
drag, startPoint x: 490, startPoint y: 200, endPoint x: 330, endPoint y: 200, distance: 160.4
click at [330, 200] on div "**********" at bounding box center [605, 374] width 982 height 560
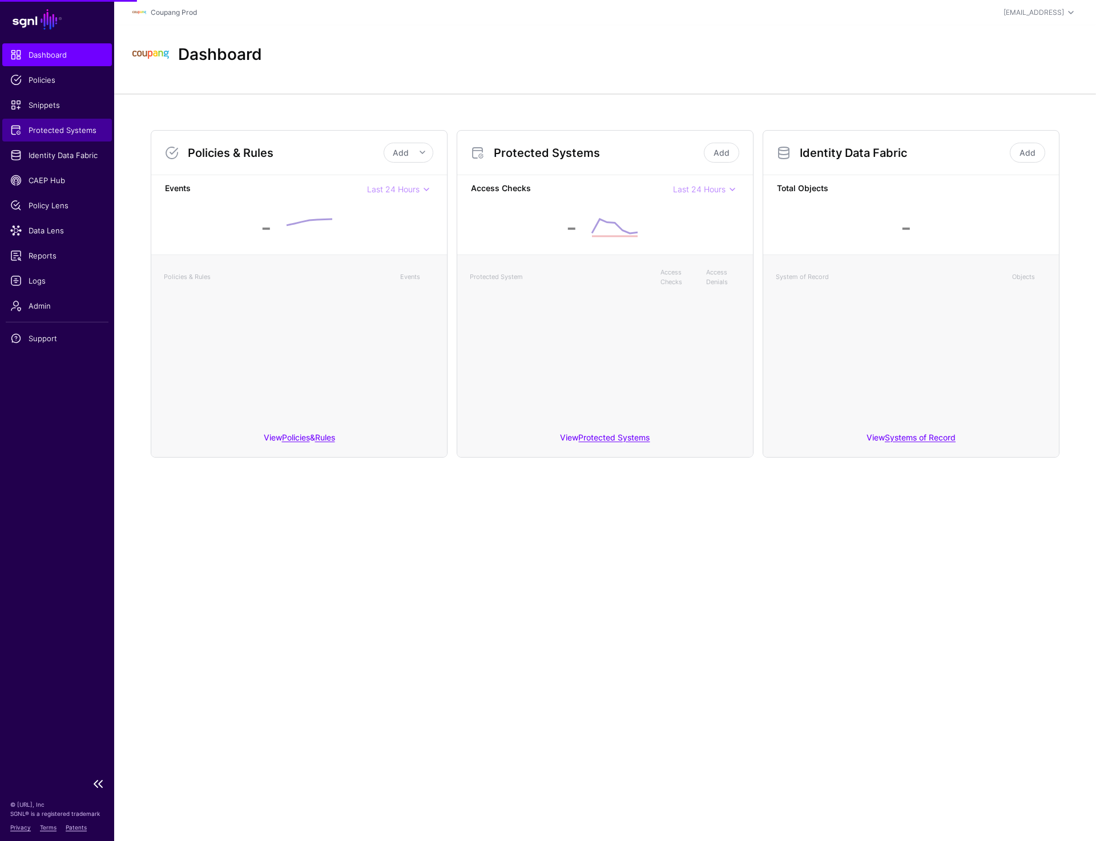
click at [67, 128] on span "Protected Systems" at bounding box center [57, 129] width 94 height 11
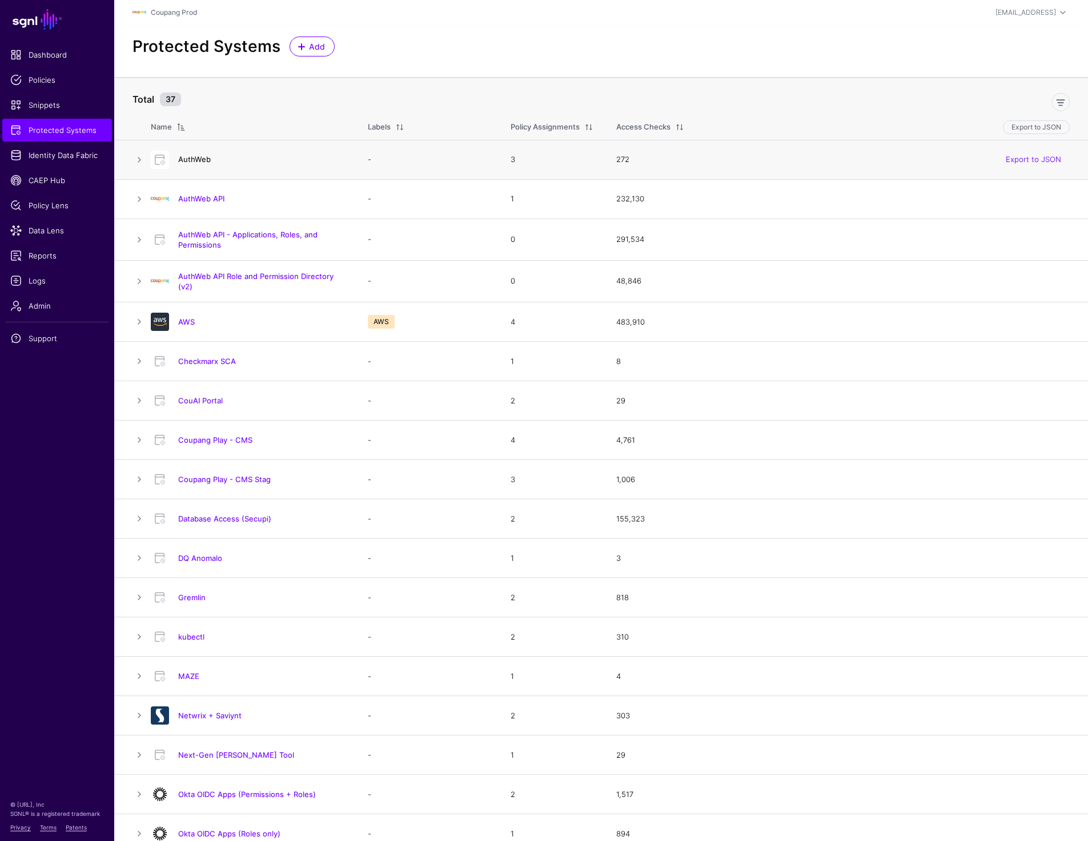
click at [200, 162] on link "AuthWeb" at bounding box center [194, 159] width 33 height 9
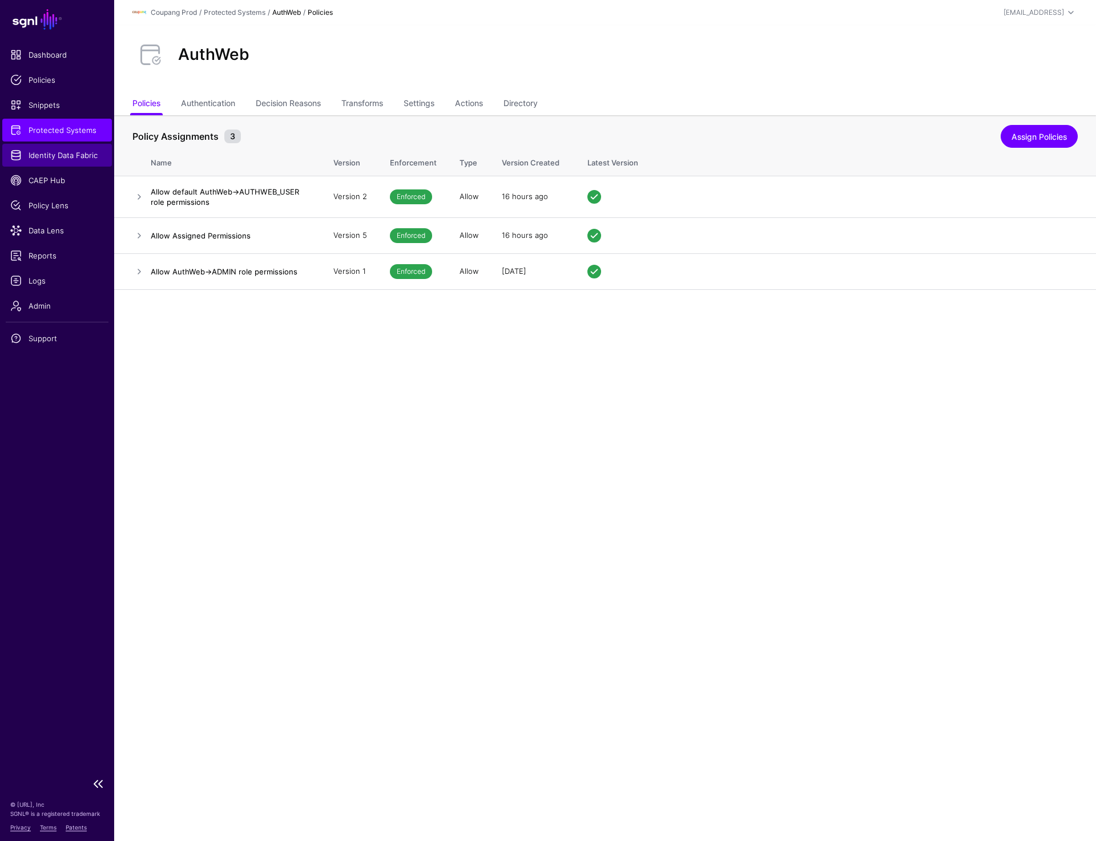
click at [82, 158] on span "Identity Data Fabric" at bounding box center [57, 155] width 94 height 11
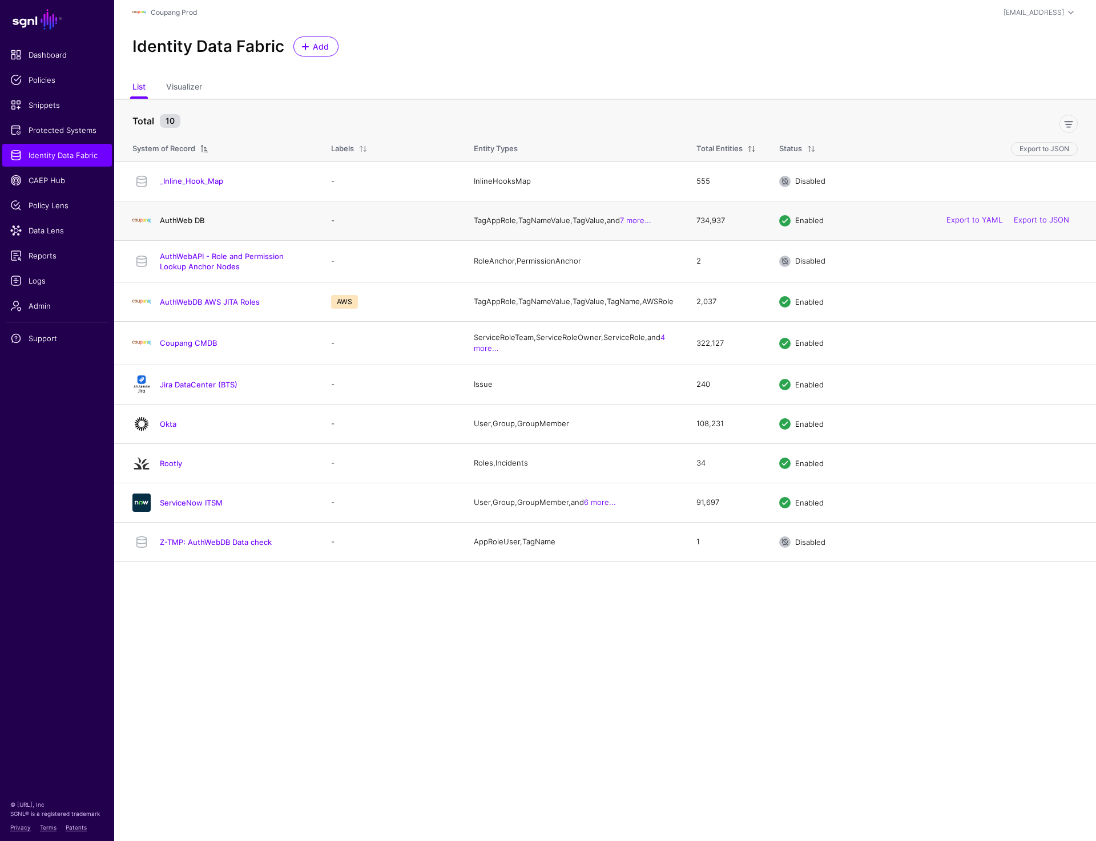
click at [189, 224] on link "AuthWeb DB" at bounding box center [182, 220] width 45 height 9
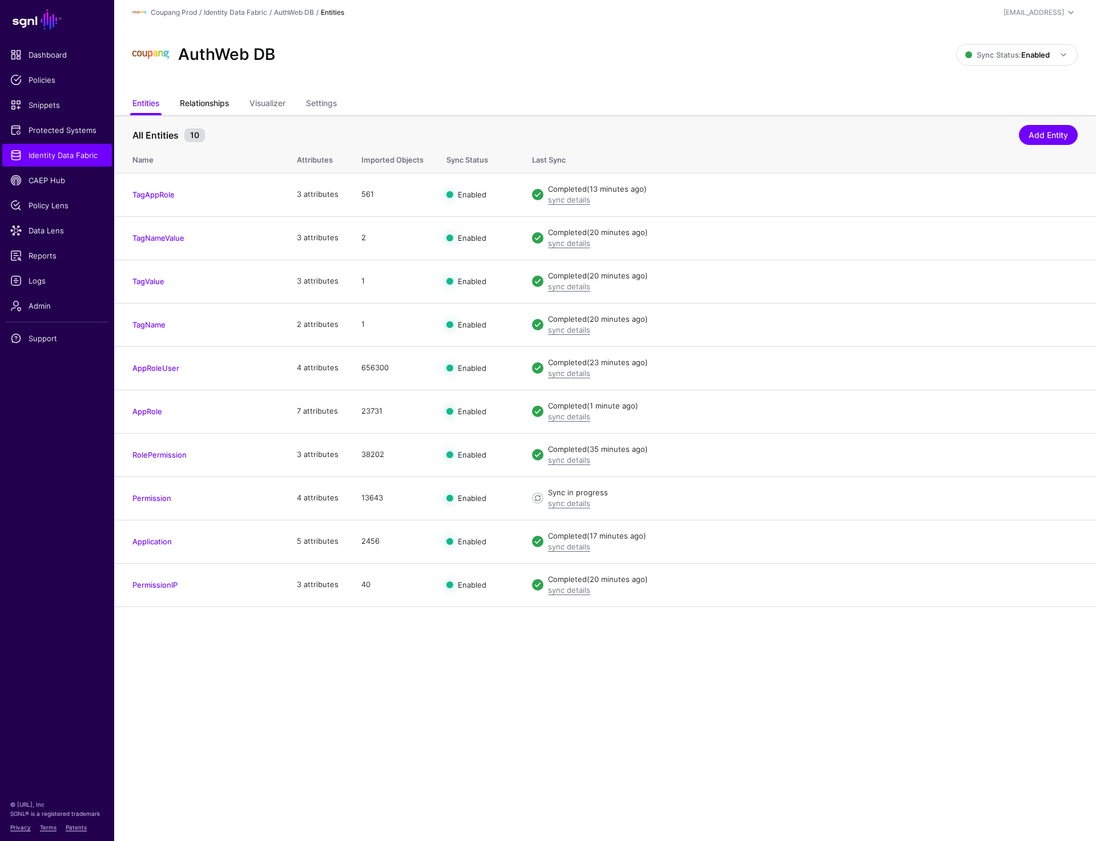
click at [210, 105] on link "Relationships" at bounding box center [204, 105] width 49 height 22
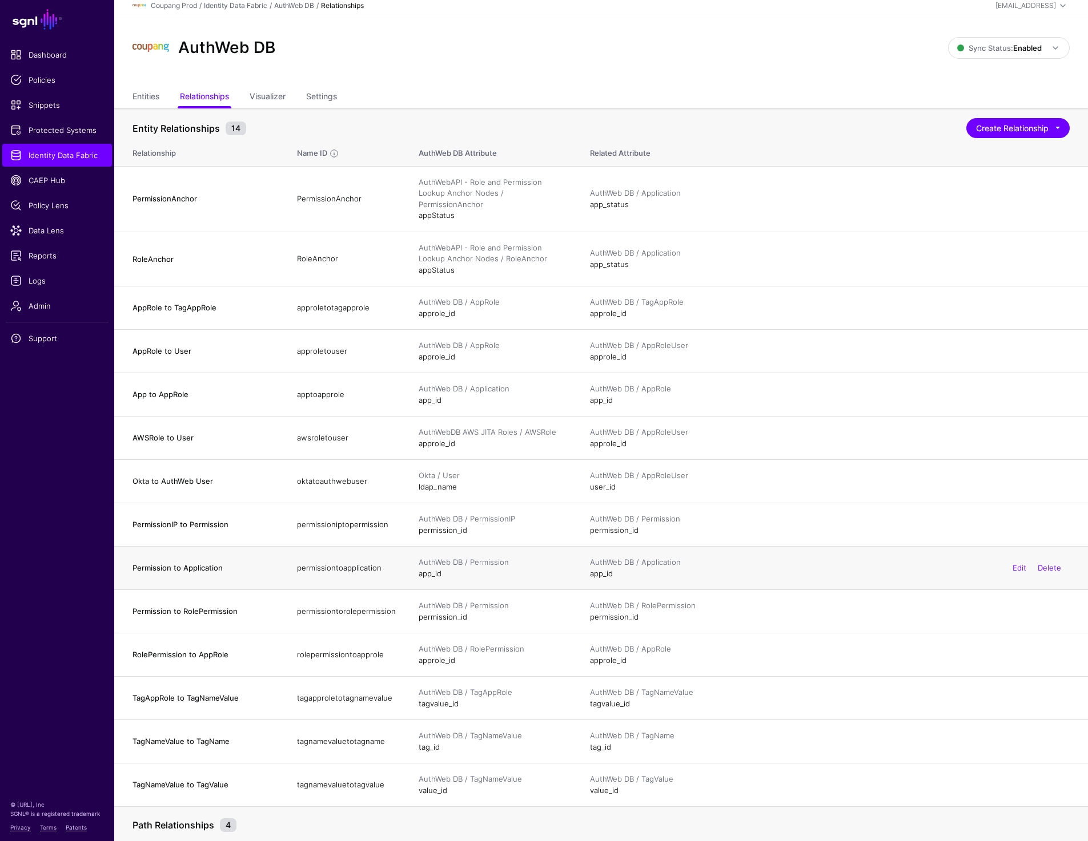
scroll to position [9, 0]
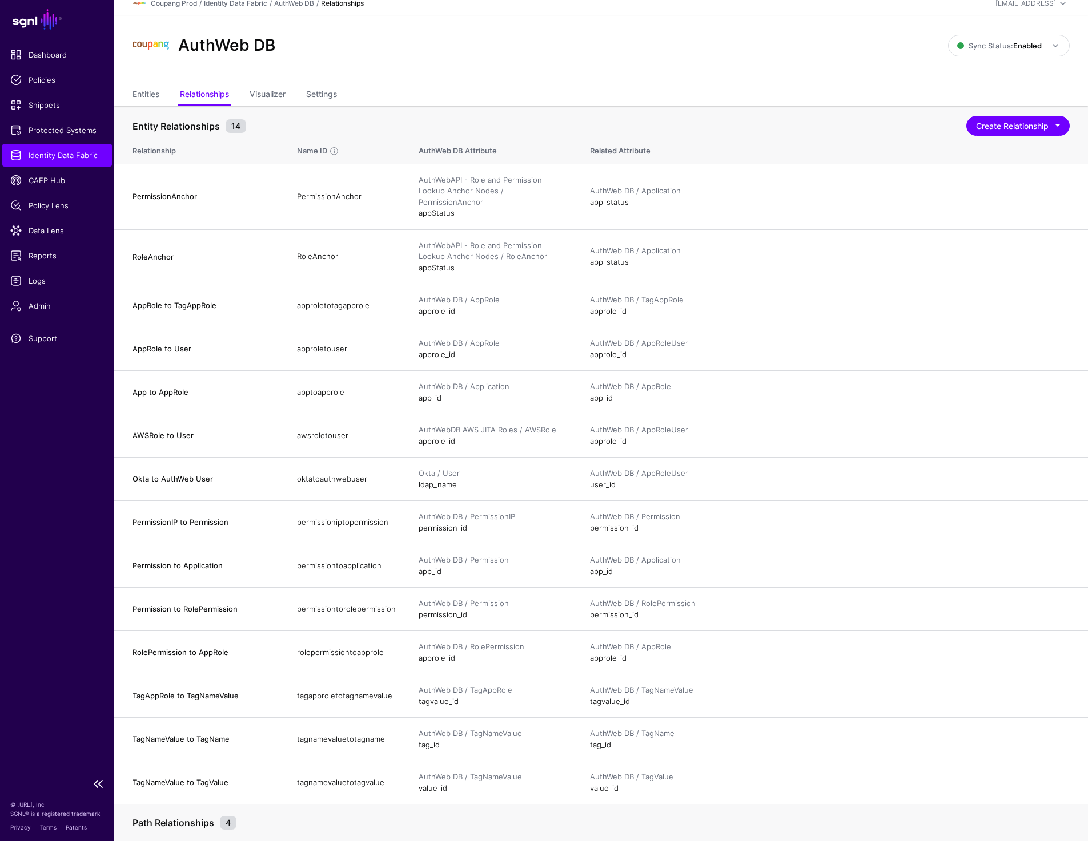
click at [84, 159] on span "Identity Data Fabric" at bounding box center [57, 155] width 94 height 11
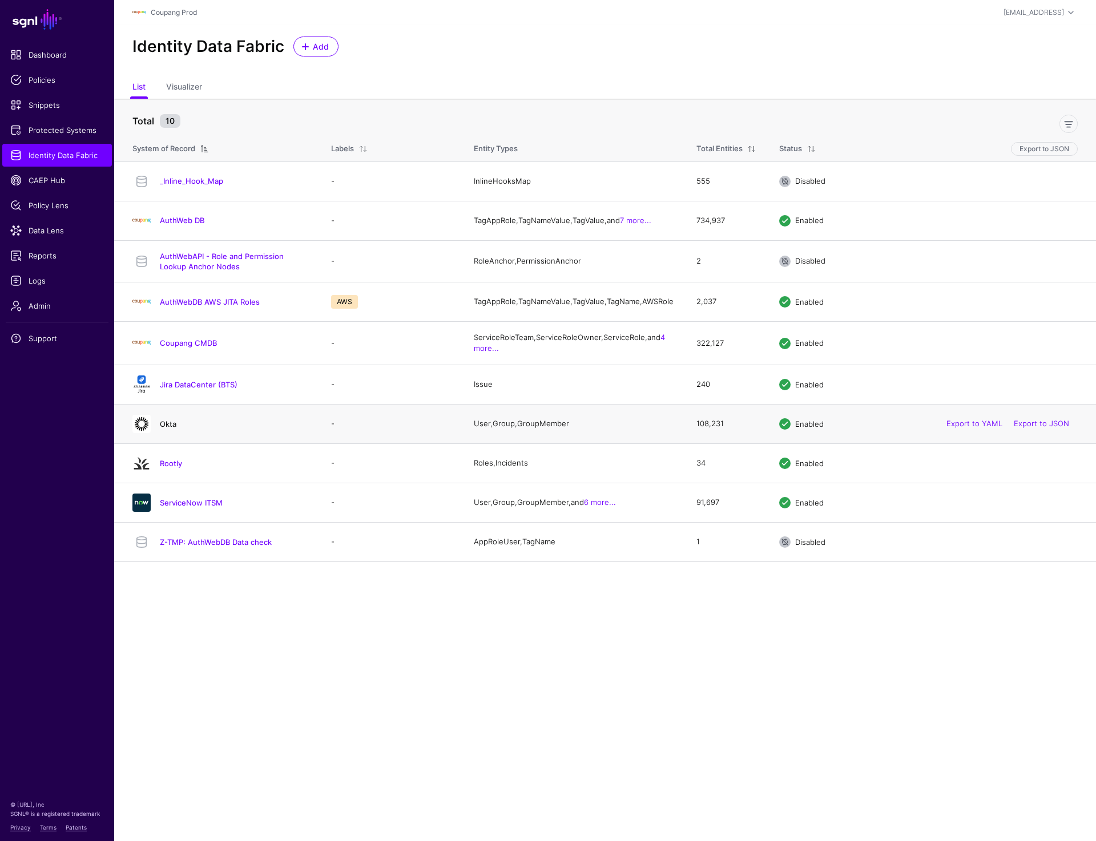
click at [168, 429] on link "Okta" at bounding box center [168, 424] width 17 height 9
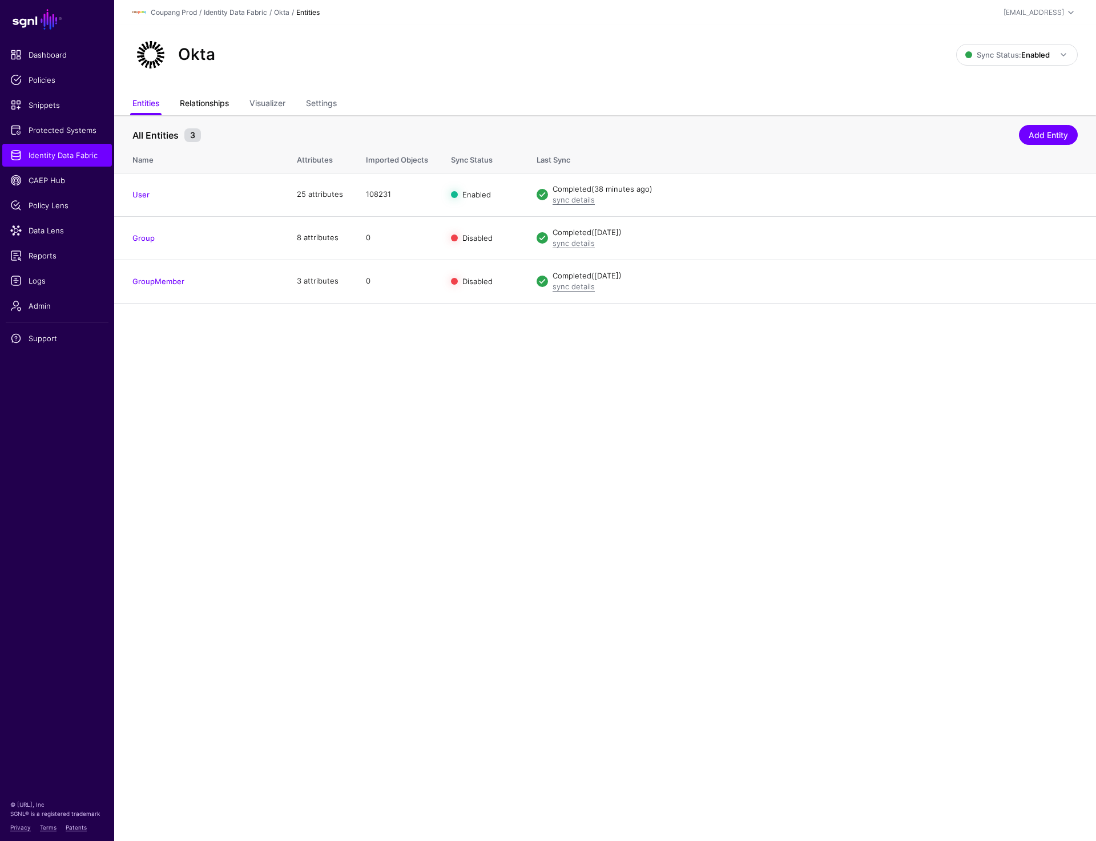
click at [195, 103] on link "Relationships" at bounding box center [204, 105] width 49 height 22
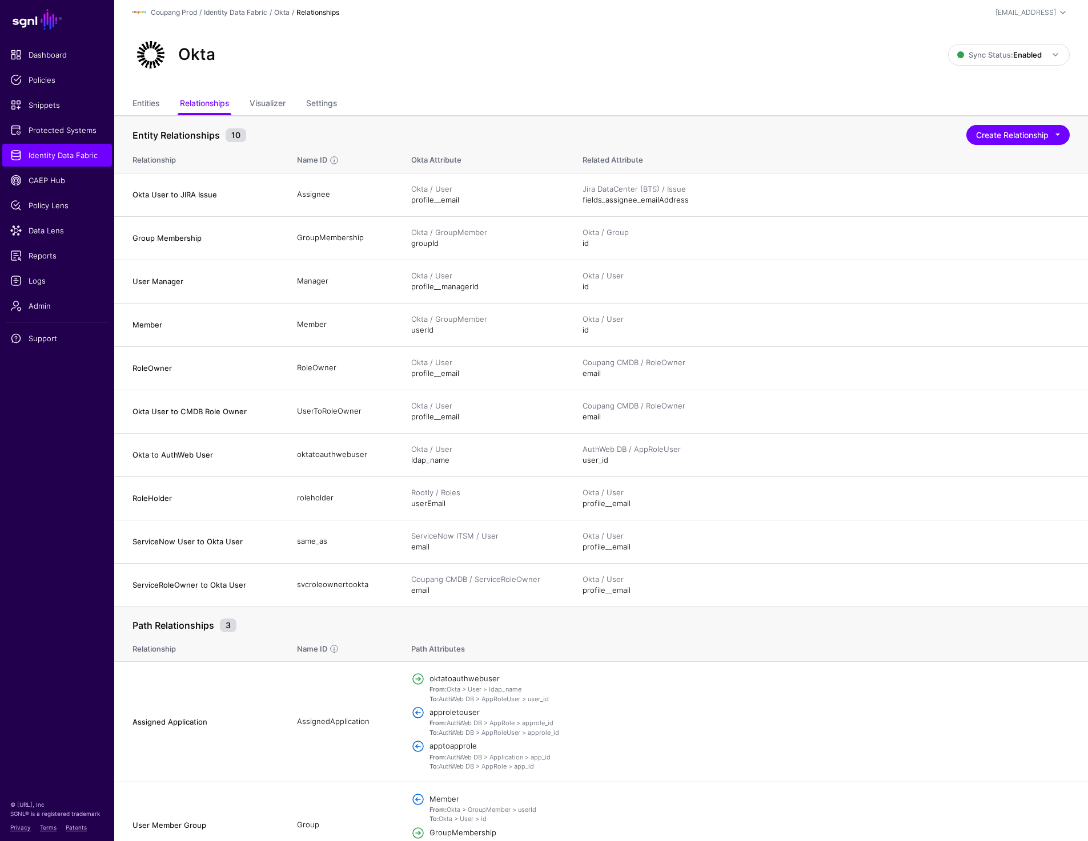
click at [402, 73] on div "Okta" at bounding box center [540, 55] width 824 height 37
click at [145, 106] on link "Entities" at bounding box center [145, 105] width 27 height 22
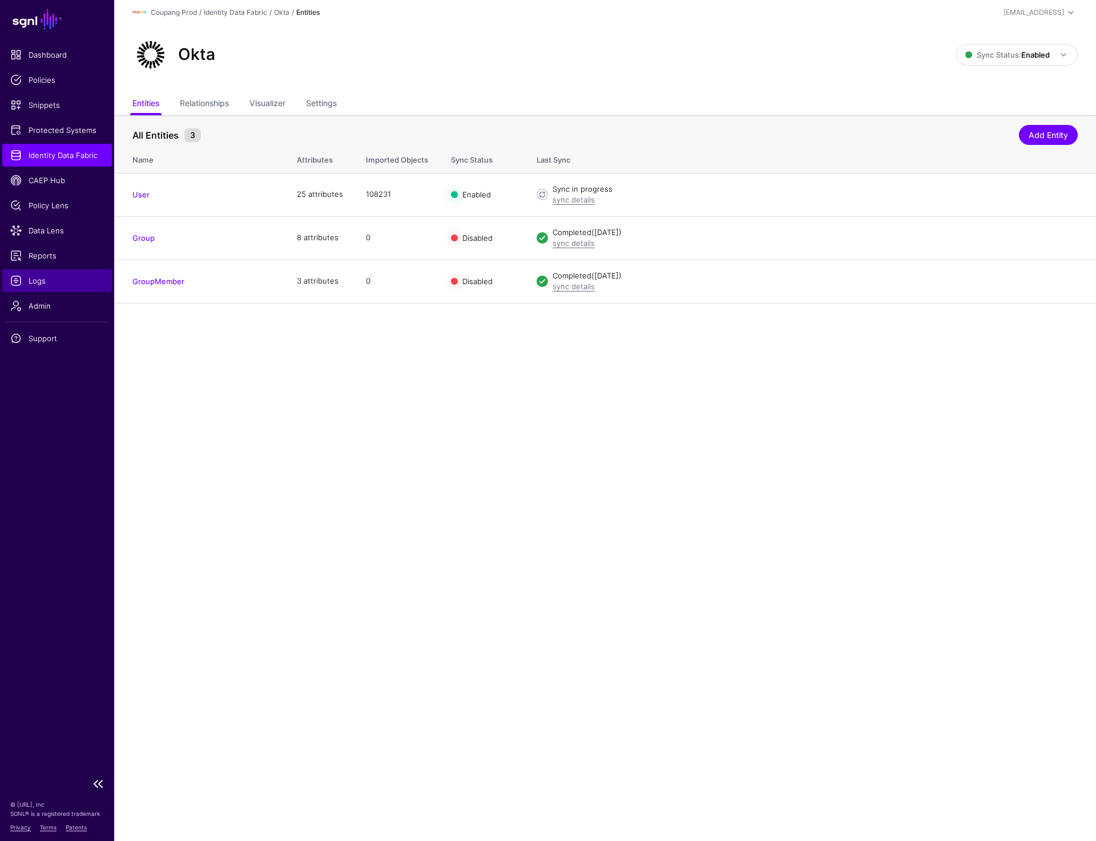
click at [54, 283] on span "Logs" at bounding box center [57, 280] width 94 height 11
click at [62, 161] on link "Identity Data Fabric" at bounding box center [57, 155] width 110 height 23
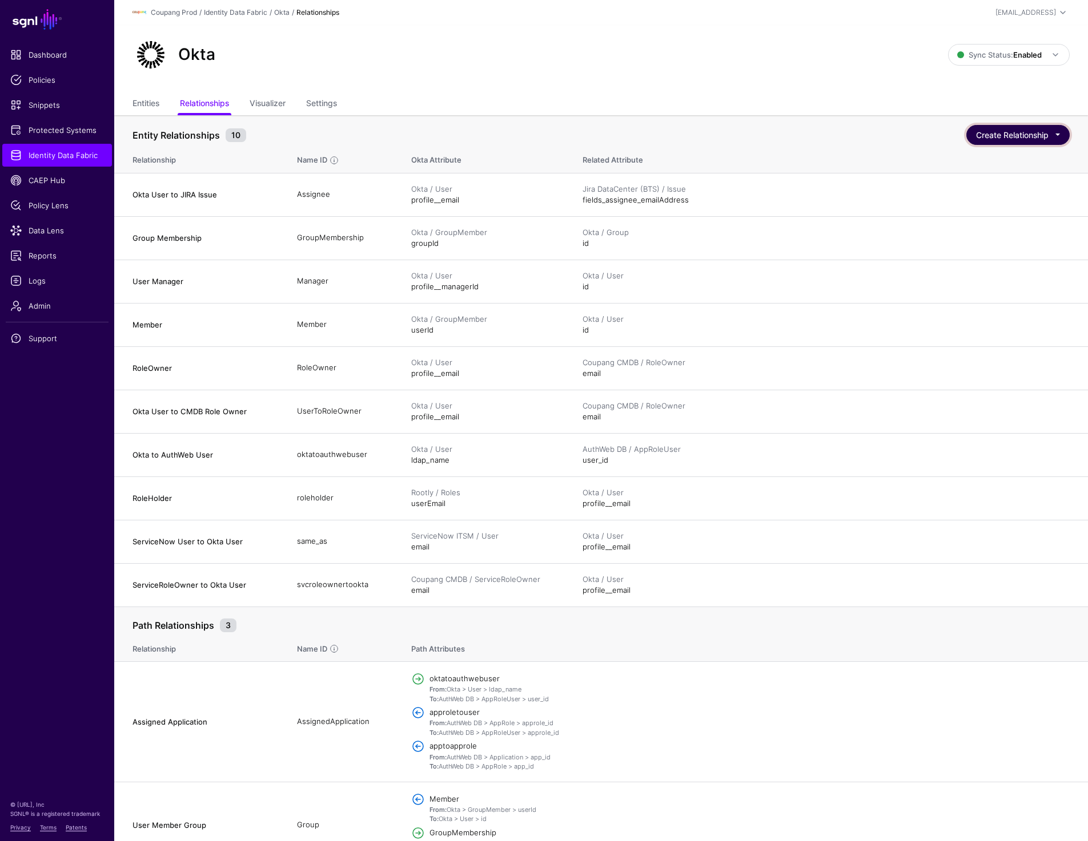
click at [1028, 132] on button "Create Relationship" at bounding box center [1017, 135] width 103 height 20
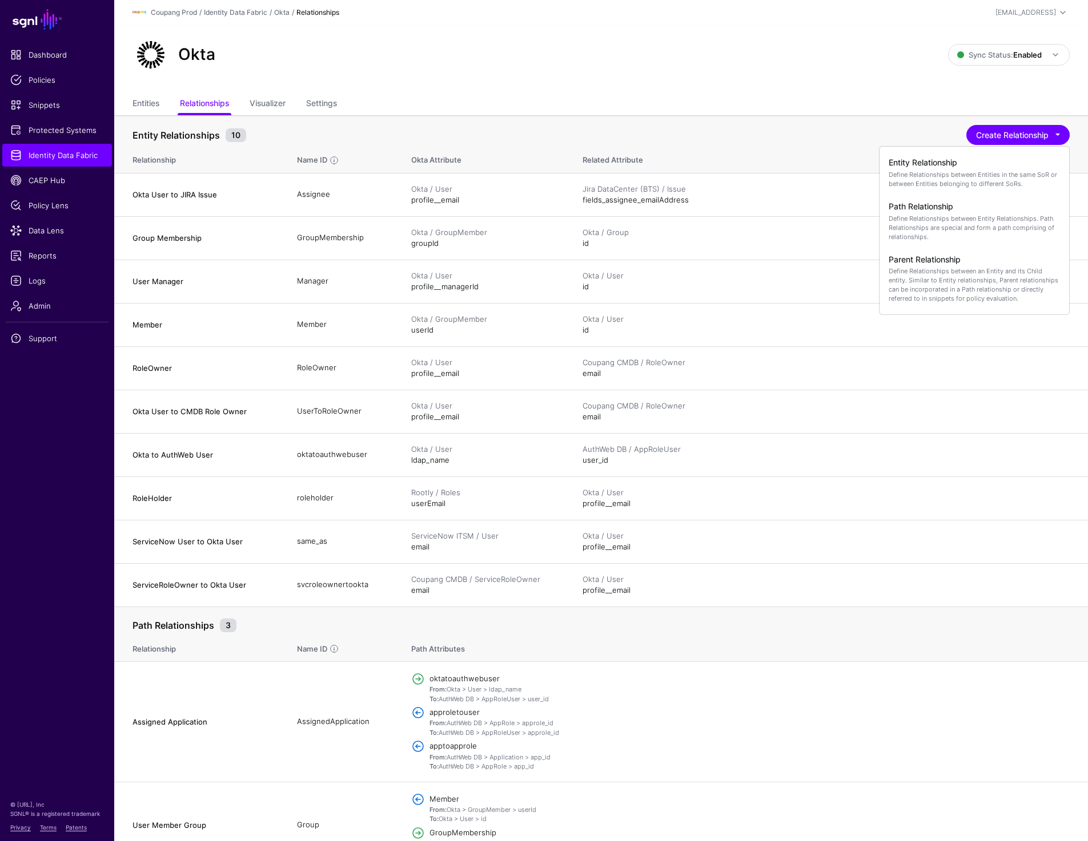
click at [475, 95] on ul "Entities Relationships Visualizer Settings" at bounding box center [600, 105] width 937 height 22
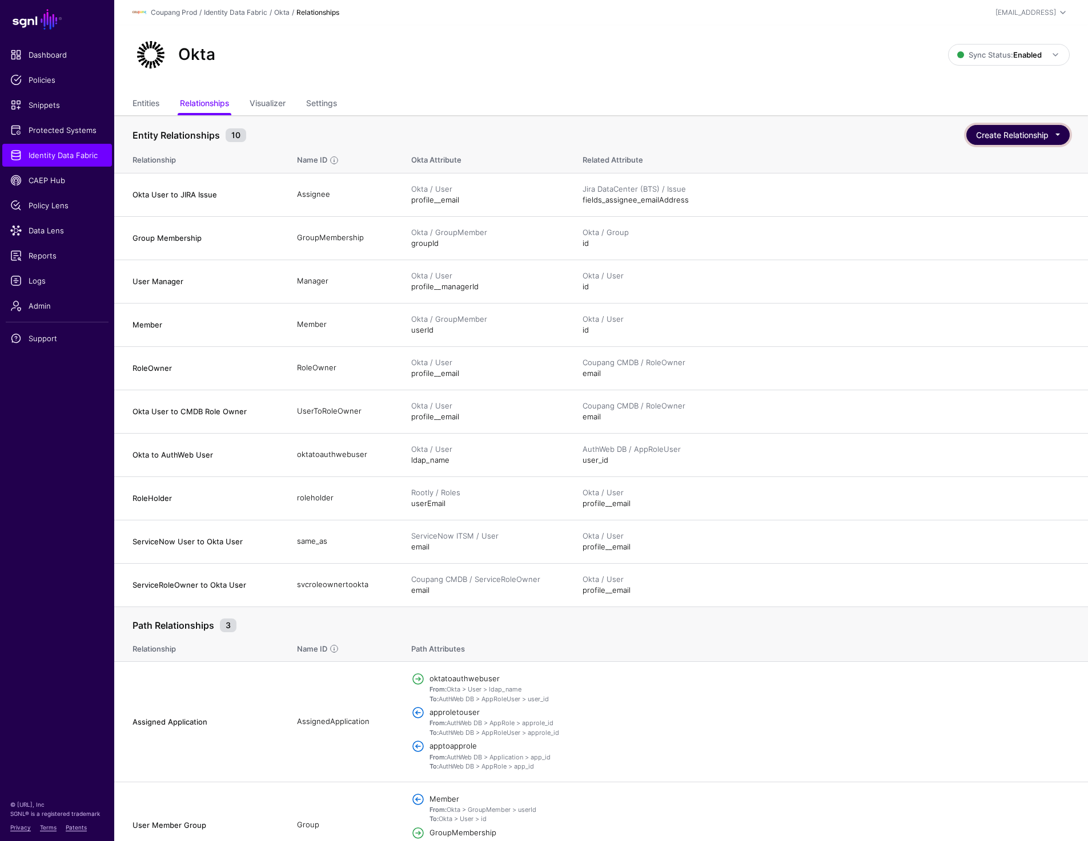
click at [1002, 141] on button "Create Relationship" at bounding box center [1017, 135] width 103 height 20
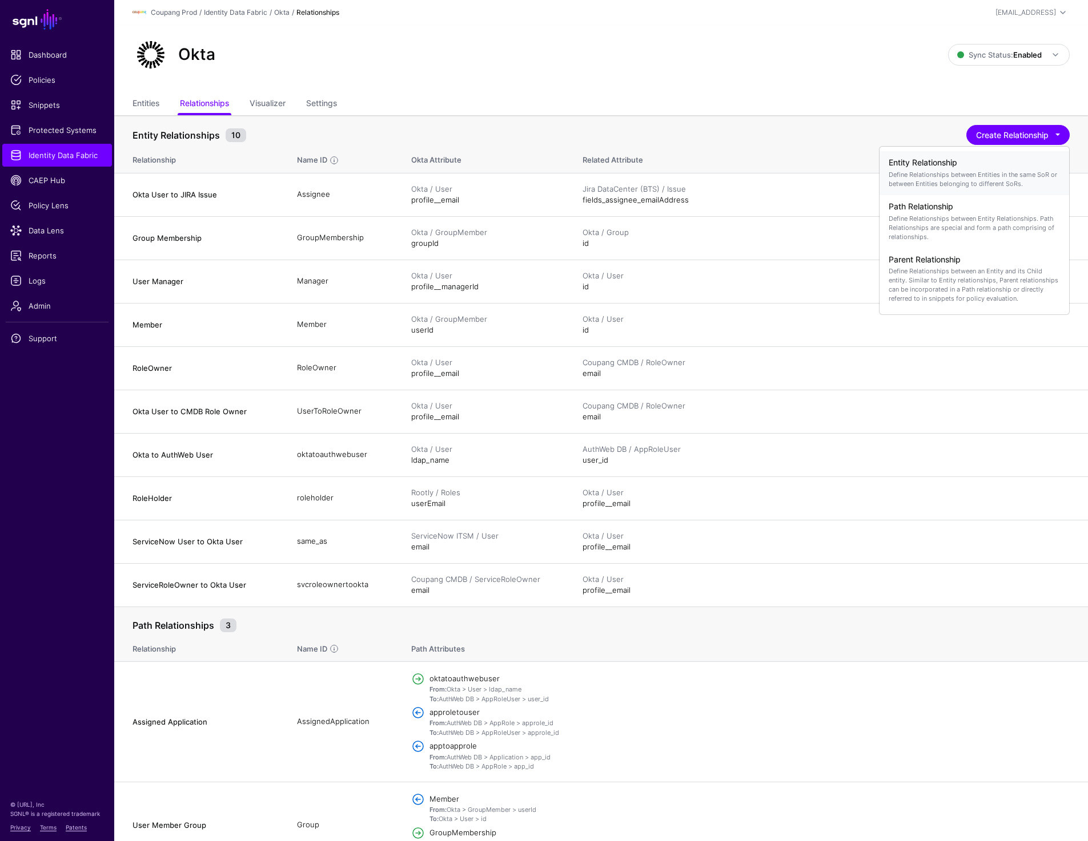
click at [943, 165] on h4 "Entity Relationship" at bounding box center [973, 163] width 171 height 10
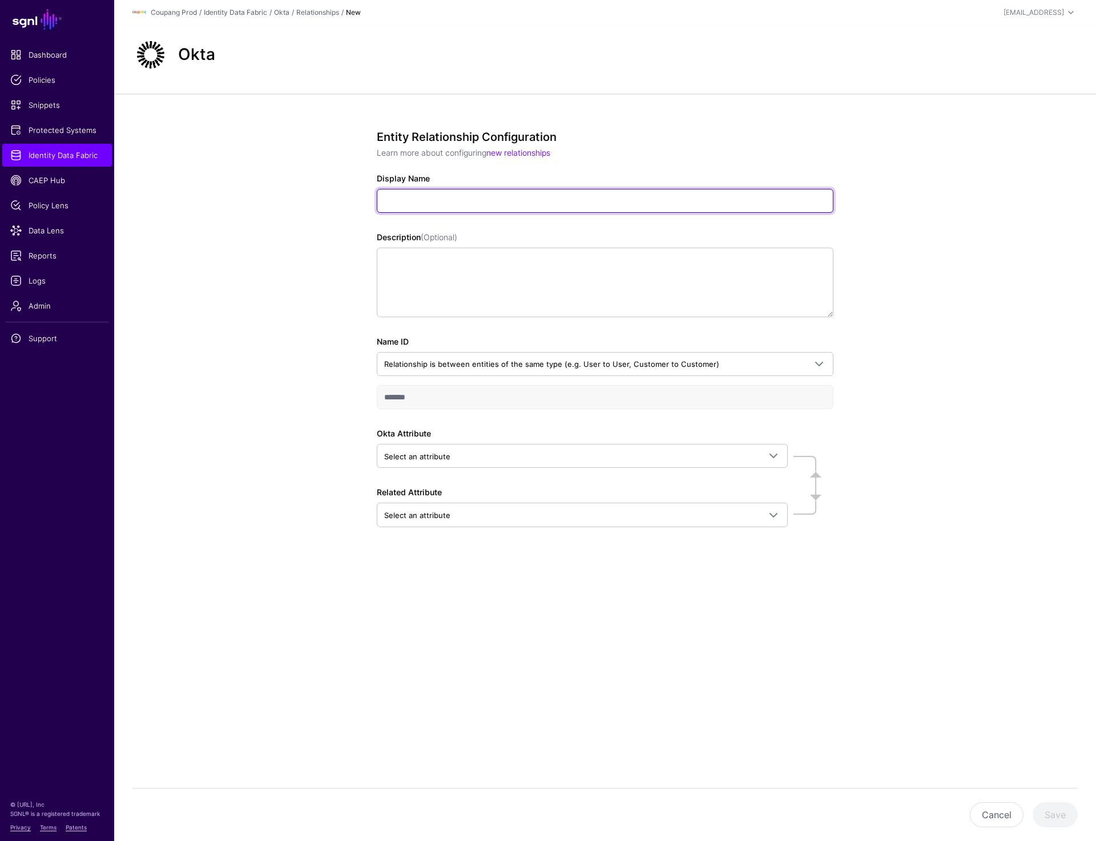
click at [416, 200] on input "Display Name" at bounding box center [605, 201] width 457 height 24
paste input "**********"
type input "**********"
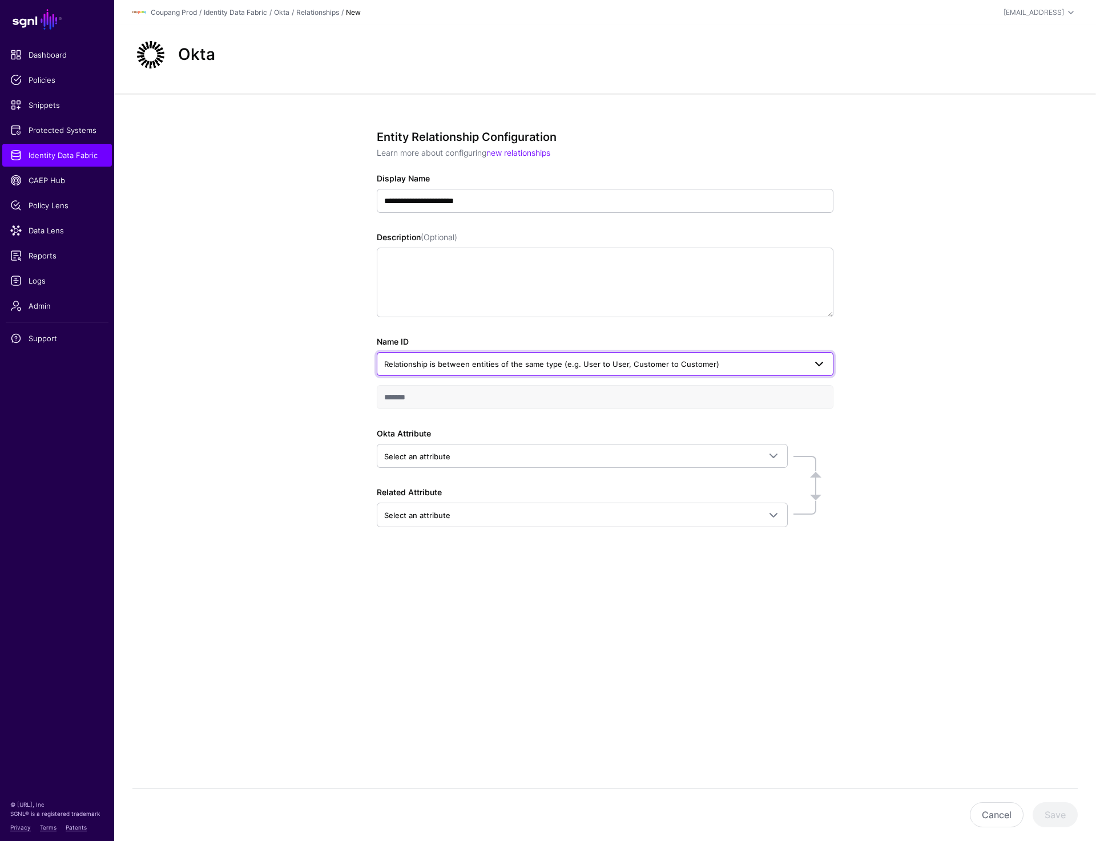
click at [452, 358] on span "Relationship is between entities of the same type (e.g. User to User, Customer …" at bounding box center [594, 364] width 421 height 13
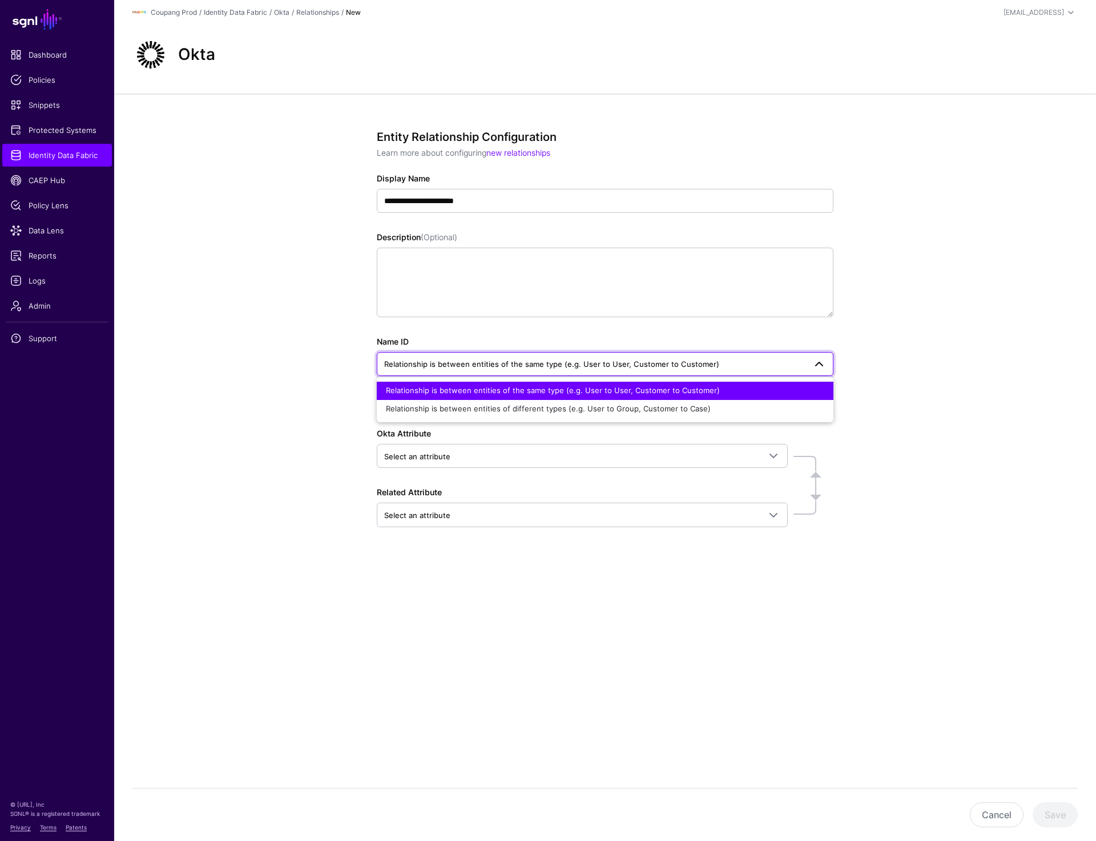
click at [471, 388] on span "Relationship is between entities of the same type (e.g. User to User, Customer …" at bounding box center [553, 390] width 334 height 9
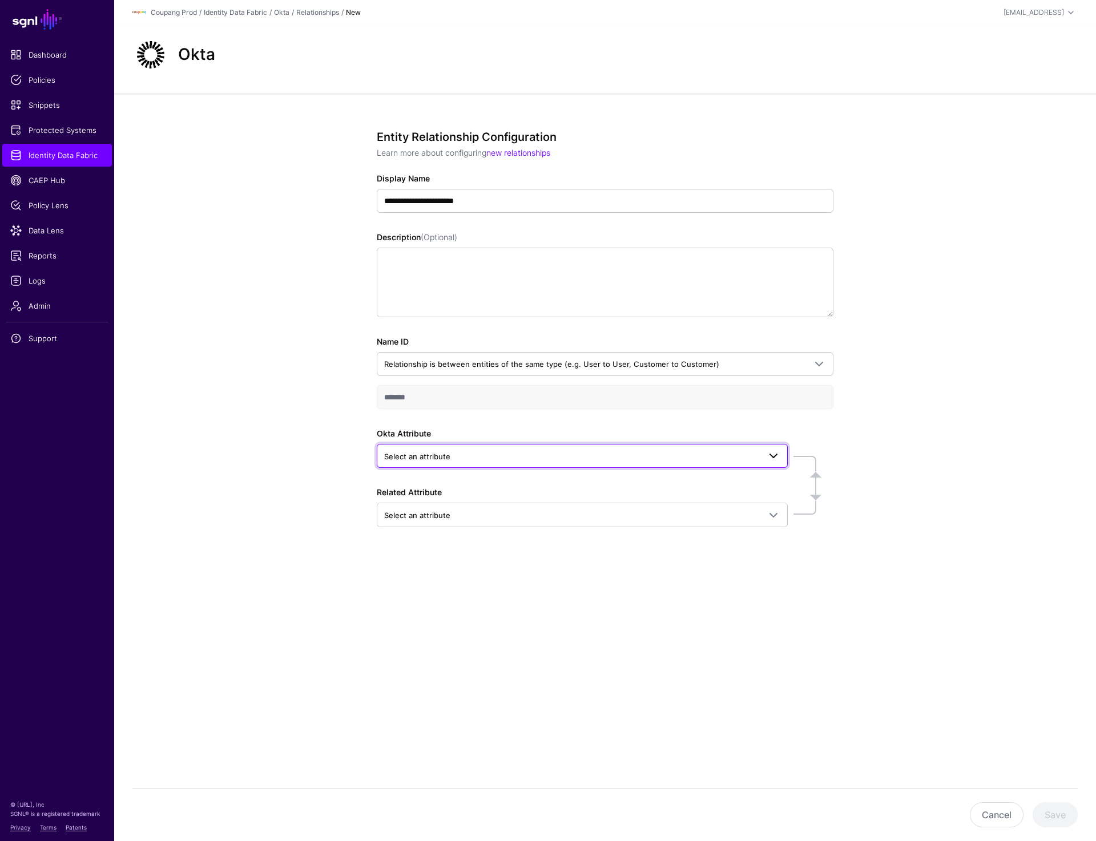
click at [464, 455] on span "Select an attribute" at bounding box center [572, 456] width 376 height 13
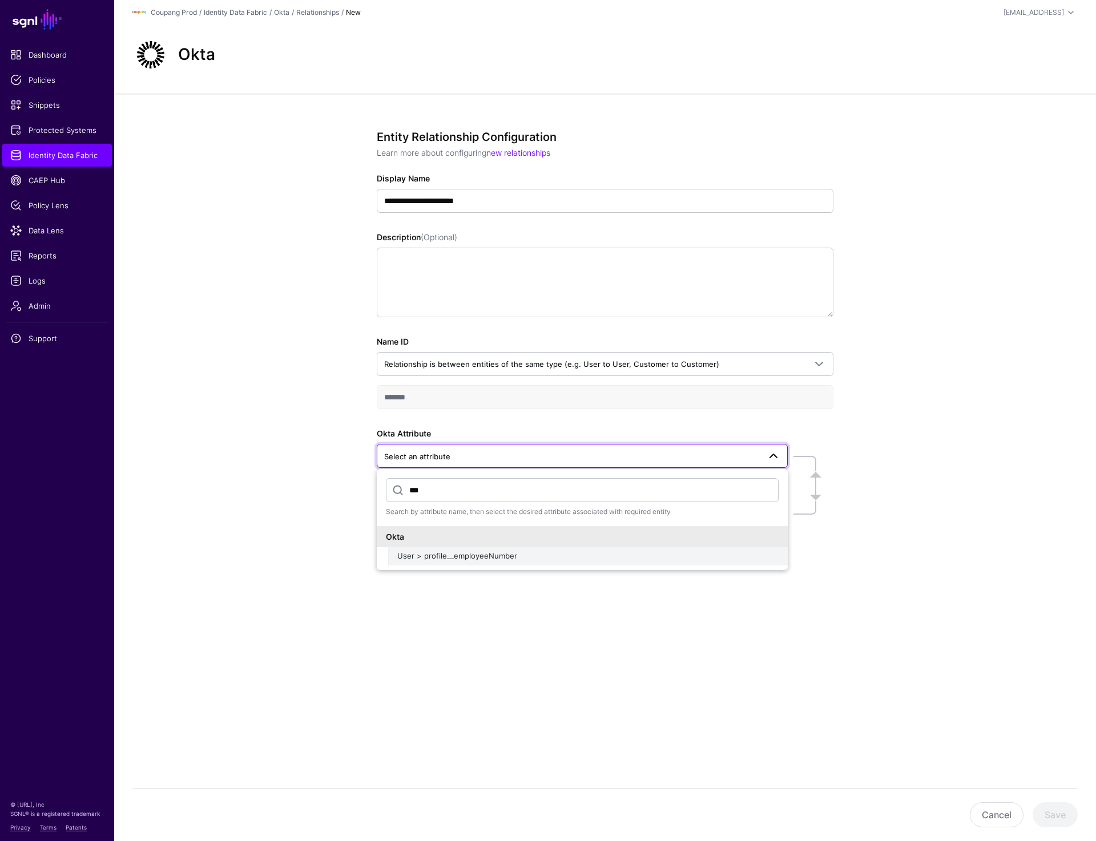
type input "***"
click at [486, 561] on span "User > profile__employeeNumber" at bounding box center [457, 555] width 120 height 9
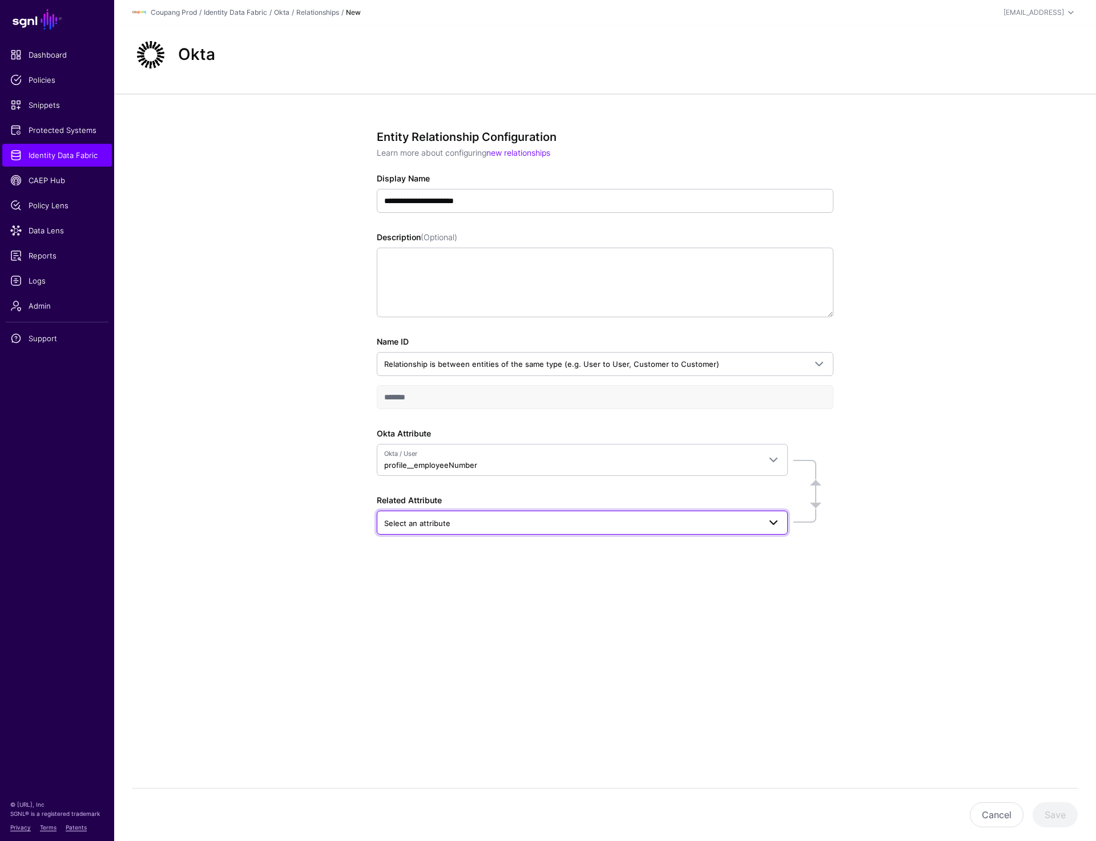
click at [455, 524] on span "Select an attribute" at bounding box center [572, 523] width 376 height 13
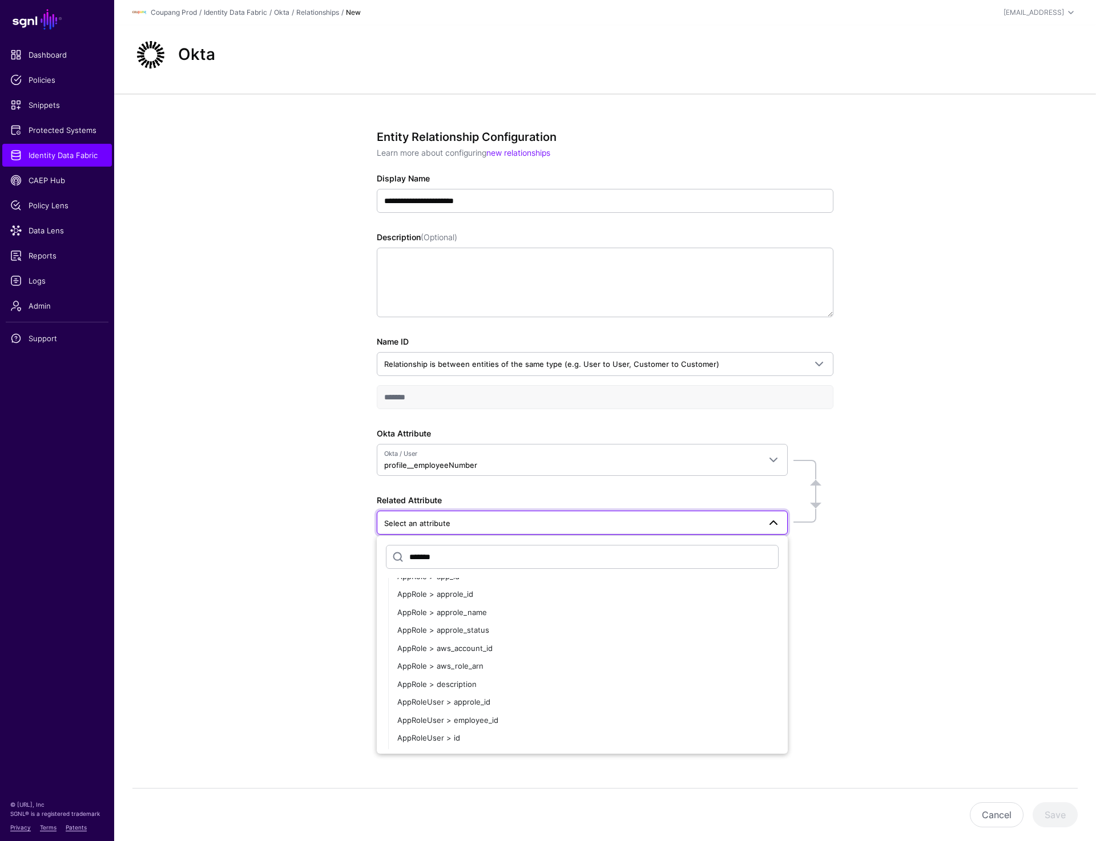
scroll to position [122, 0]
type input "*******"
click at [502, 722] on div "AppRoleUser > employee_id" at bounding box center [587, 720] width 381 height 11
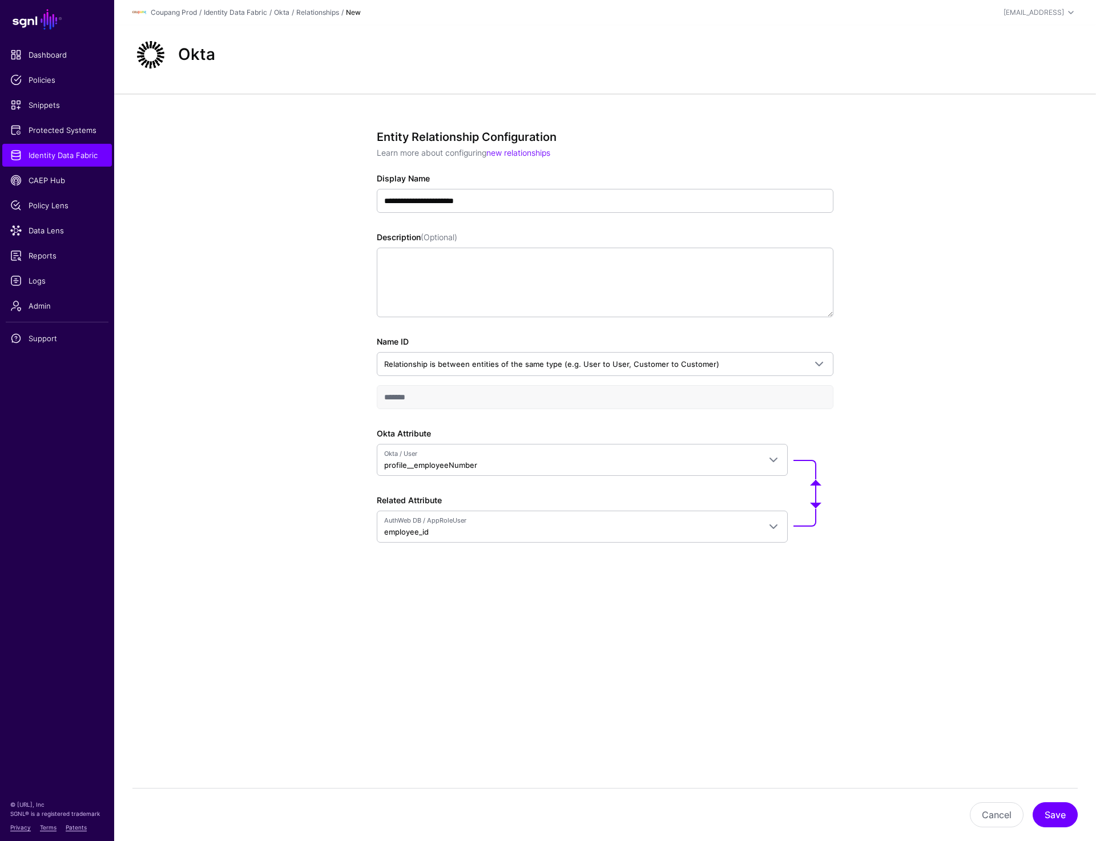
click at [168, 467] on div "**********" at bounding box center [605, 378] width 982 height 568
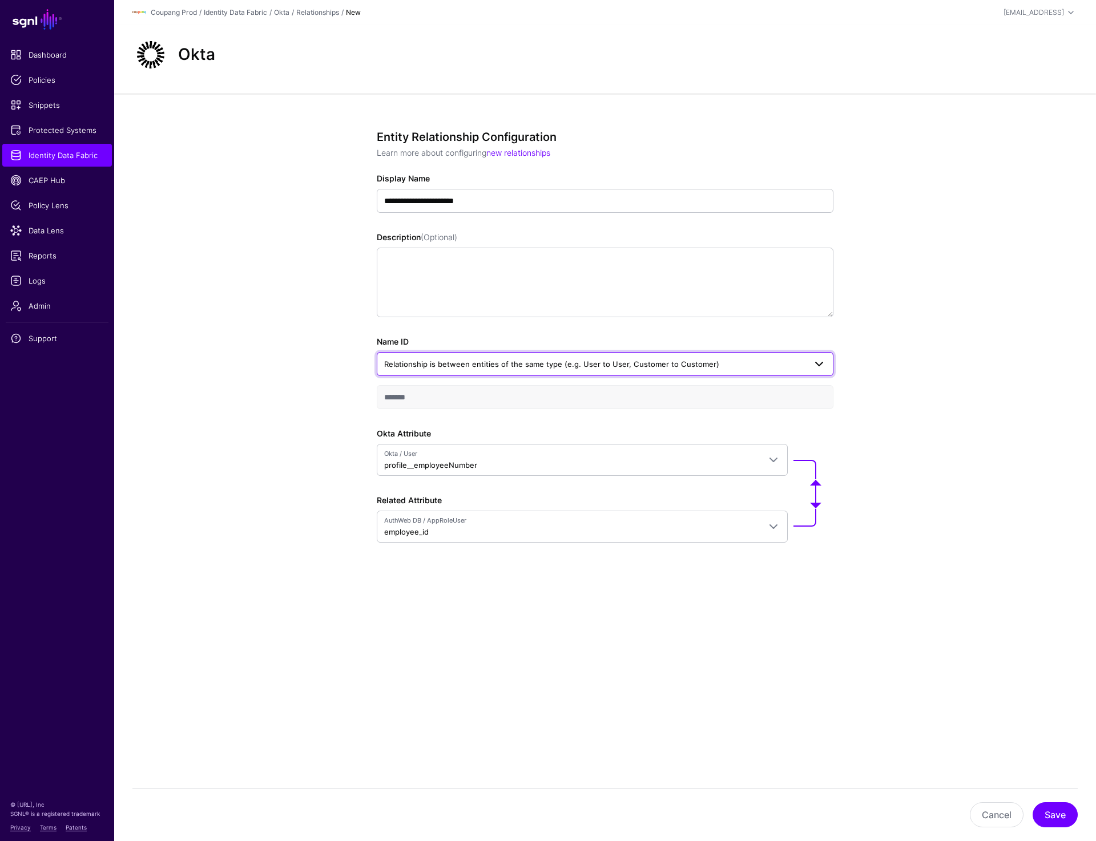
click at [669, 364] on span "Relationship is between entities of the same type (e.g. User to User, Customer …" at bounding box center [551, 364] width 335 height 9
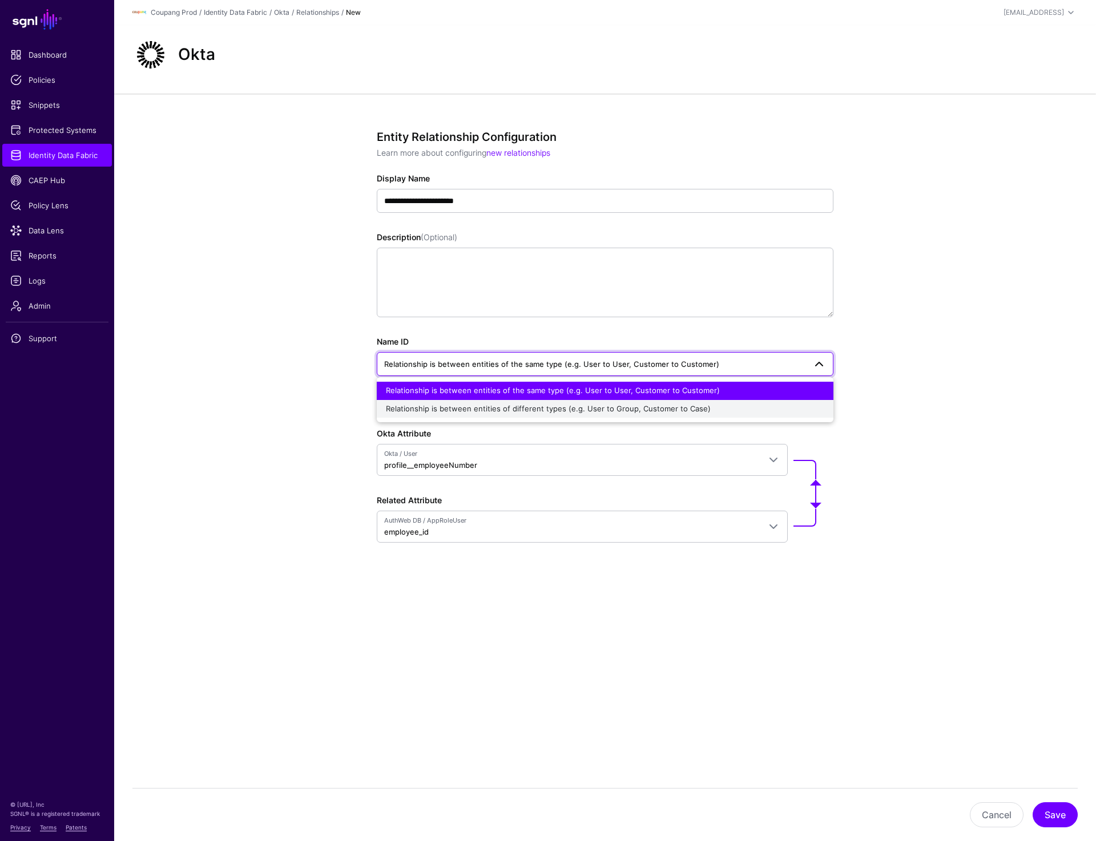
click at [668, 408] on span "Relationship is between entities of different types (e.g. User to Group, Custom…" at bounding box center [548, 408] width 325 height 9
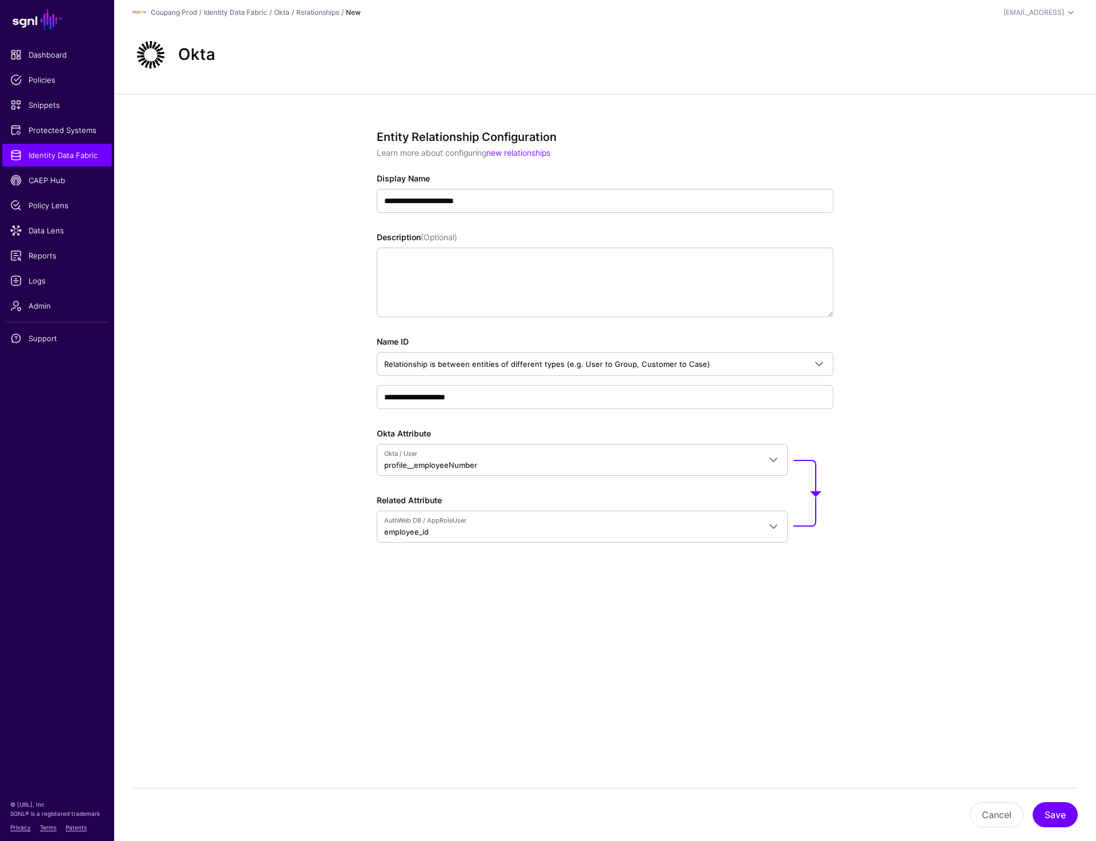
click at [293, 464] on div "**********" at bounding box center [605, 378] width 982 height 568
click at [256, 302] on div "**********" at bounding box center [605, 378] width 982 height 568
click at [920, 314] on div "**********" at bounding box center [605, 378] width 982 height 568
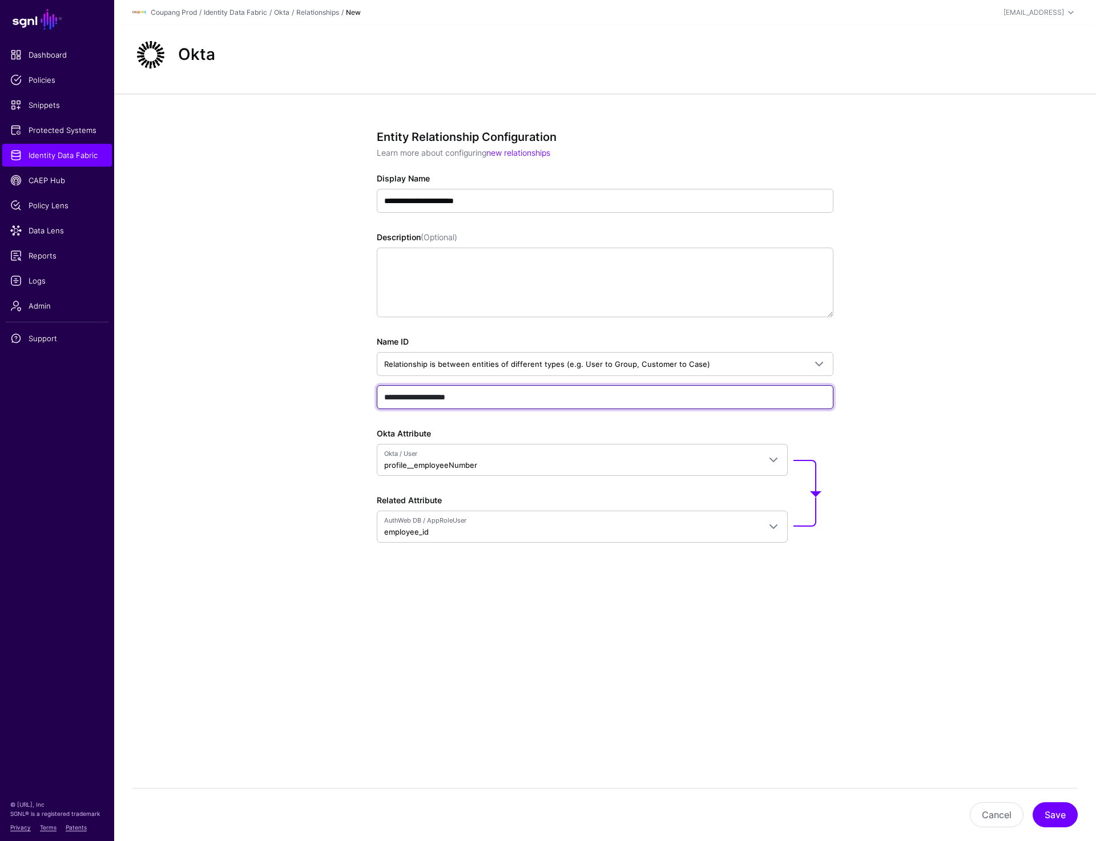
click at [390, 399] on input "**********" at bounding box center [605, 397] width 457 height 24
type input "**********"
click at [531, 398] on input "**********" at bounding box center [605, 397] width 457 height 24
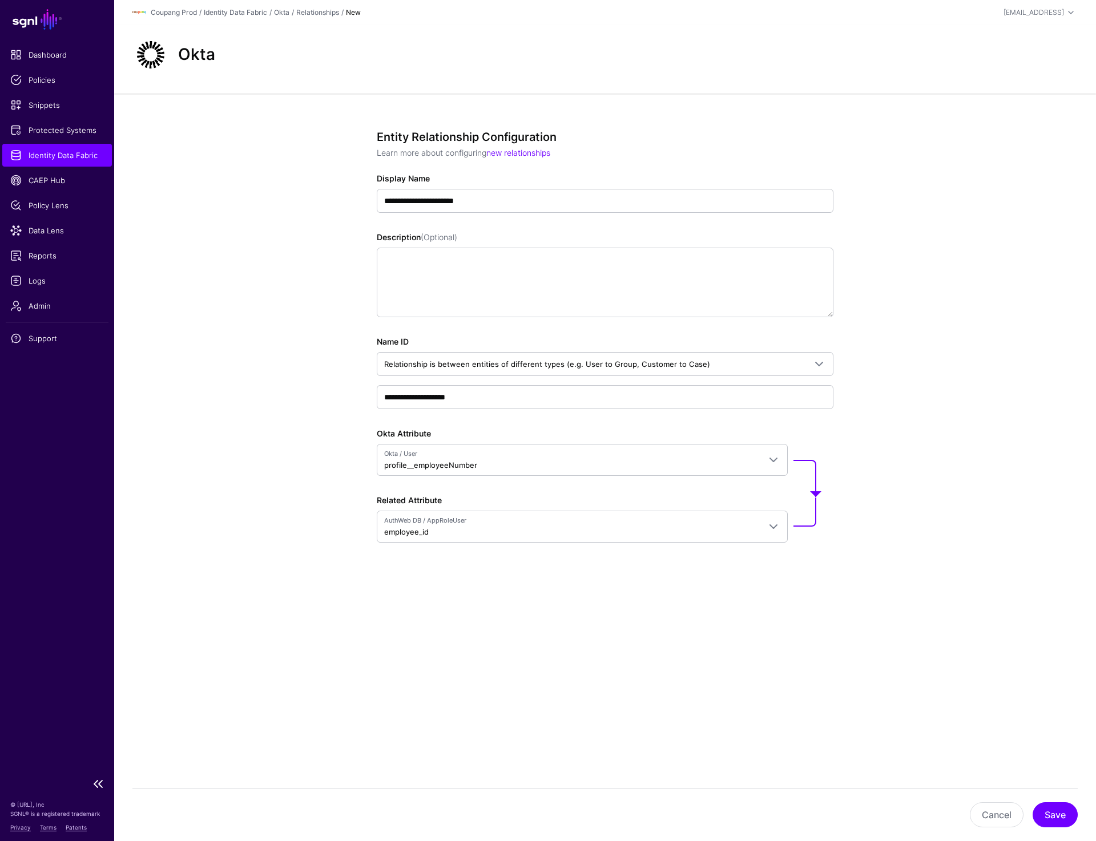
click at [64, 155] on span "Identity Data Fabric" at bounding box center [57, 155] width 94 height 11
click at [518, 196] on input "**********" at bounding box center [605, 201] width 457 height 24
click at [275, 95] on div "**********" at bounding box center [605, 378] width 982 height 568
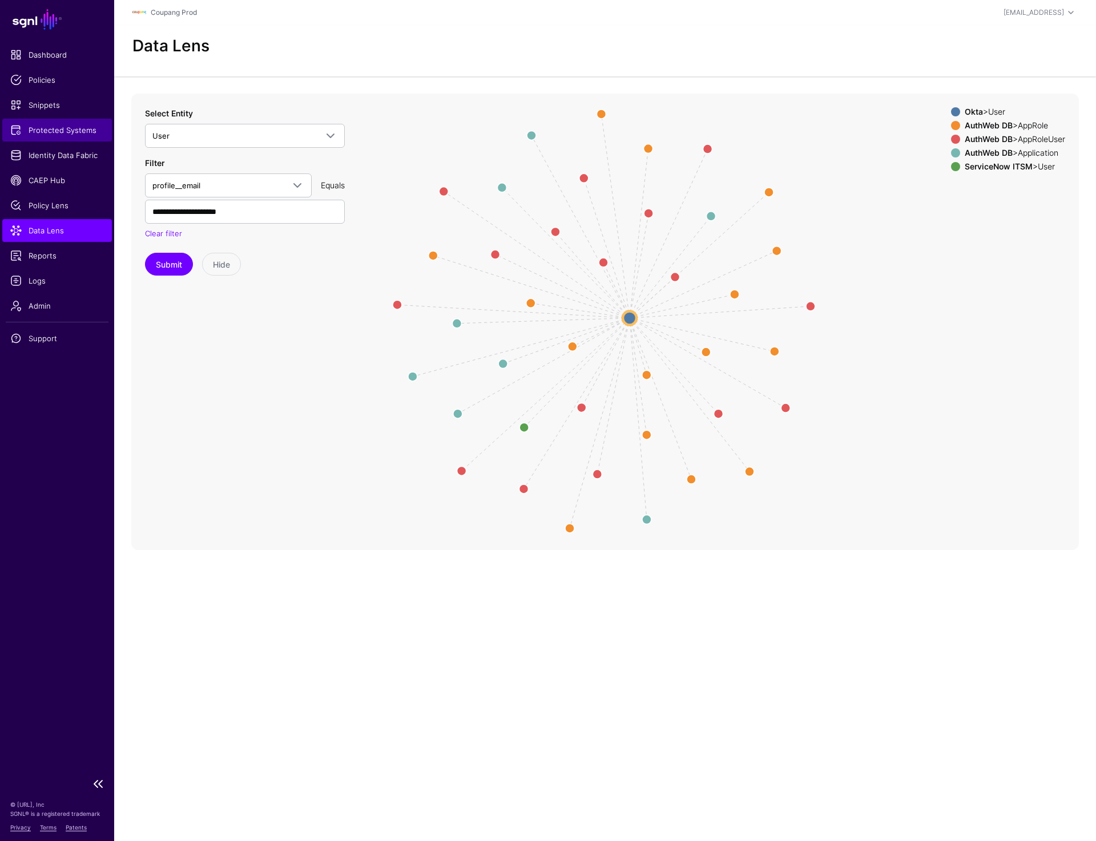
click at [65, 131] on span "Protected Systems" at bounding box center [57, 129] width 94 height 11
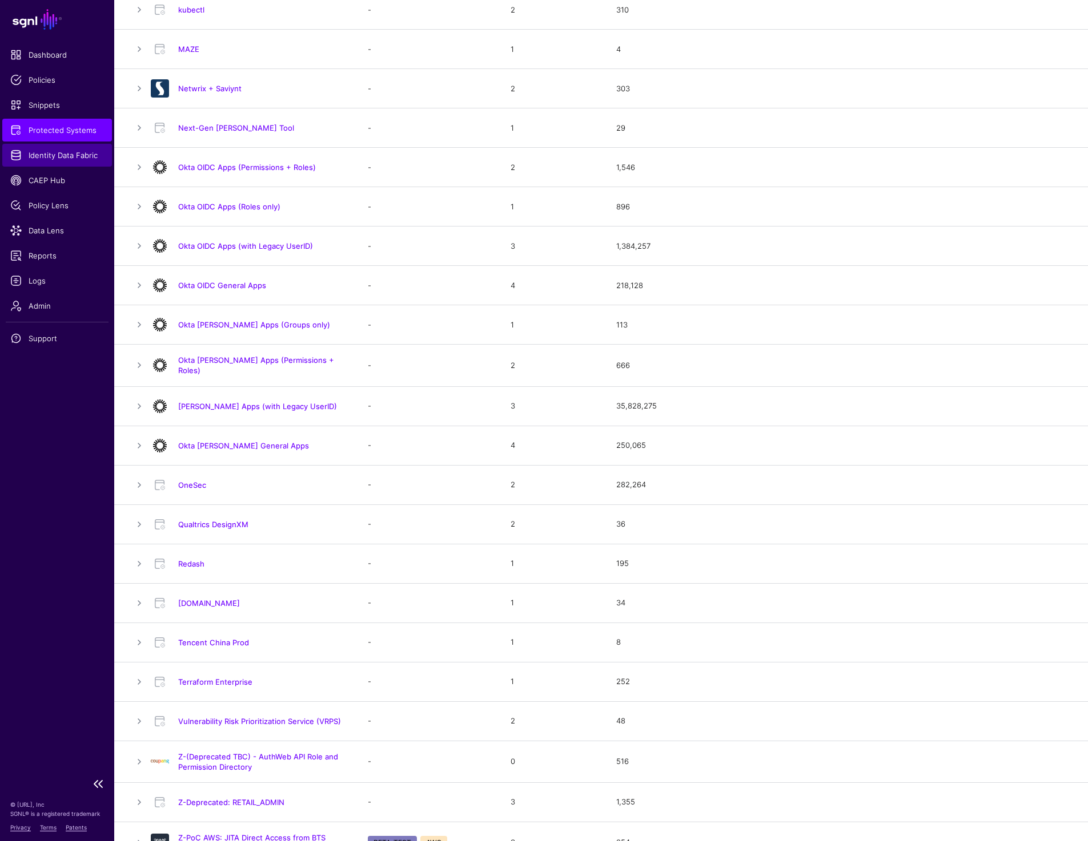
scroll to position [769, 0]
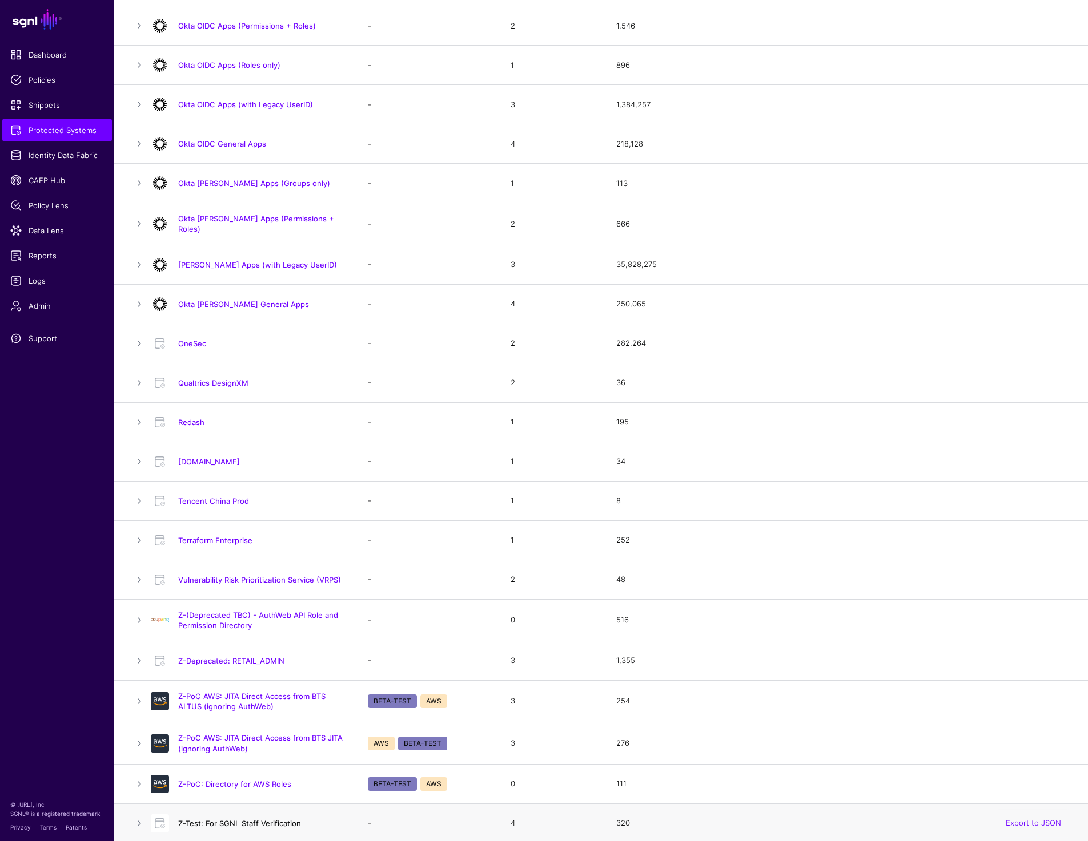
click at [208, 819] on link "Z-Test: For SGNL Staff Verification" at bounding box center [239, 823] width 123 height 9
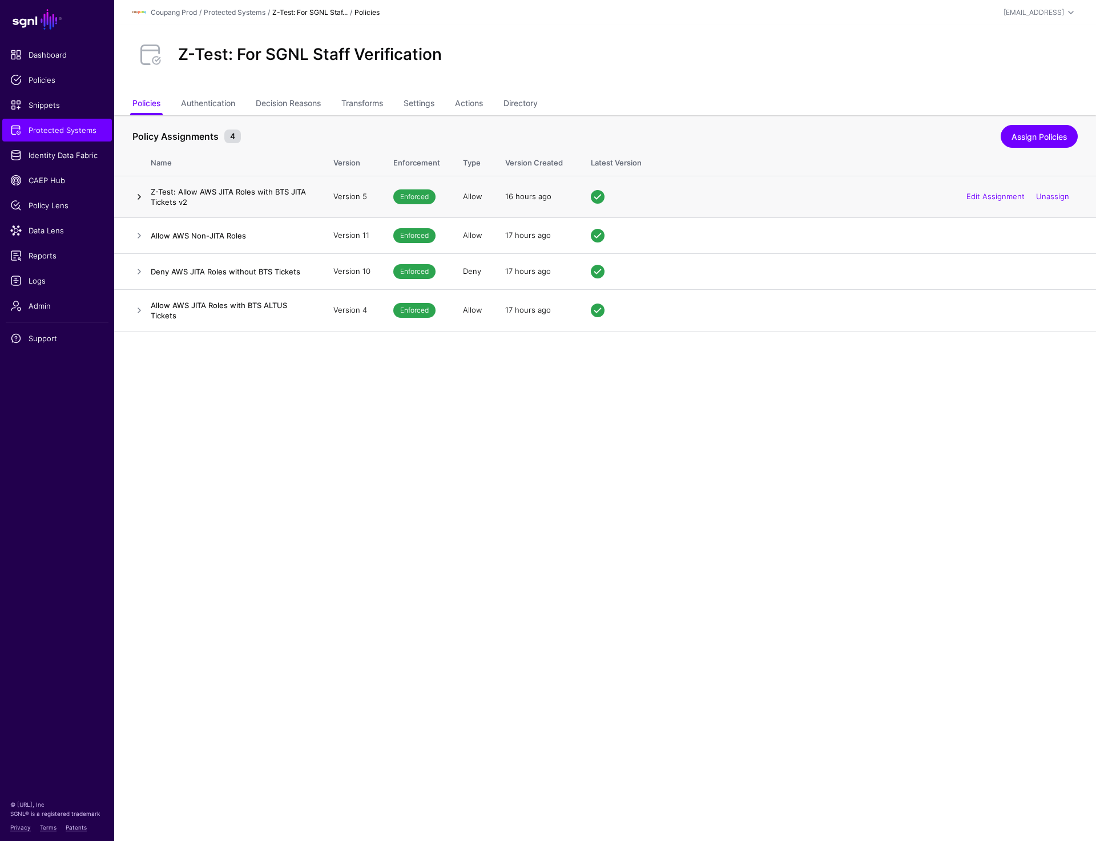
click at [138, 198] on link at bounding box center [139, 197] width 14 height 14
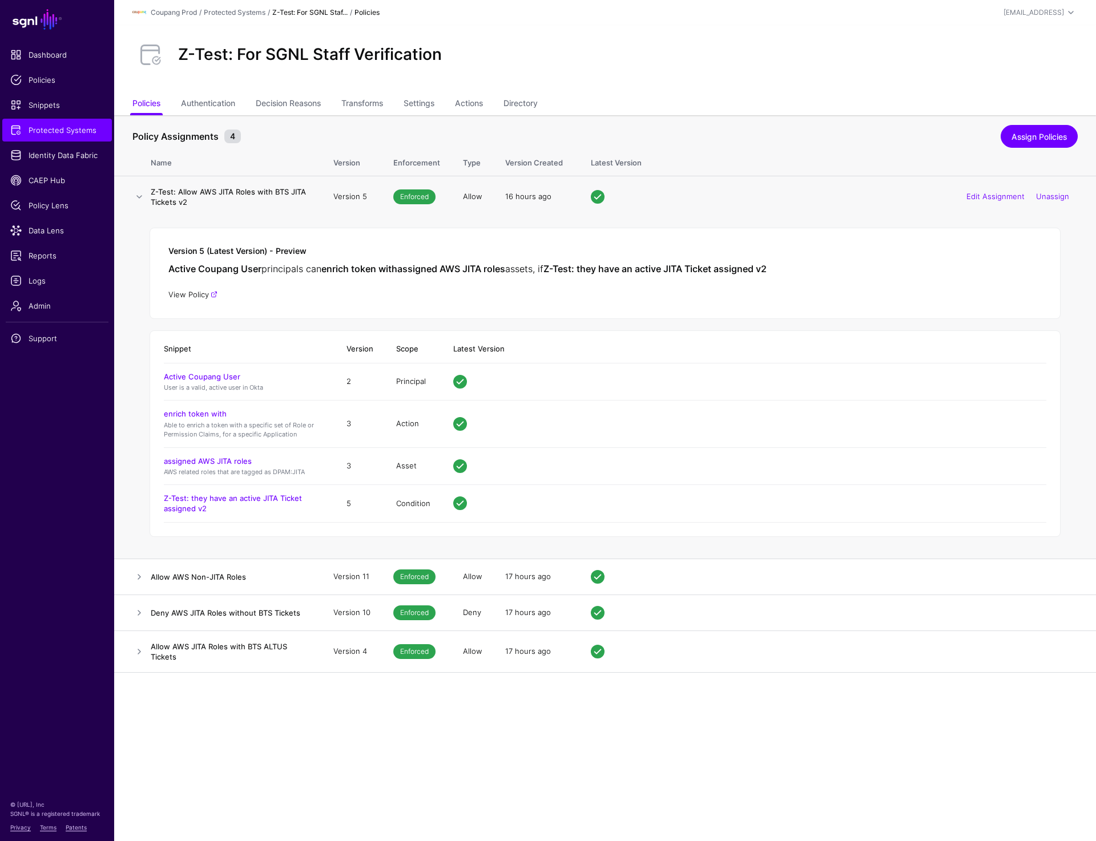
click at [199, 295] on link "View Policy" at bounding box center [192, 294] width 49 height 9
click at [815, 72] on div "Z-Test: For SGNL Staff Verification" at bounding box center [605, 55] width 955 height 37
click at [788, 42] on div "Z-Test: For SGNL Staff Verification" at bounding box center [605, 55] width 955 height 37
click at [890, 57] on div "Z-Test: For SGNL Staff Verification" at bounding box center [605, 55] width 955 height 37
click at [188, 296] on link "View Policy" at bounding box center [192, 294] width 49 height 9
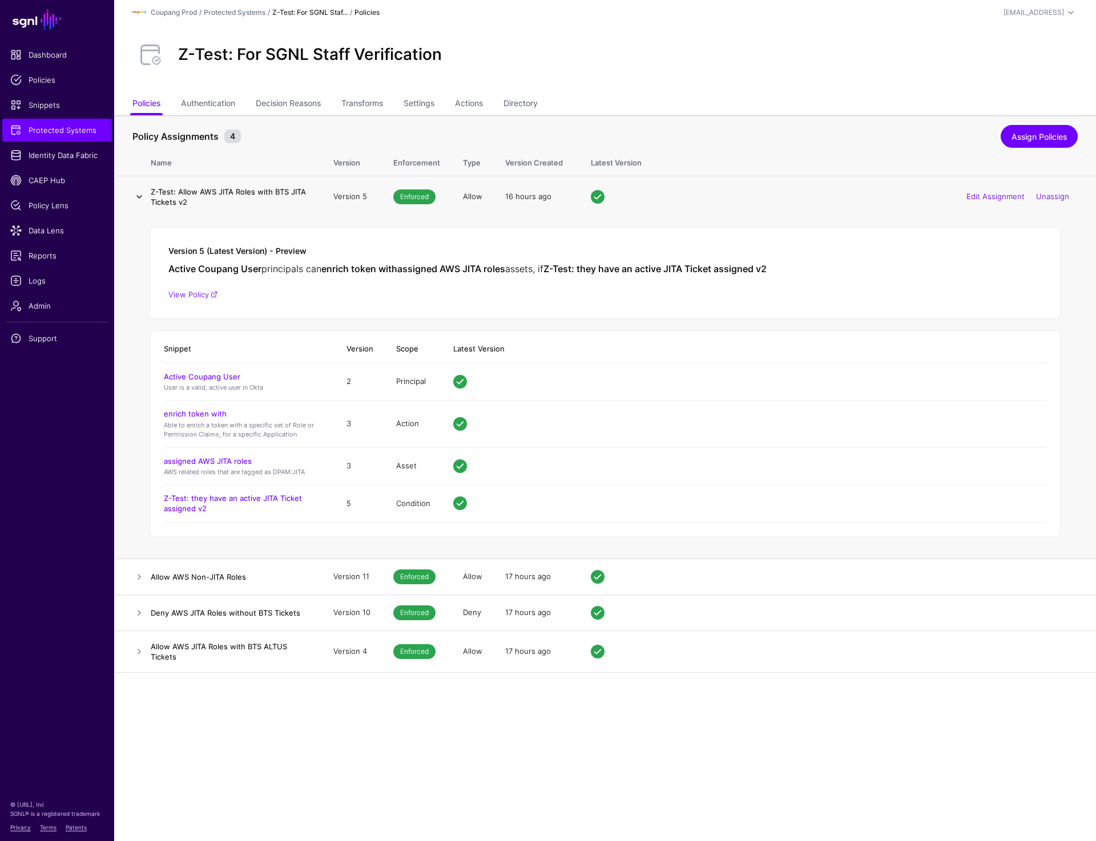
click at [136, 194] on link at bounding box center [139, 197] width 14 height 14
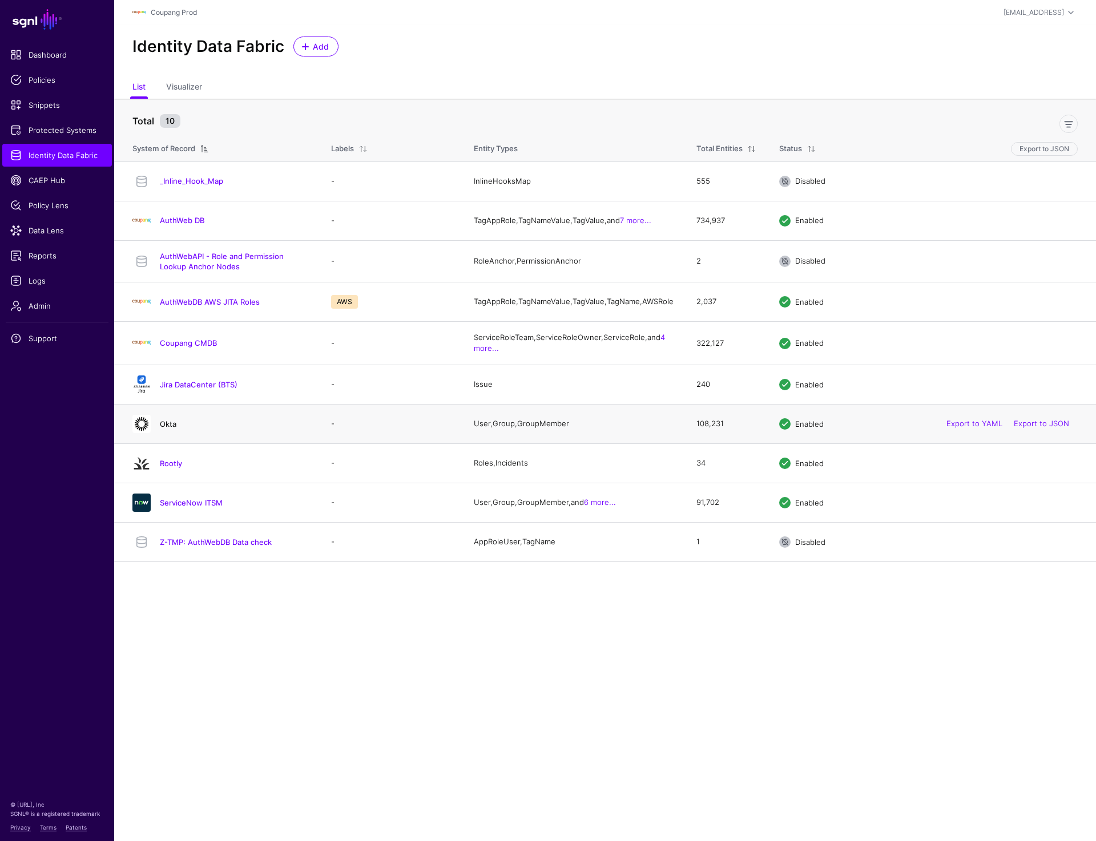
click at [169, 428] on link "Okta" at bounding box center [168, 424] width 17 height 9
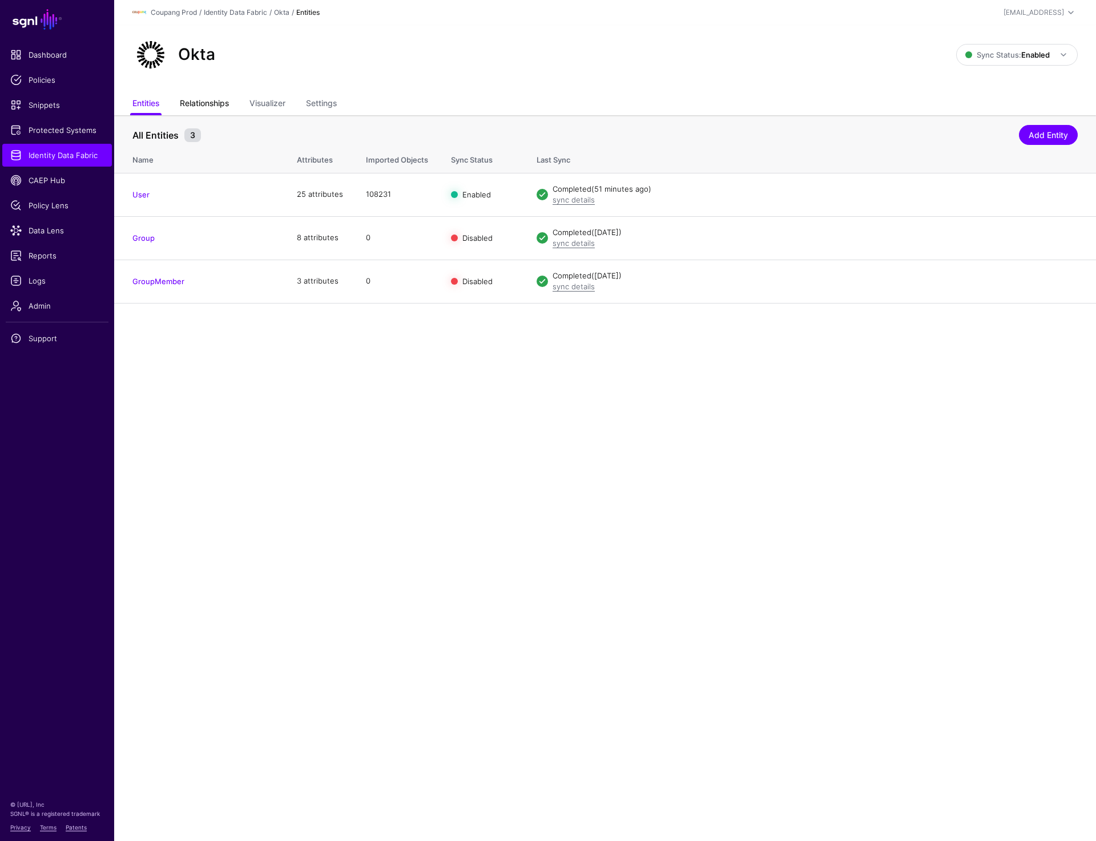
click at [215, 106] on link "Relationships" at bounding box center [204, 105] width 49 height 22
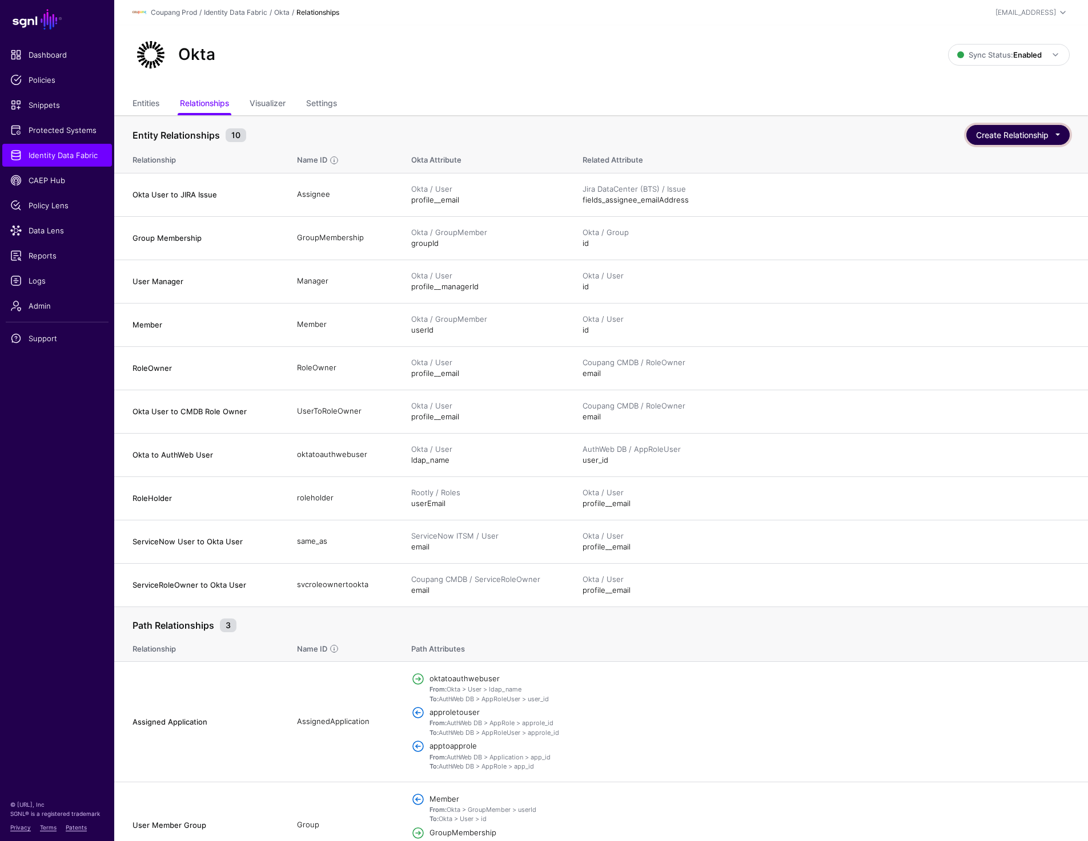
click at [1015, 139] on button "Create Relationship" at bounding box center [1017, 135] width 103 height 20
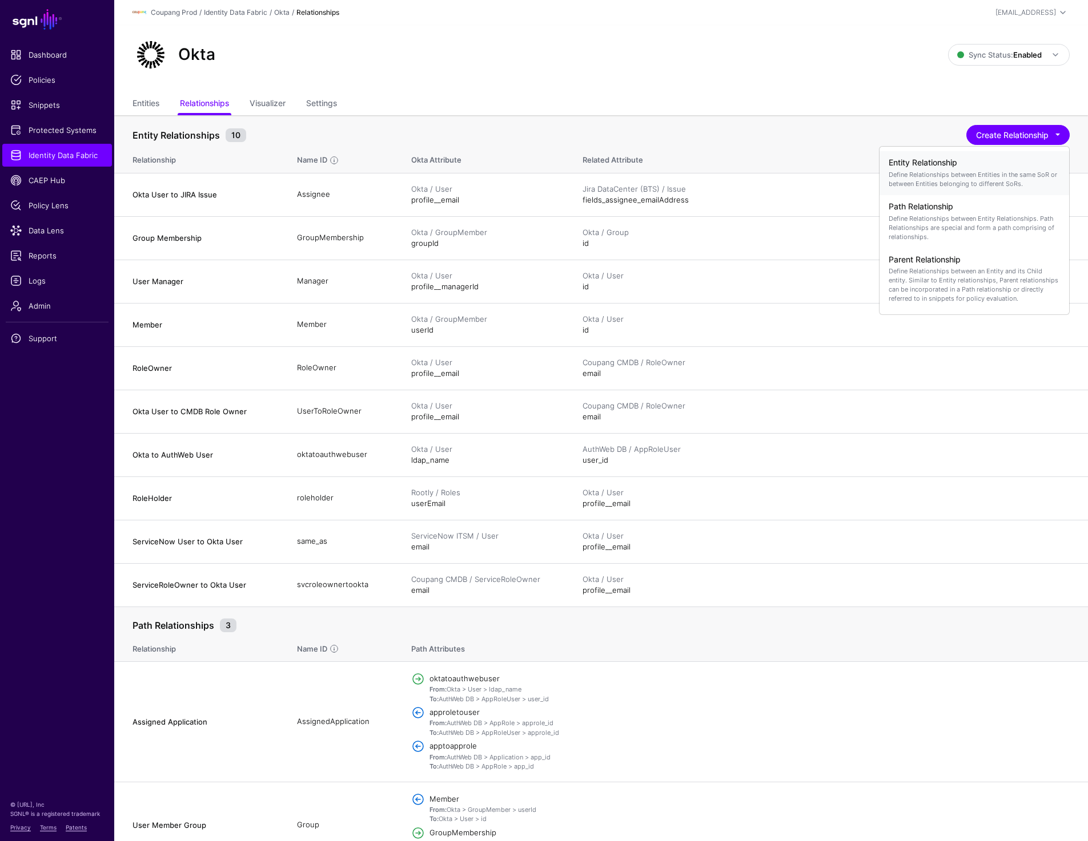
click at [968, 180] on p "Define Relationships between Entities in the same SoR or between Entities belon…" at bounding box center [973, 179] width 171 height 18
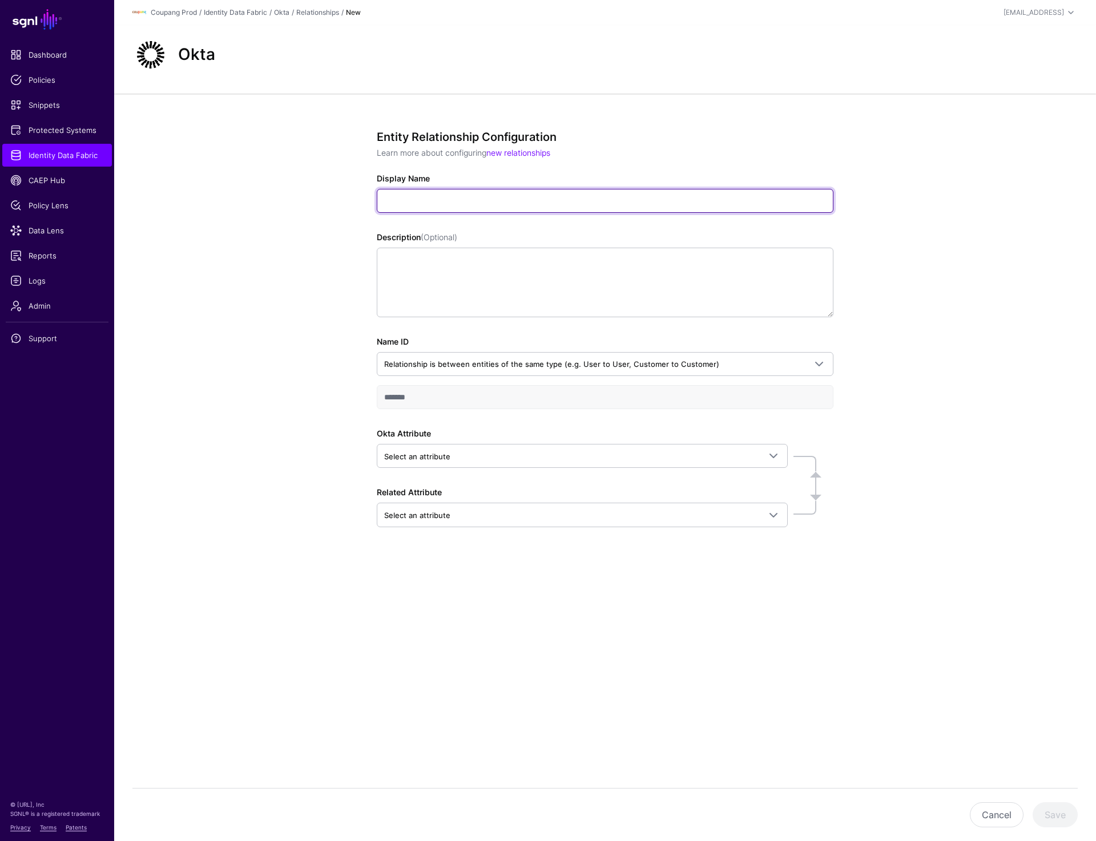
click at [434, 206] on input "Display Name" at bounding box center [605, 201] width 457 height 24
paste input "**********"
type input "**********"
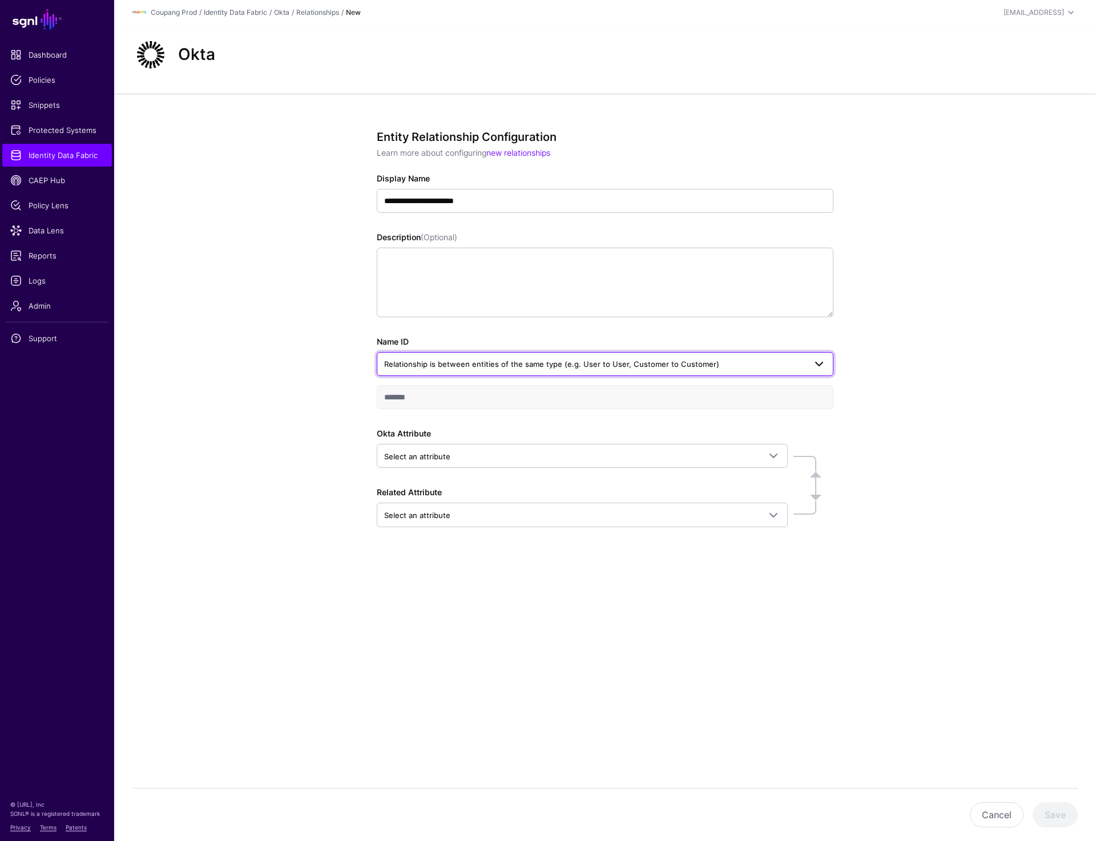
click at [501, 356] on link "Relationship is between entities of the same type (e.g. User to User, Customer …" at bounding box center [605, 364] width 457 height 24
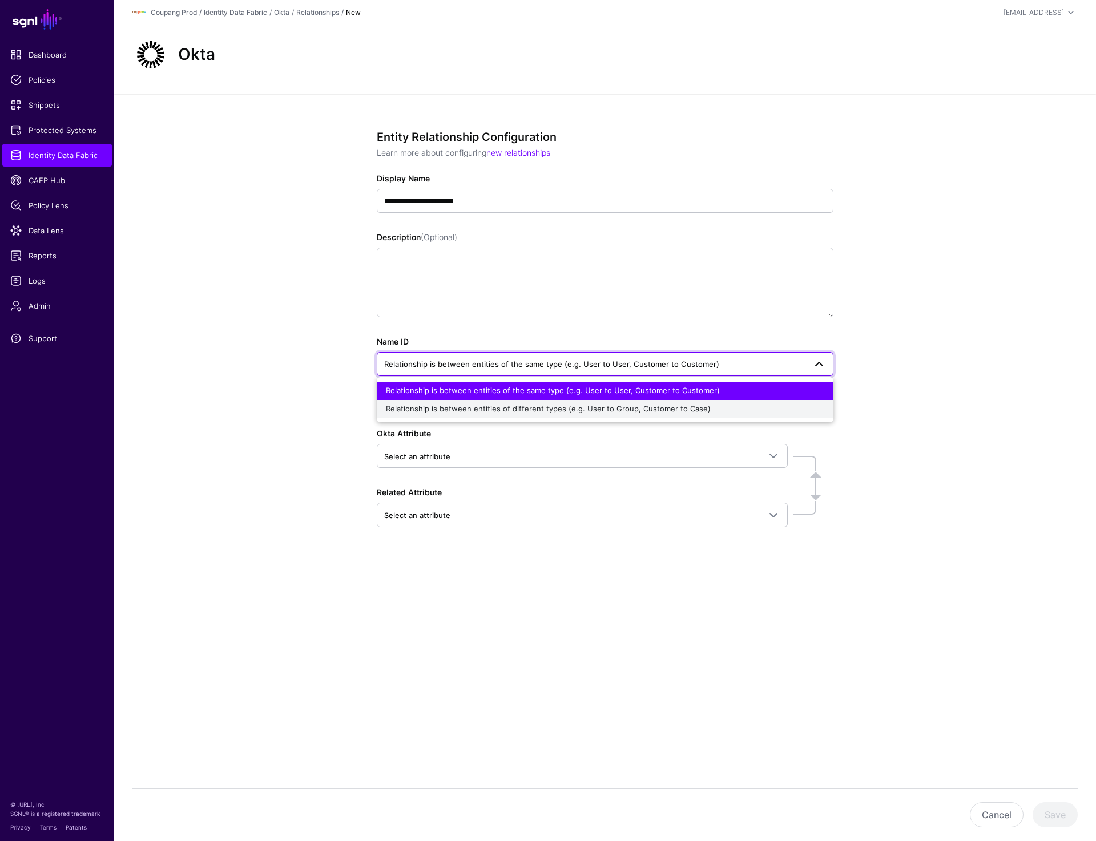
click at [491, 410] on span "Relationship is between entities of different types (e.g. User to Group, Custom…" at bounding box center [548, 408] width 325 height 9
type input "**********"
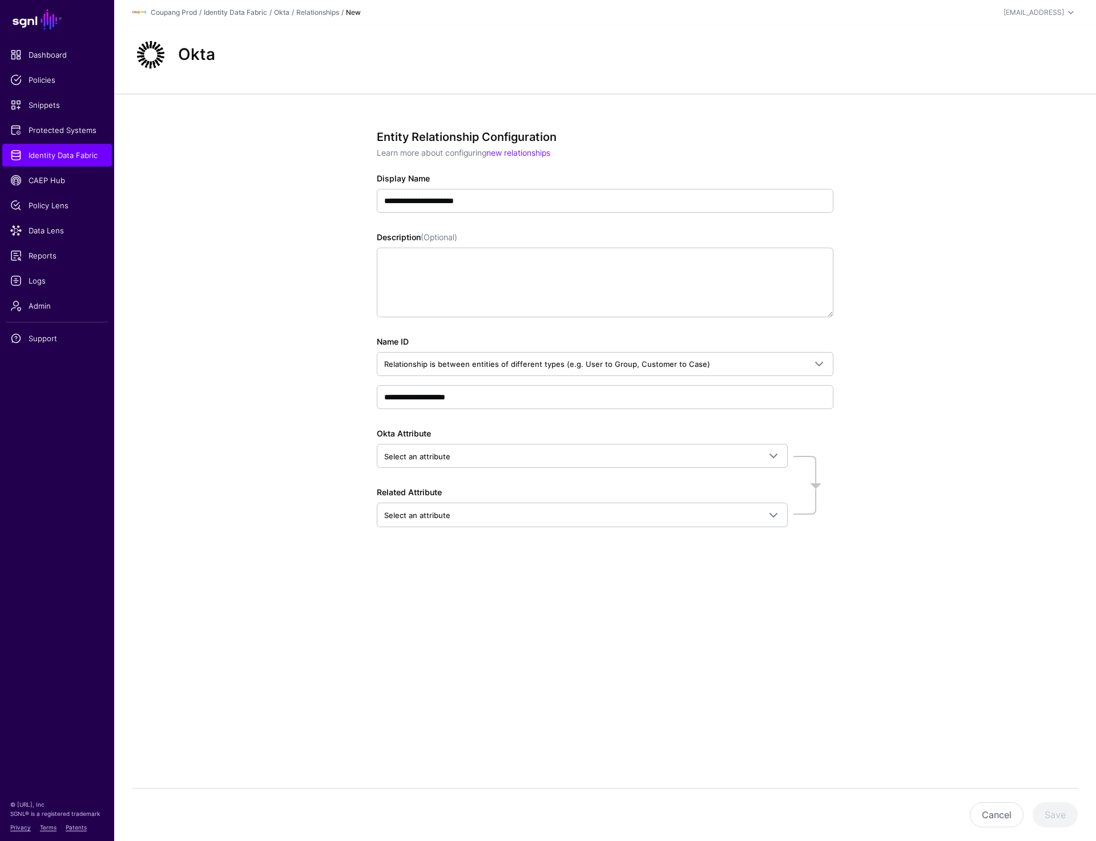
click at [252, 324] on div "**********" at bounding box center [605, 370] width 982 height 553
click at [432, 460] on span "Select an attribute" at bounding box center [417, 456] width 66 height 9
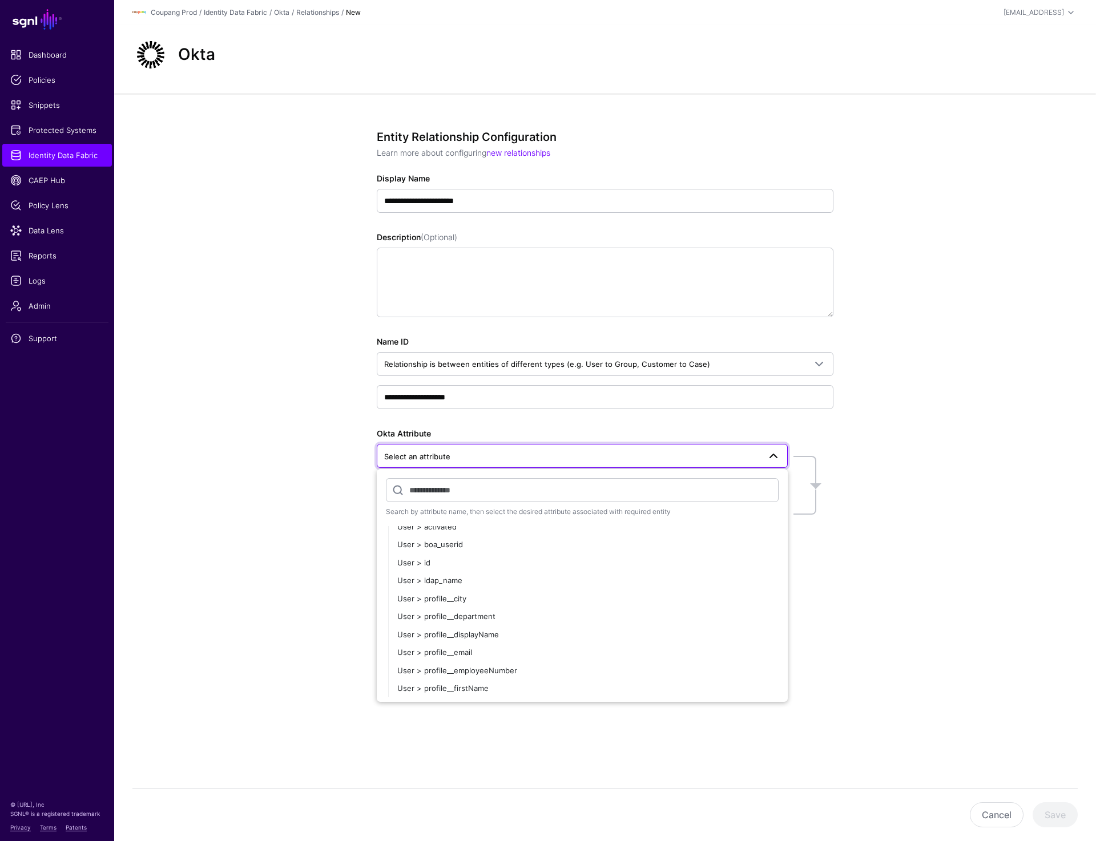
scroll to position [228, 0]
click at [490, 671] on span "User > profile__employeeNumber" at bounding box center [457, 671] width 120 height 9
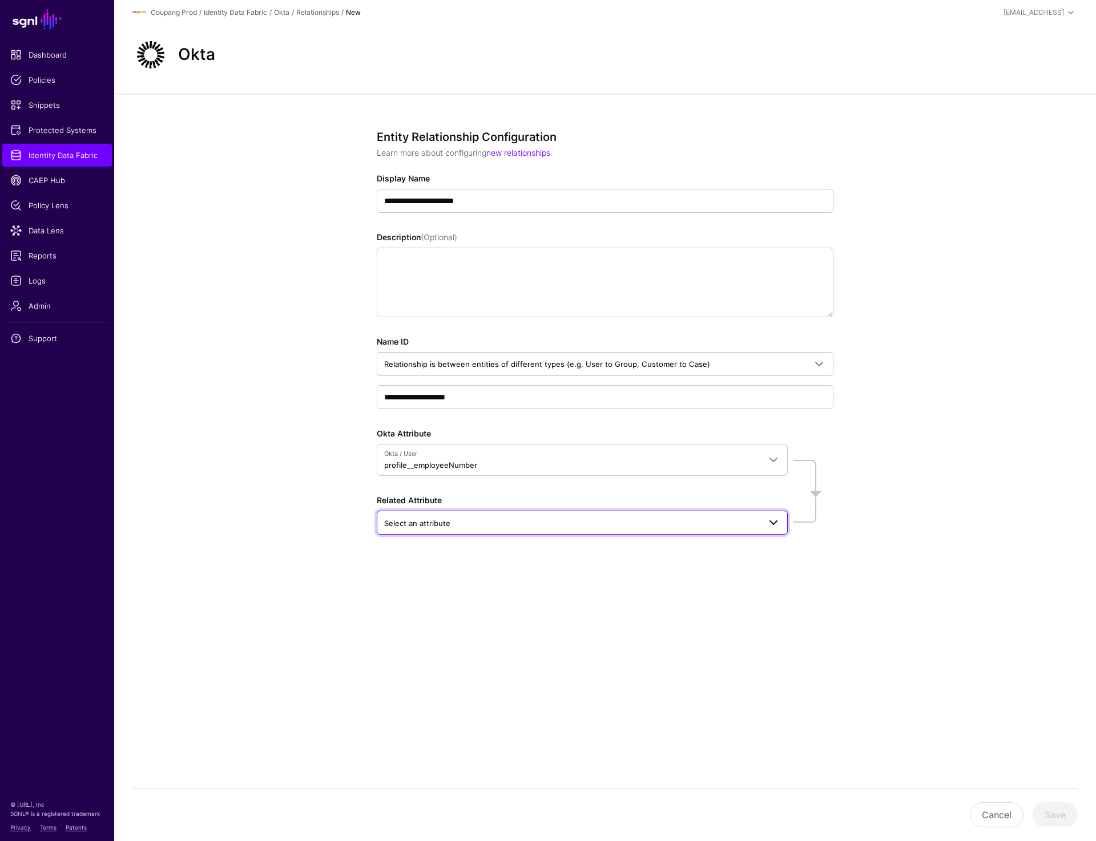
click at [477, 526] on span "Select an attribute" at bounding box center [572, 523] width 376 height 13
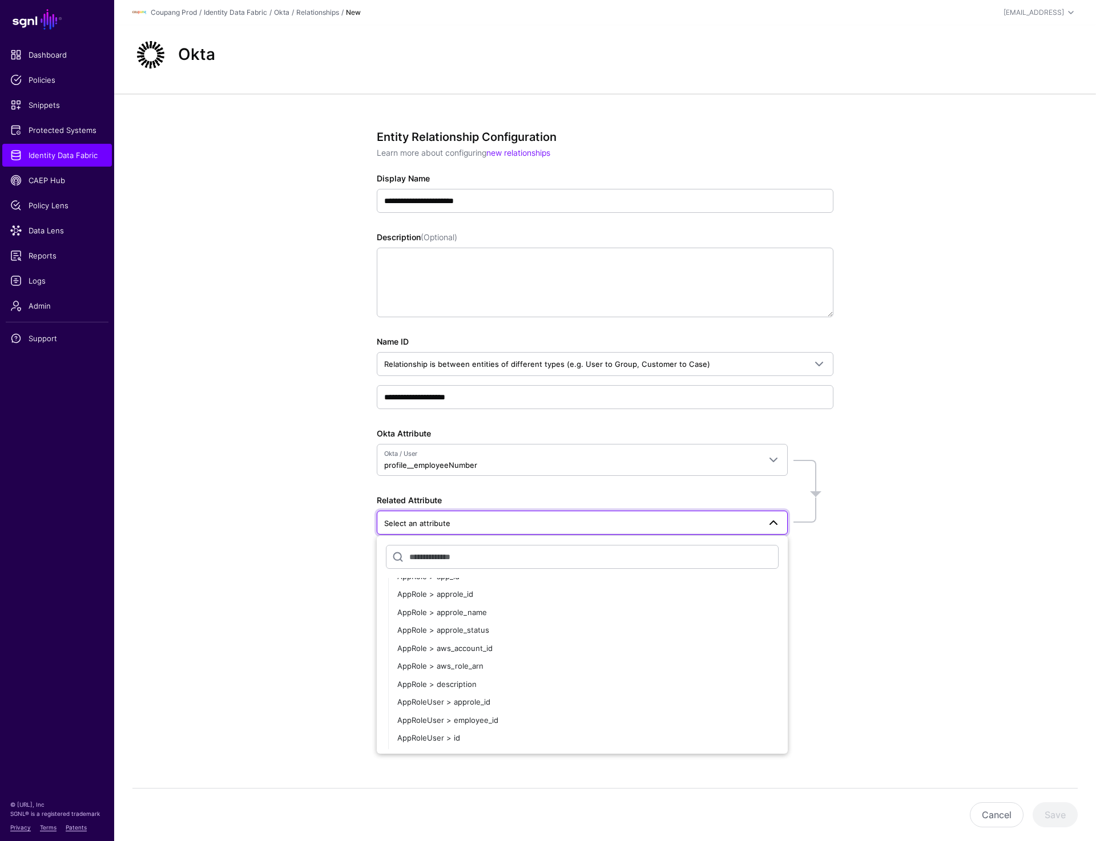
scroll to position [220, 0]
click at [506, 720] on div "AppRoleUser > employee_id" at bounding box center [587, 719] width 381 height 11
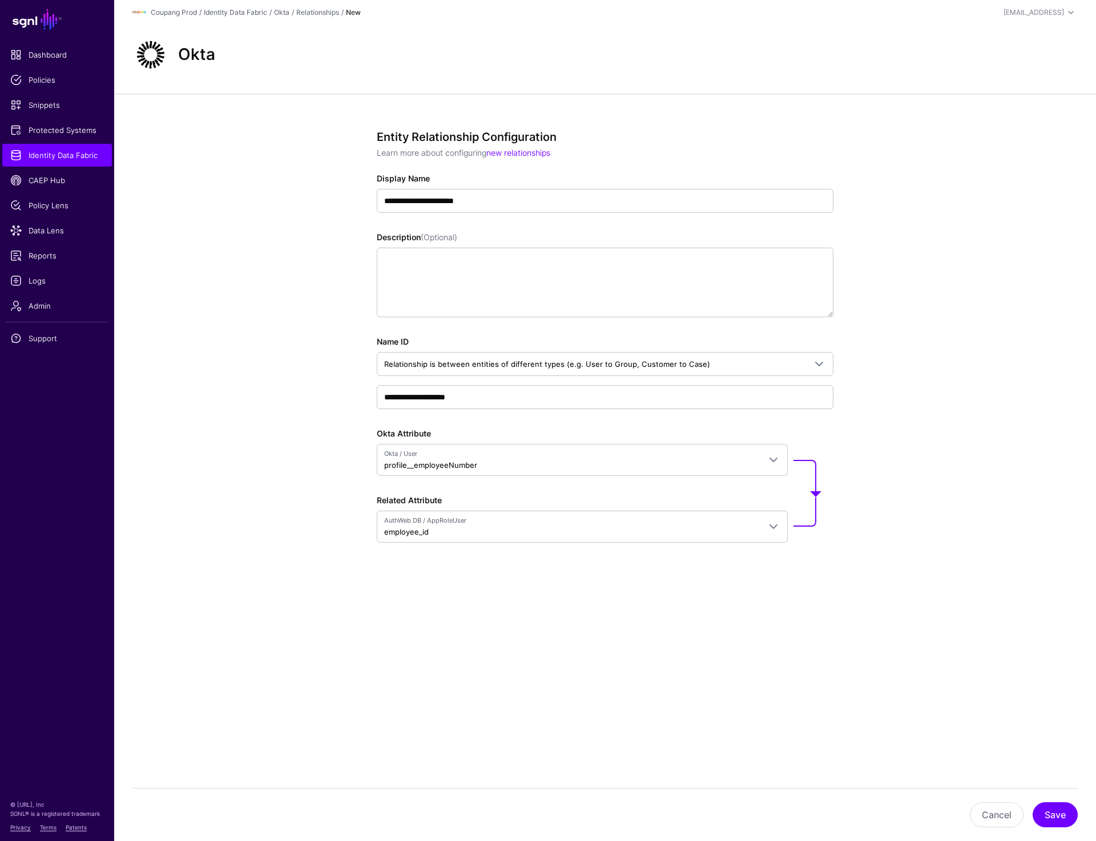
click at [142, 579] on div "**********" at bounding box center [605, 378] width 982 height 568
click at [1049, 811] on button "Save" at bounding box center [1055, 815] width 45 height 25
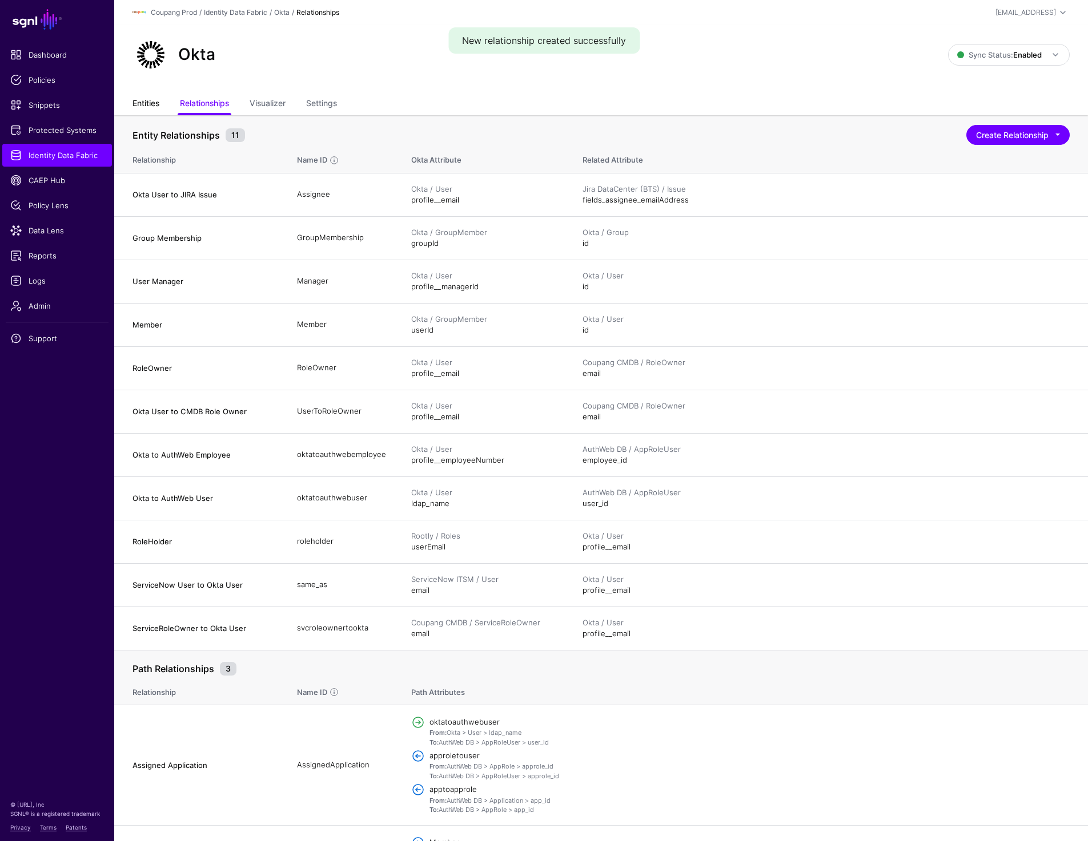
click at [136, 100] on link "Entities" at bounding box center [145, 105] width 27 height 22
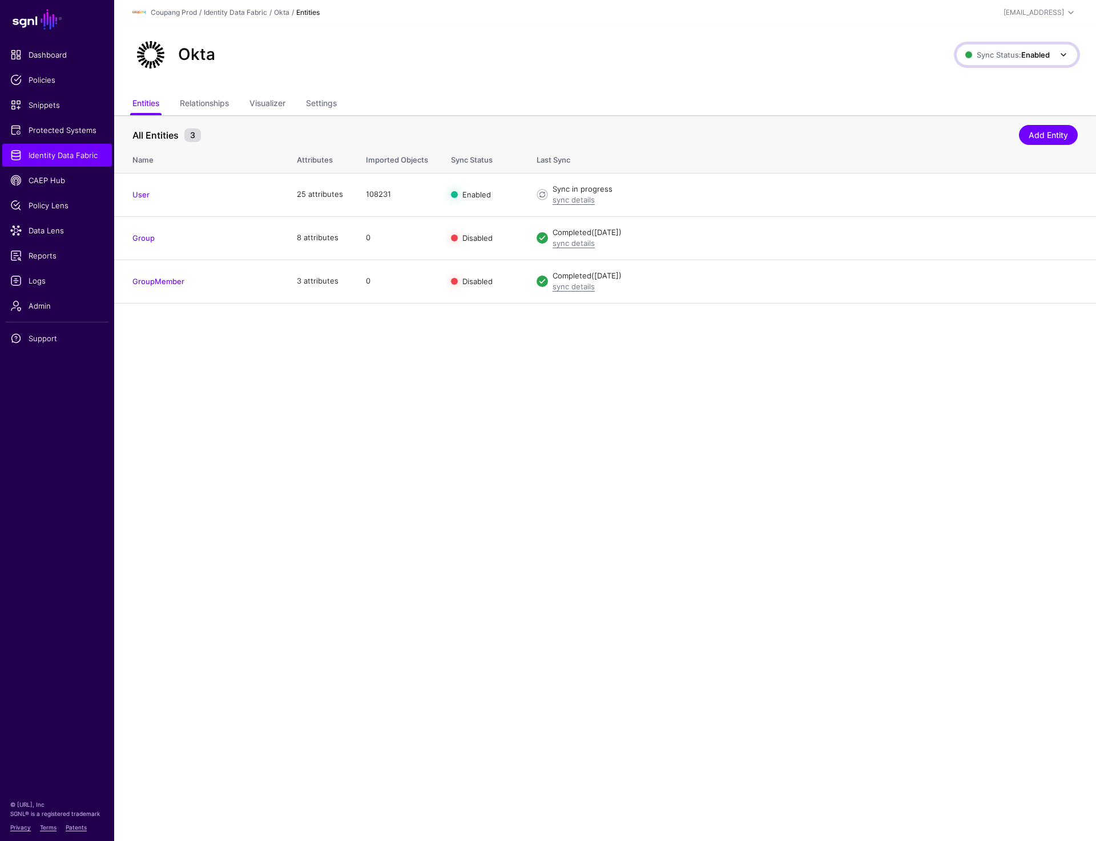
click at [988, 52] on span "Sync Status: Enabled" at bounding box center [1007, 54] width 84 height 9
click at [980, 138] on span "Syncing inactive for all configured entities" at bounding box center [1010, 143] width 116 height 19
click at [202, 107] on link "Relationships" at bounding box center [204, 105] width 49 height 22
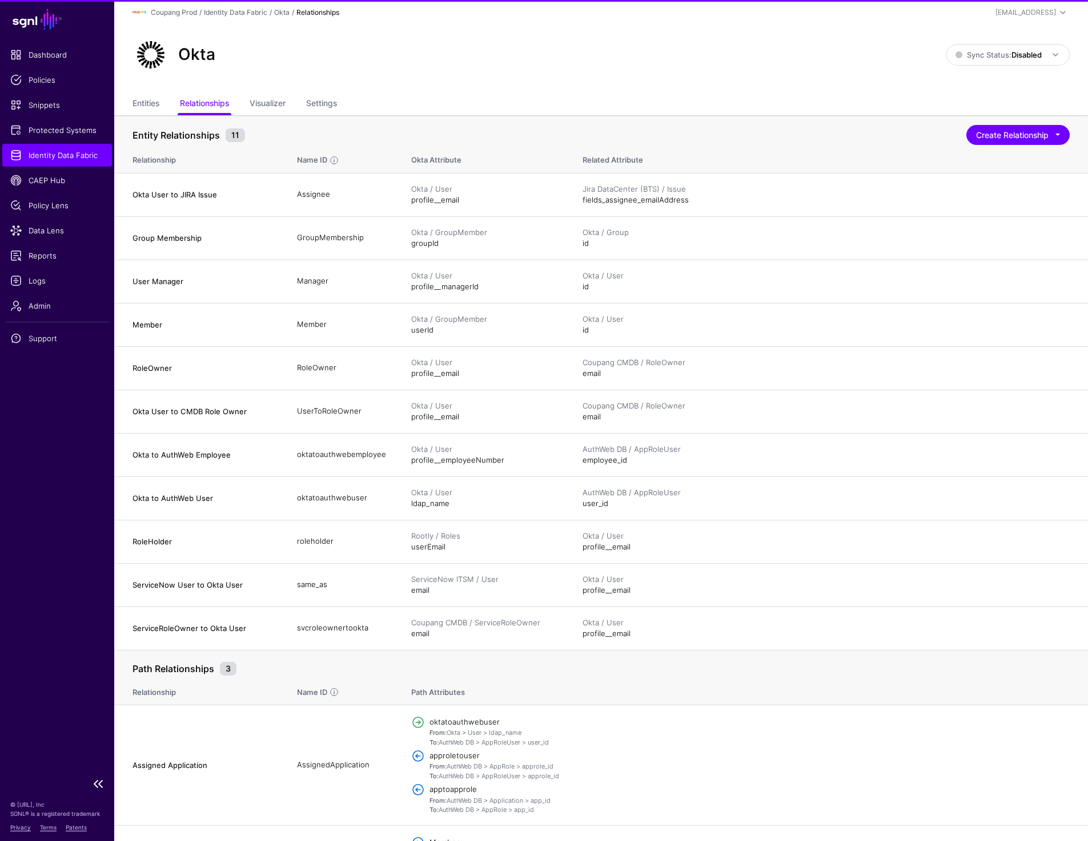
click at [39, 155] on span "Identity Data Fabric" at bounding box center [57, 155] width 94 height 11
click at [1010, 45] on link "Sync Status: Disabled" at bounding box center [1007, 55] width 123 height 22
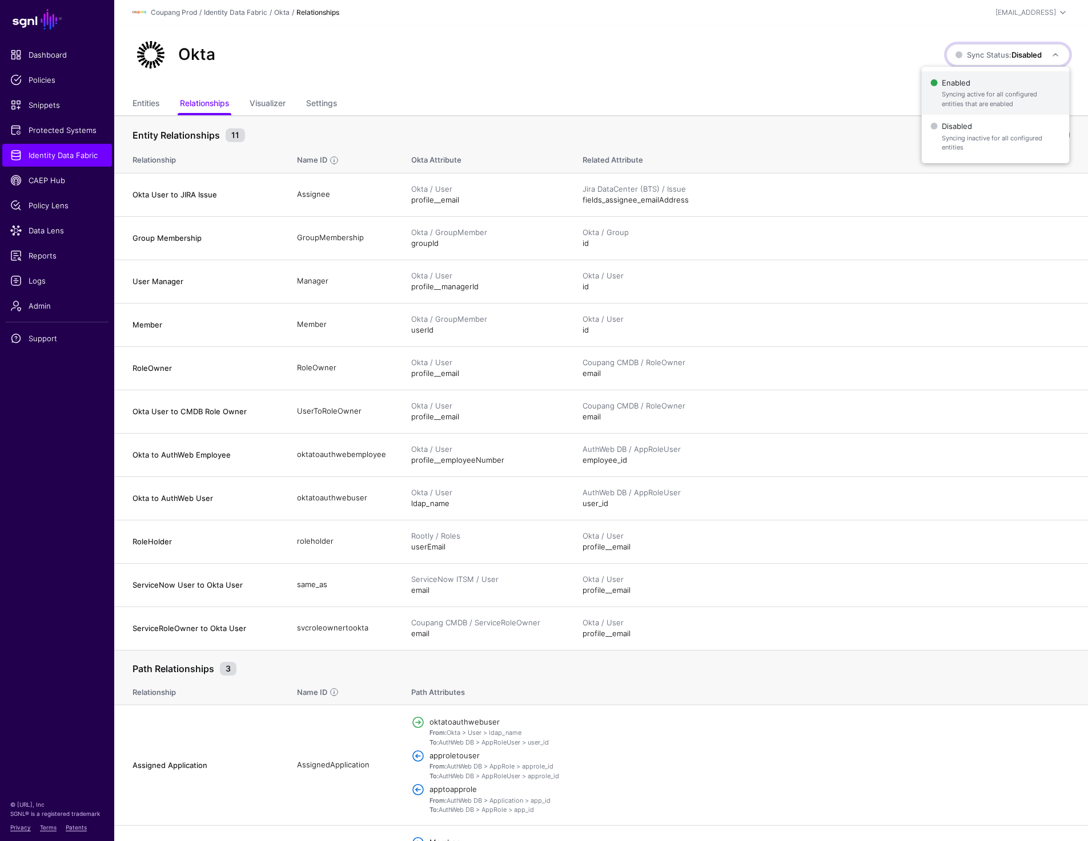
click at [941, 90] on span "Syncing active for all configured entities that are enabled" at bounding box center [1000, 99] width 118 height 19
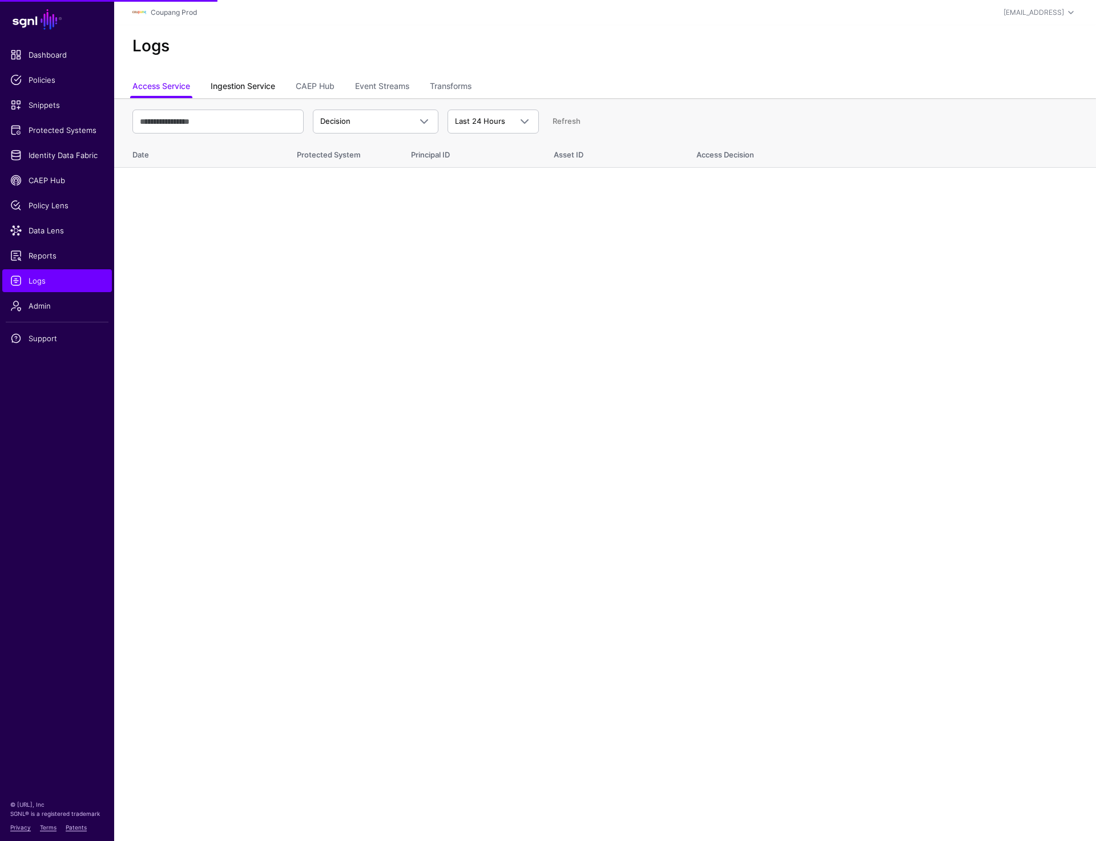
click at [250, 79] on link "Ingestion Service" at bounding box center [243, 87] width 65 height 22
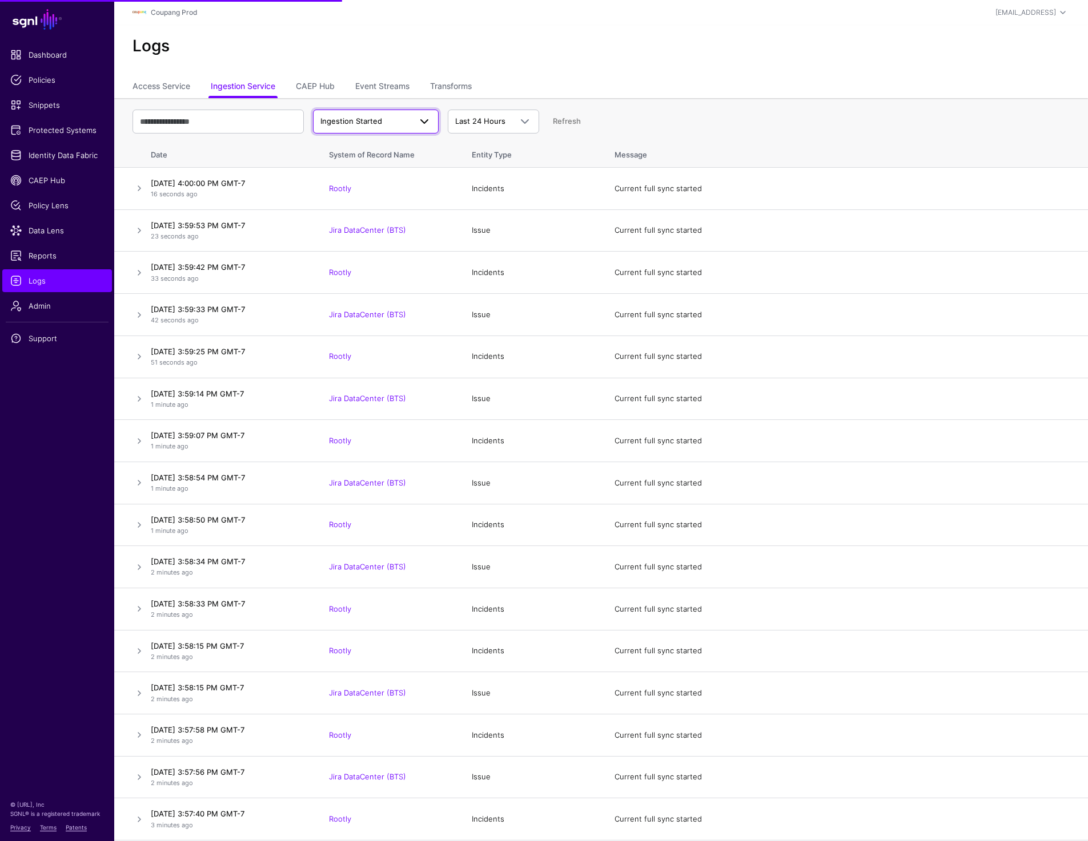
click at [369, 120] on span "Ingestion Started" at bounding box center [351, 120] width 62 height 9
click at [360, 179] on div "Ingestion Failed" at bounding box center [375, 184] width 107 height 11
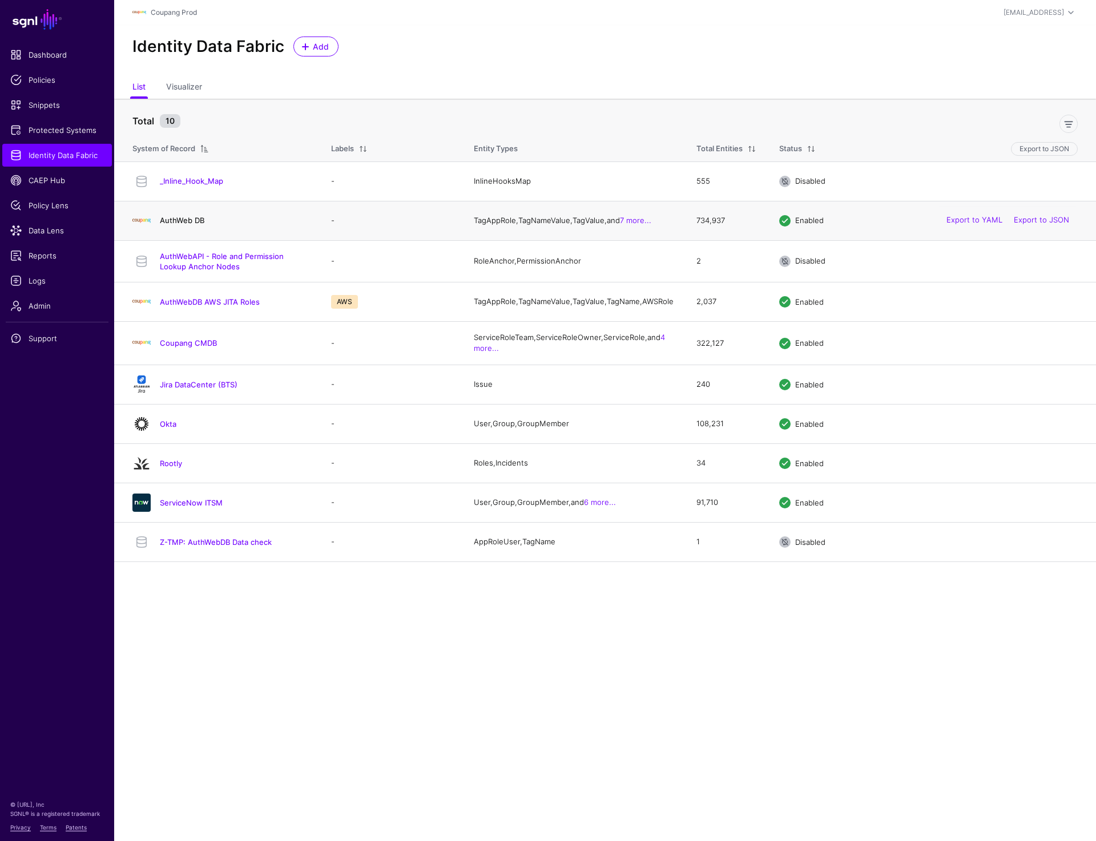
click at [184, 222] on link "AuthWeb DB" at bounding box center [182, 220] width 45 height 9
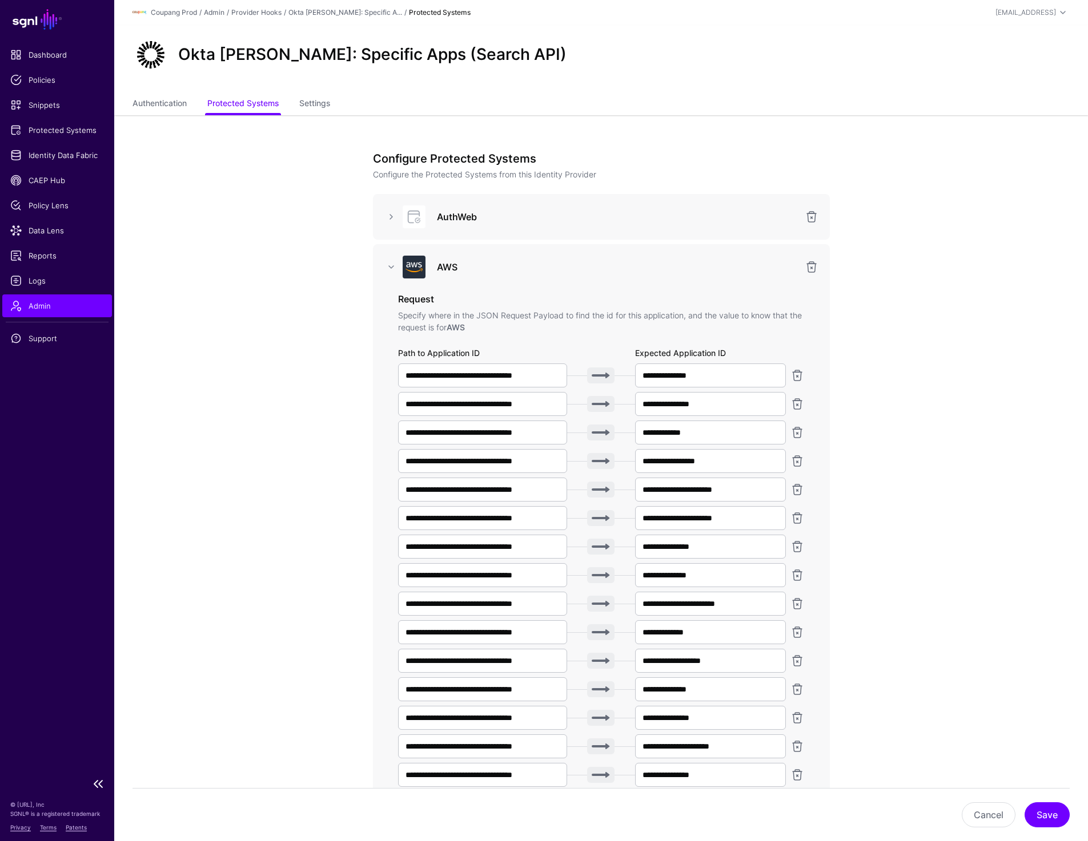
scroll to position [1195, 0]
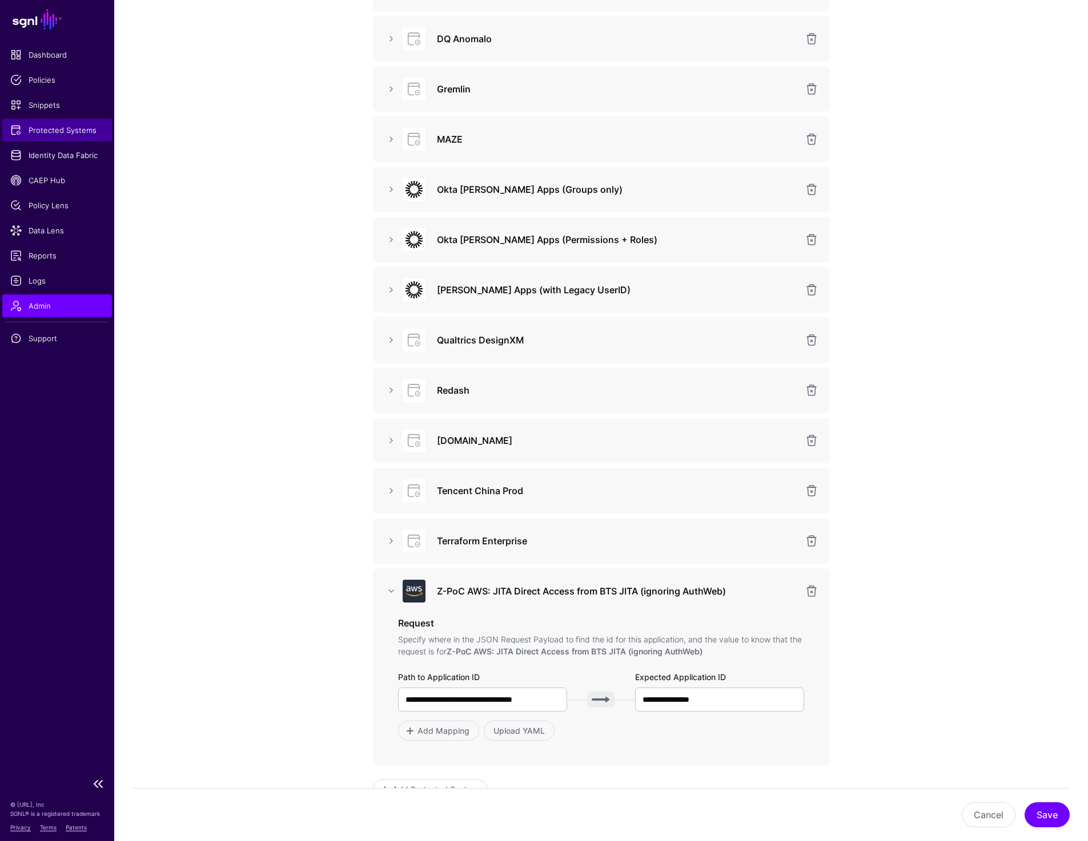
click at [57, 128] on span "Protected Systems" at bounding box center [57, 129] width 94 height 11
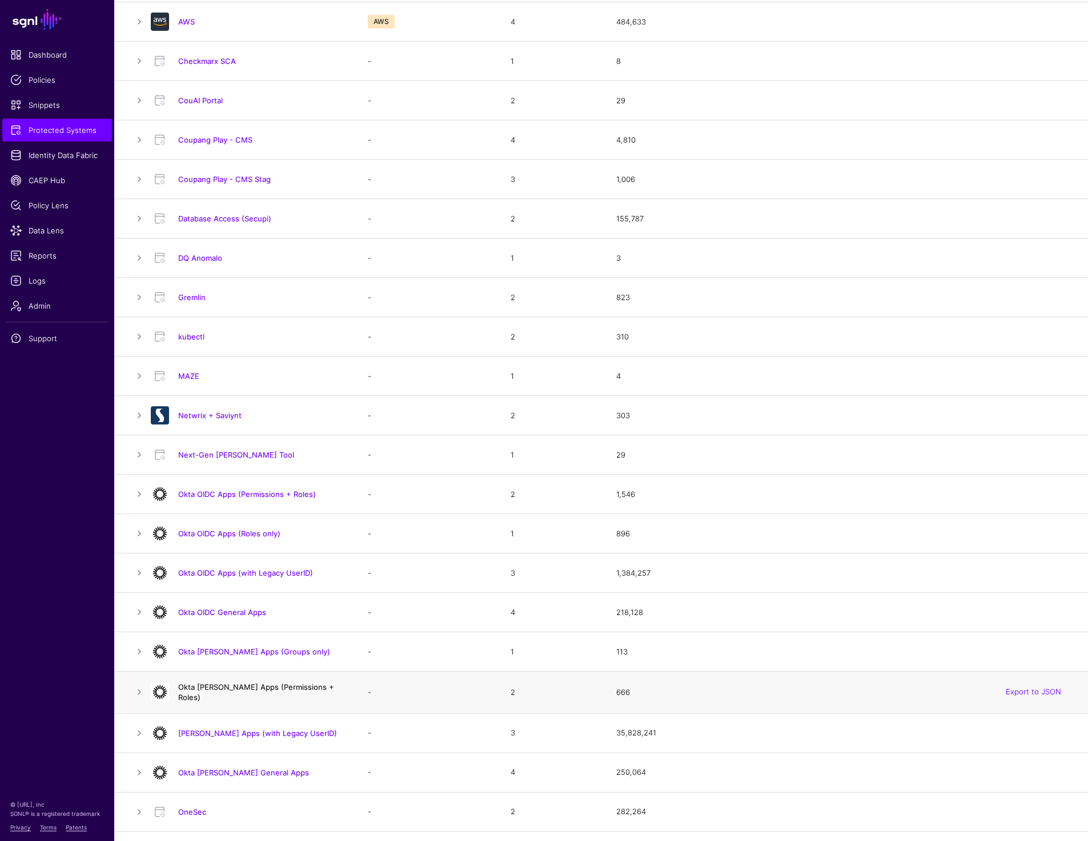
scroll to position [195, 0]
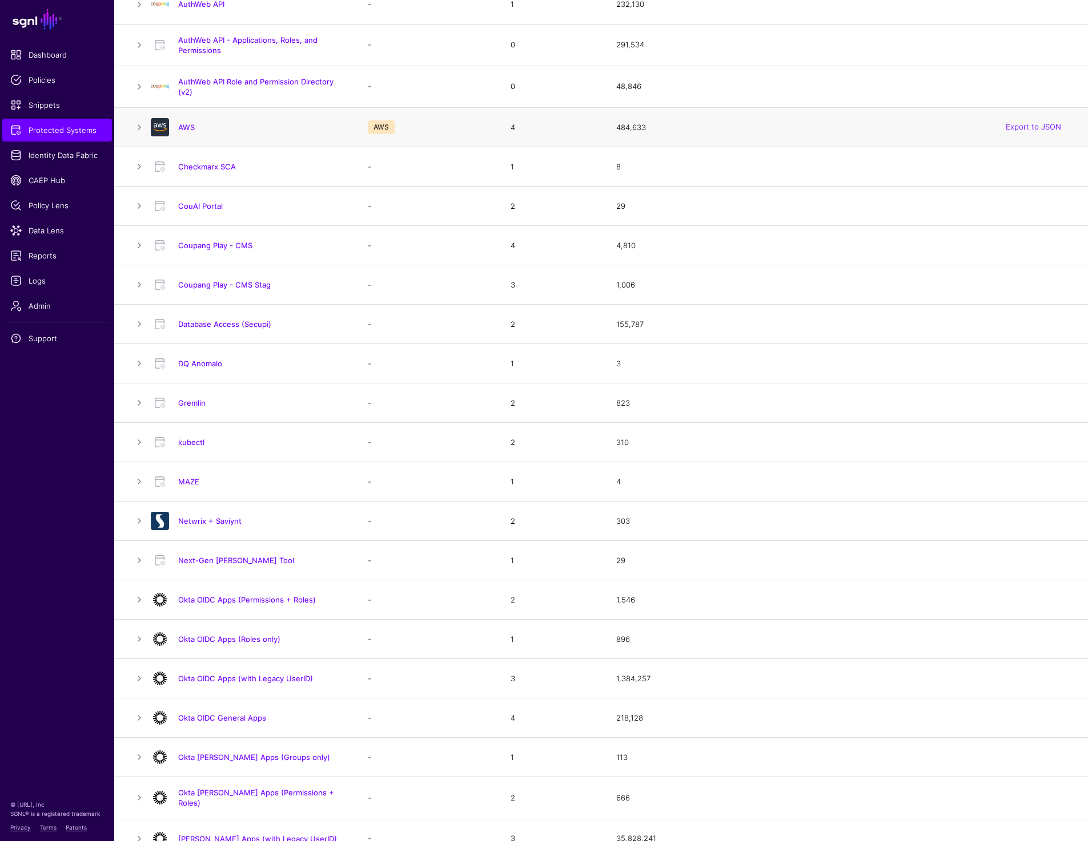
click at [182, 122] on h4 "AWS" at bounding box center [261, 127] width 167 height 10
click at [183, 122] on h4 "AWS" at bounding box center [261, 127] width 167 height 10
click at [186, 127] on link "AWS" at bounding box center [186, 127] width 17 height 9
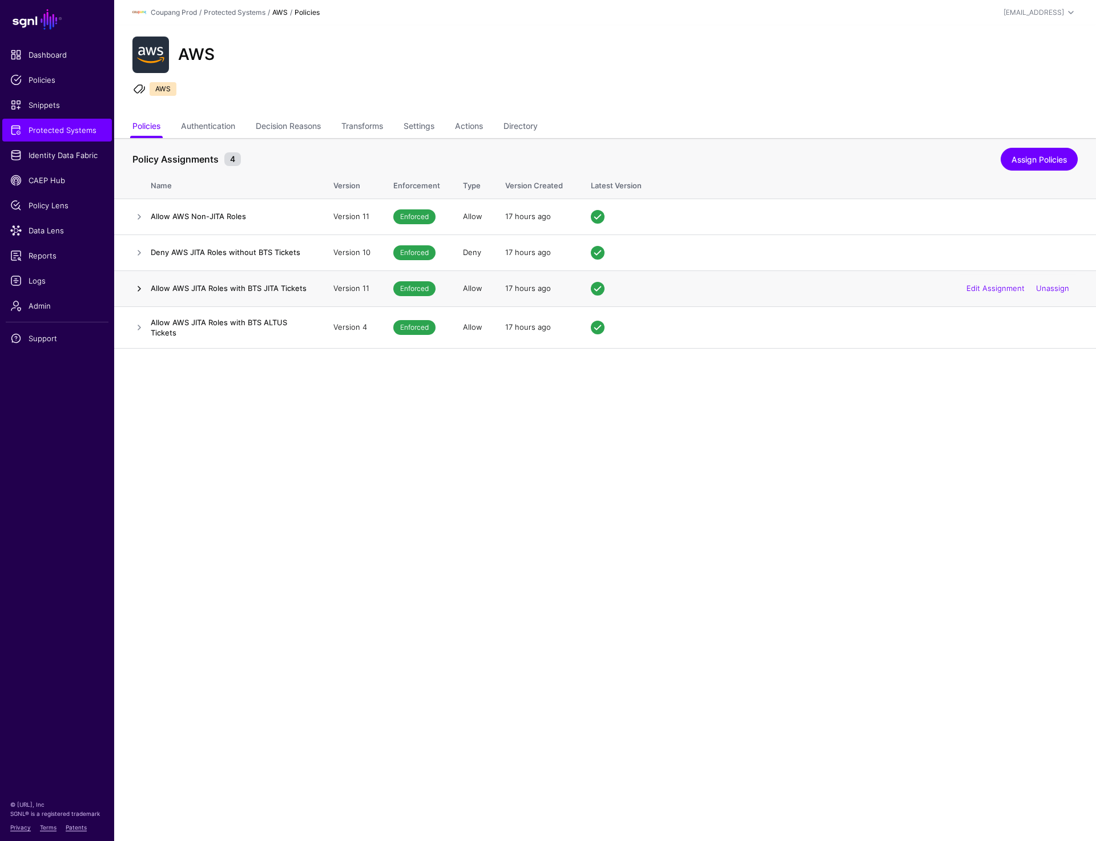
click at [140, 287] on link at bounding box center [139, 289] width 14 height 14
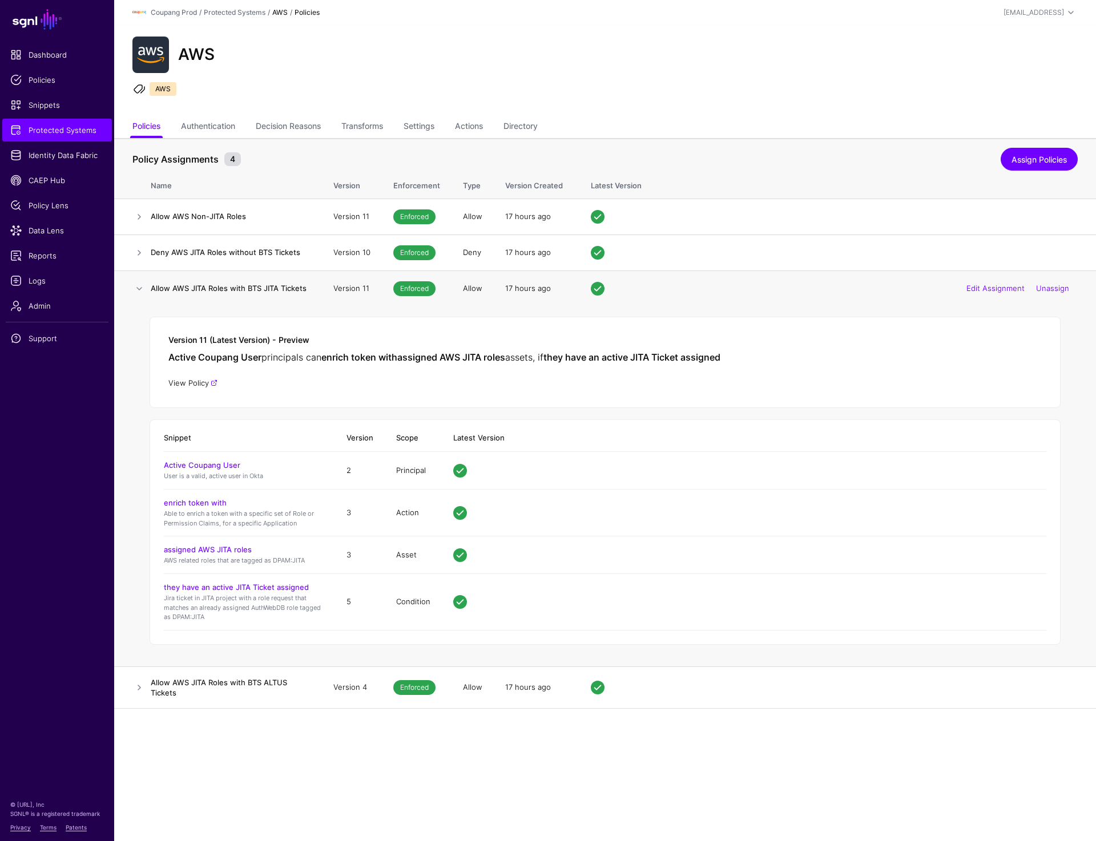
click at [188, 379] on link "View Policy" at bounding box center [192, 382] width 49 height 9
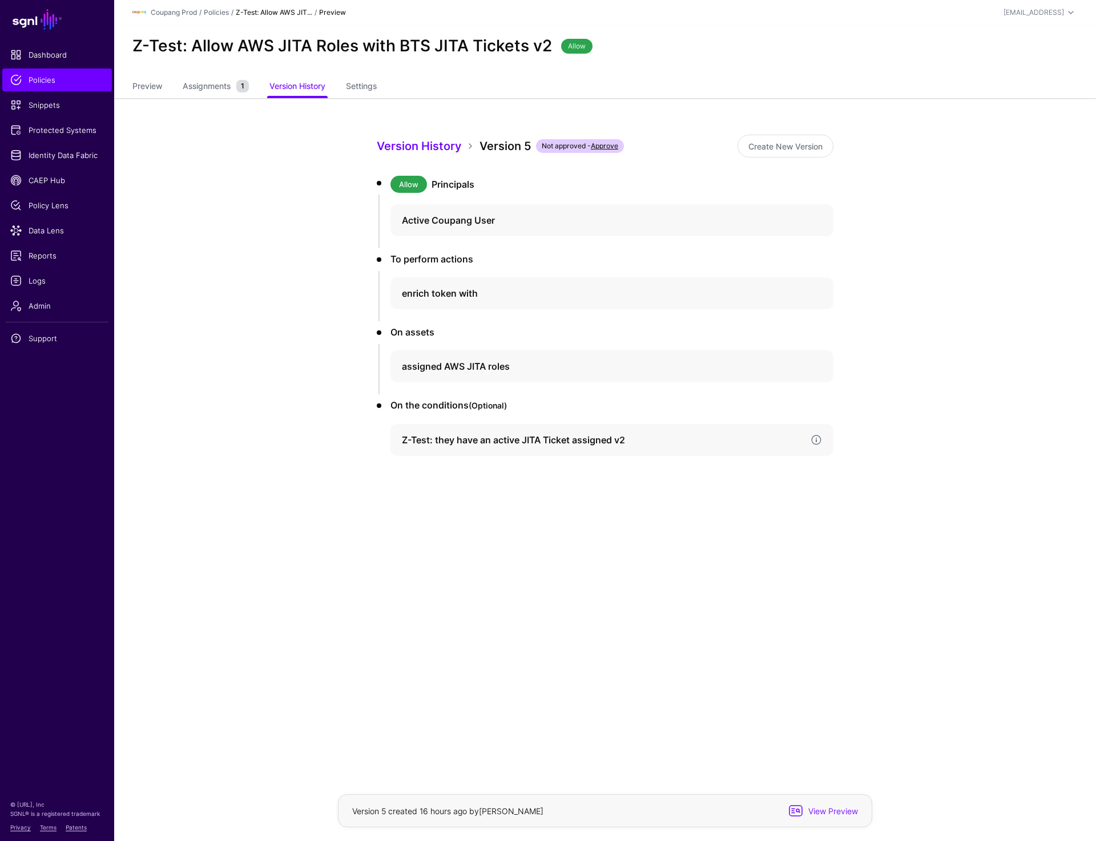
click at [601, 437] on h4 "Z-Test: they have an active JITA Ticket assigned v2" at bounding box center [602, 440] width 400 height 14
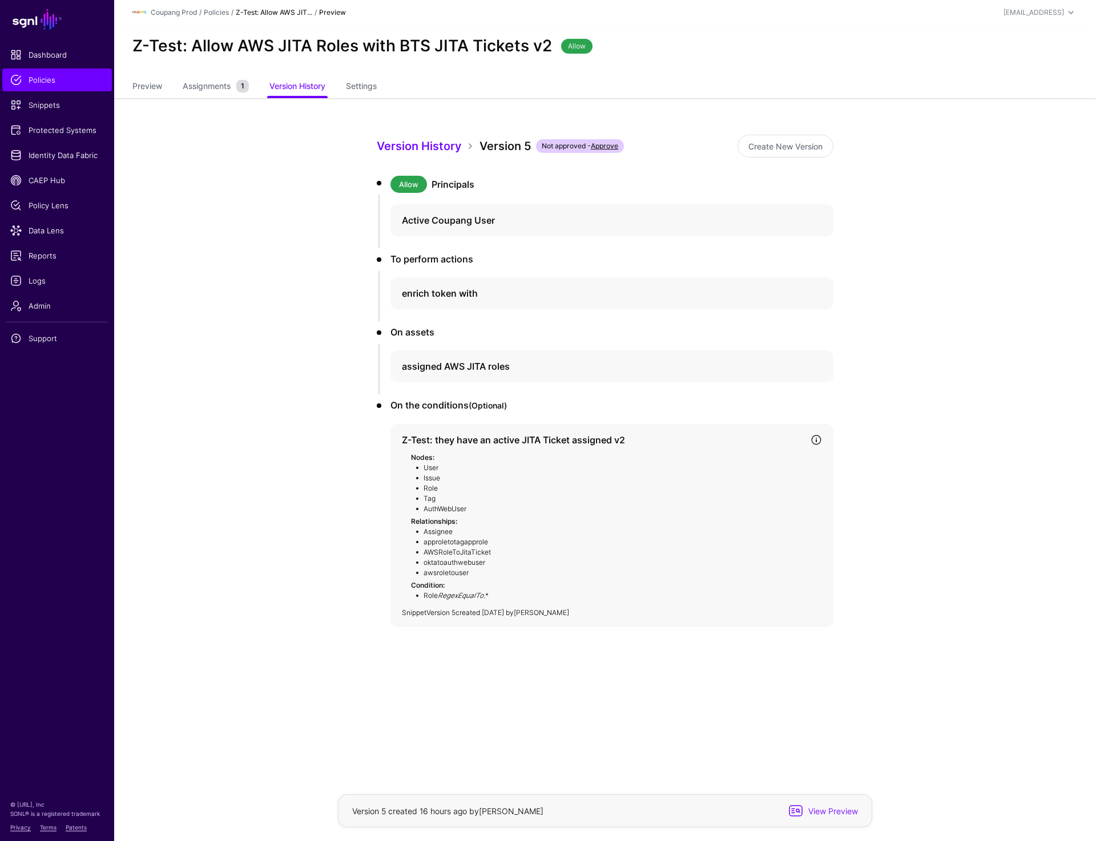
click at [446, 615] on link "Version 5" at bounding box center [440, 613] width 29 height 9
click at [369, 81] on link "Settings" at bounding box center [361, 87] width 31 height 22
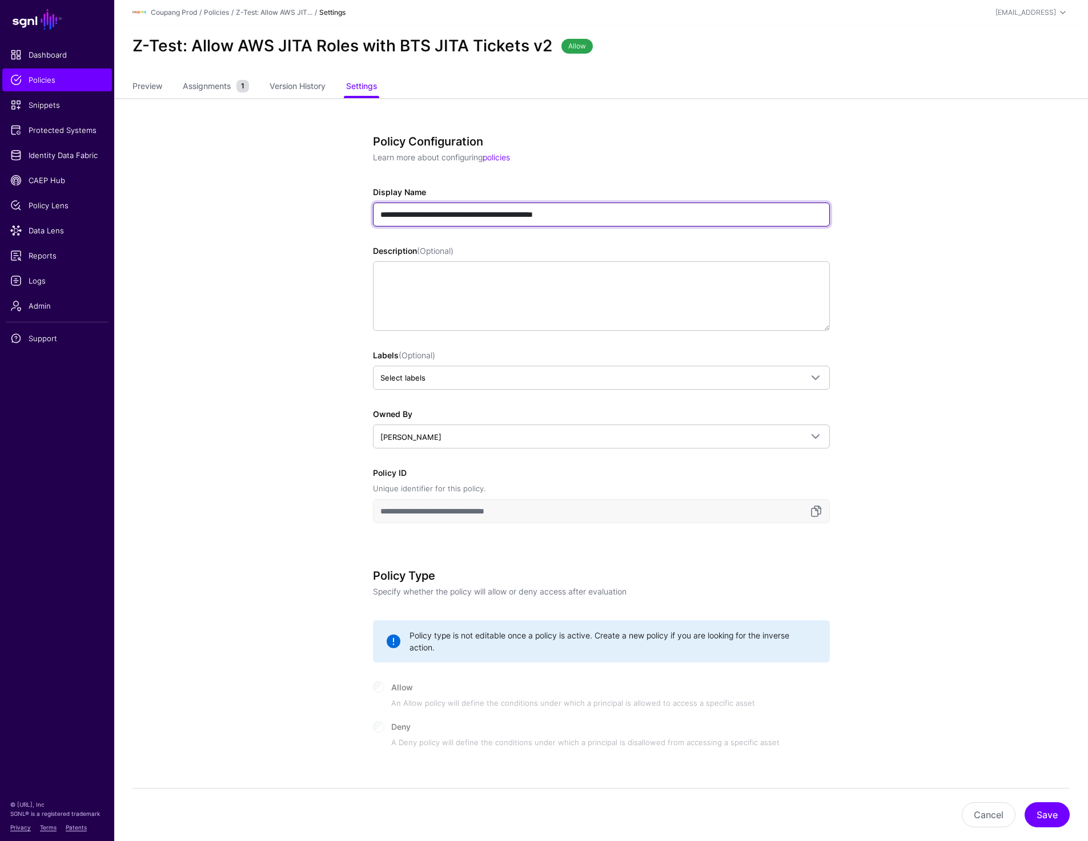
click at [599, 214] on input "**********" at bounding box center [601, 215] width 457 height 24
type input "**********"
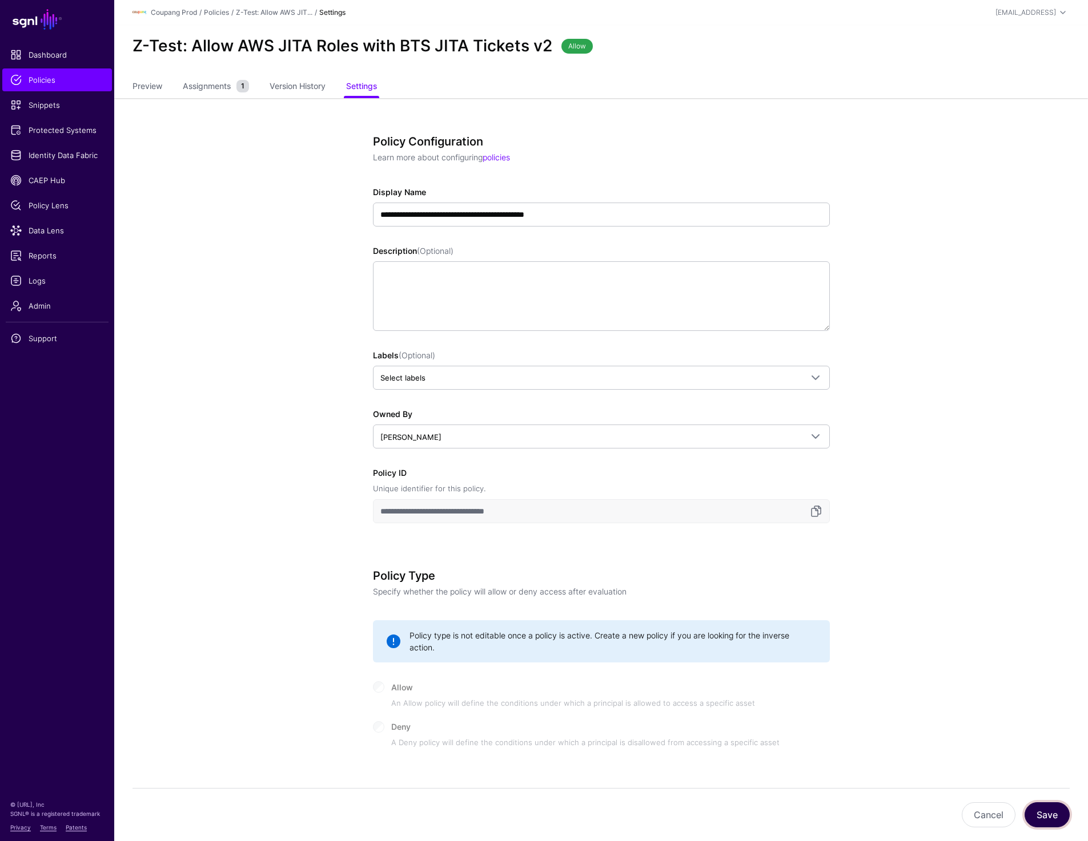
click at [1033, 811] on button "Save" at bounding box center [1046, 815] width 45 height 25
